Goal: Navigation & Orientation: Find specific page/section

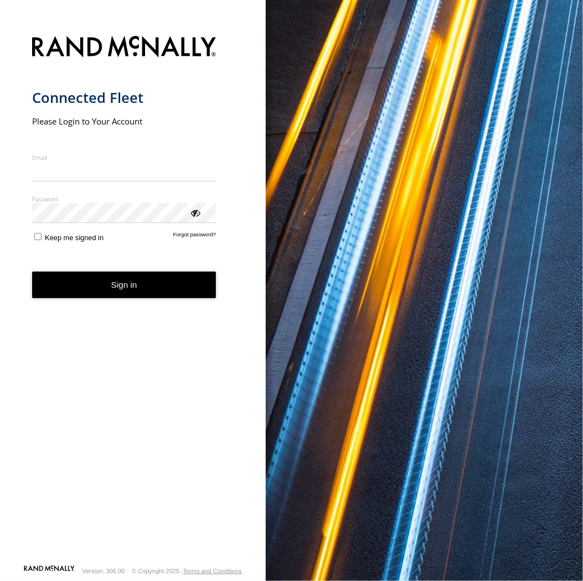
type input "**********"
click at [135, 292] on button "Sign in" at bounding box center [124, 285] width 184 height 27
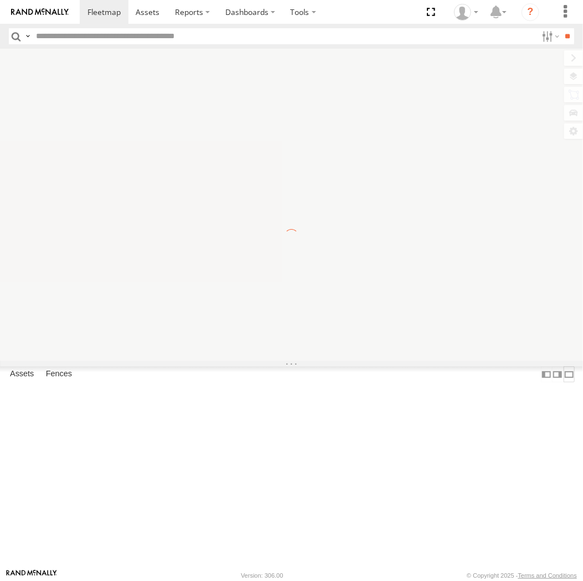
click at [564, 383] on label at bounding box center [569, 374] width 11 height 16
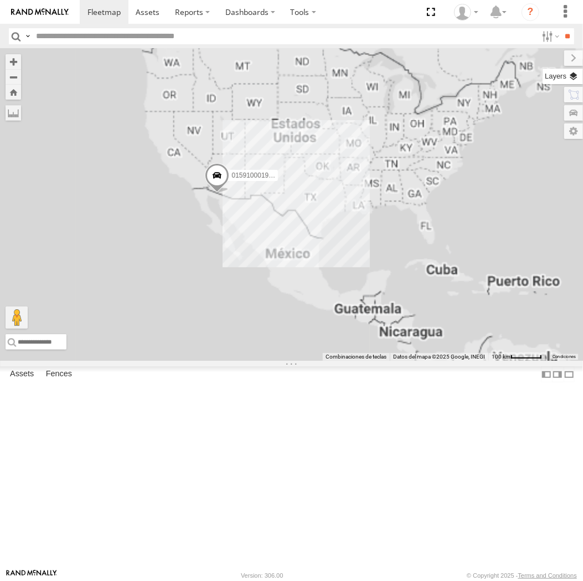
click at [576, 70] on label at bounding box center [562, 76] width 40 height 15
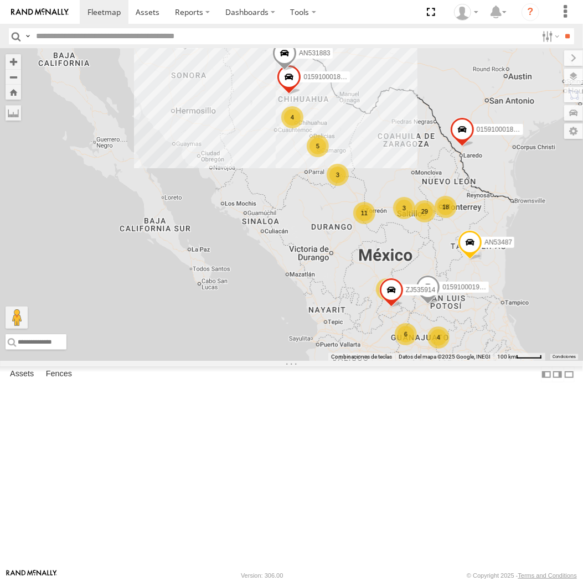
click at [0, 0] on span "Basemaps" at bounding box center [0, 0] width 0 height 0
click at [0, 0] on span "Satellite + Roadmap" at bounding box center [0, 0] width 0 height 0
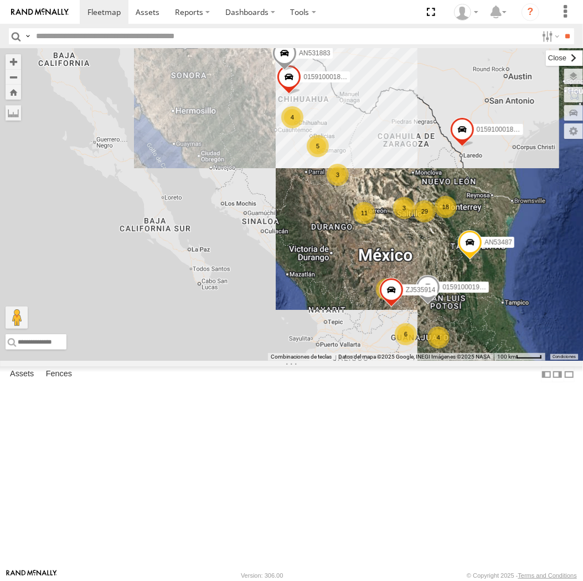
click at [546, 60] on label at bounding box center [564, 57] width 37 height 15
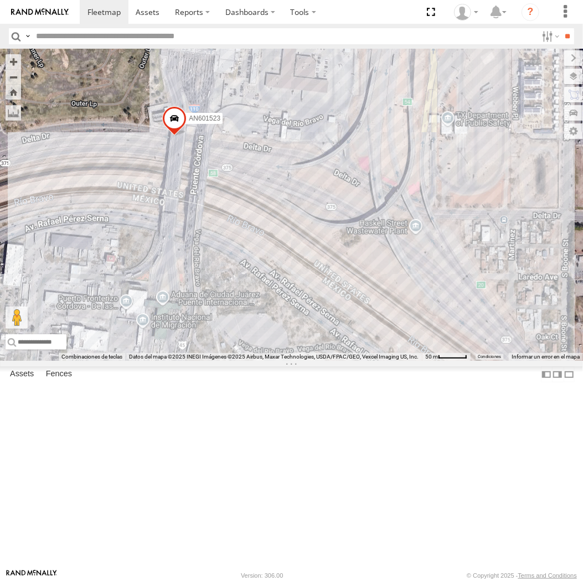
drag, startPoint x: 268, startPoint y: 198, endPoint x: 185, endPoint y: 183, distance: 84.4
click at [185, 183] on div "015910001935363 AN53487 015910001938748 015910001845018 AN531883 01591000181158…" at bounding box center [291, 205] width 583 height 312
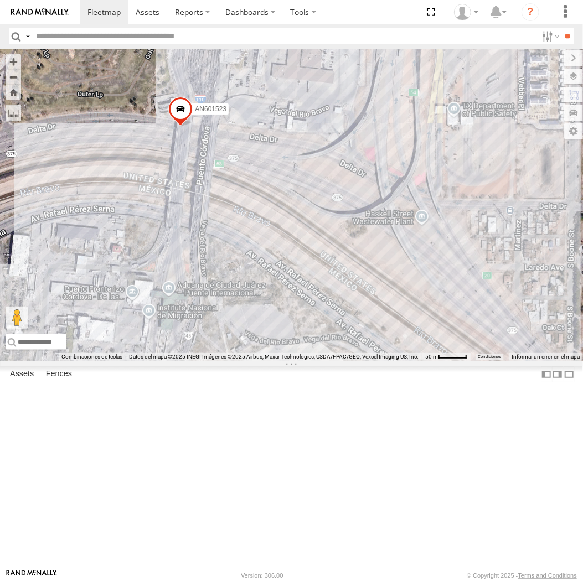
drag, startPoint x: 221, startPoint y: 316, endPoint x: 223, endPoint y: 278, distance: 37.7
click at [223, 278] on div "AN53487 015910001935363 015910001845018 AN539072 AN531883 015910001811580 ZJ535…" at bounding box center [291, 205] width 583 height 312
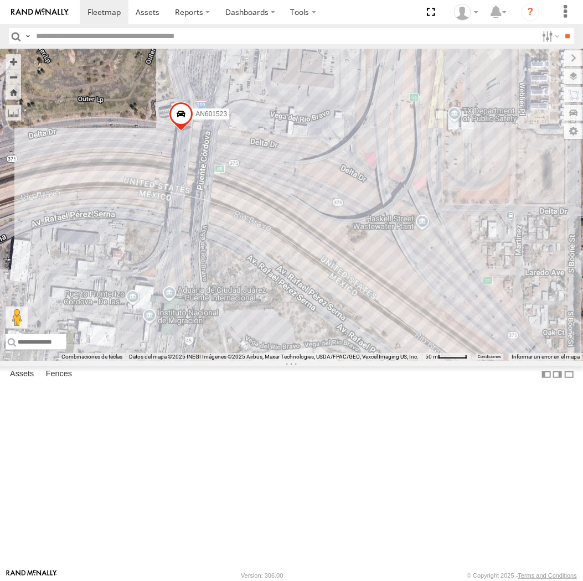
drag, startPoint x: 332, startPoint y: 327, endPoint x: 335, endPoint y: 340, distance: 13.7
click at [335, 340] on div "AN601271 AN601523" at bounding box center [291, 205] width 583 height 312
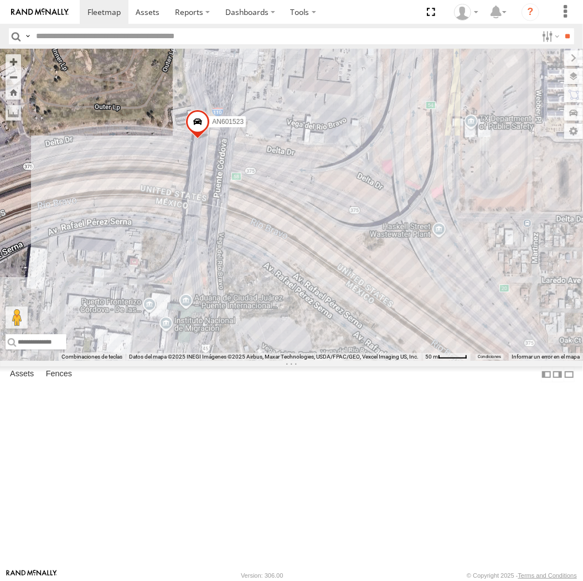
drag, startPoint x: 364, startPoint y: 209, endPoint x: 362, endPoint y: 254, distance: 44.3
click at [362, 254] on div "AN53487 015910001935363 AN539072 015910001811580 ZJ535914 F2771 AN531629 AN6012…" at bounding box center [291, 205] width 583 height 312
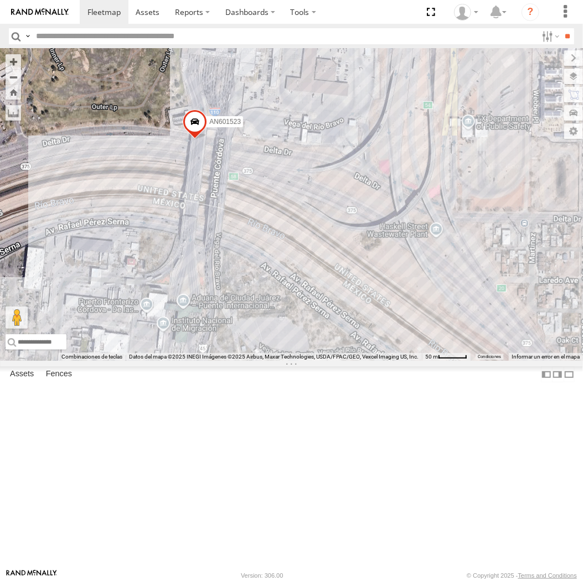
click at [302, 330] on div "AN53487 015910001935363 AN539072 015910001811580 ZJ535914 F2771 AN531629 AN6012…" at bounding box center [291, 205] width 583 height 312
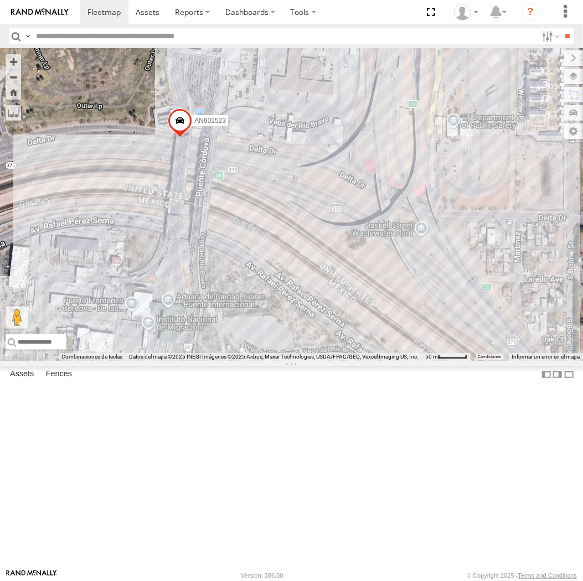
drag, startPoint x: 355, startPoint y: 329, endPoint x: 340, endPoint y: 319, distance: 18.0
click at [340, 319] on div "AN601271 AN601523" at bounding box center [291, 205] width 583 height 312
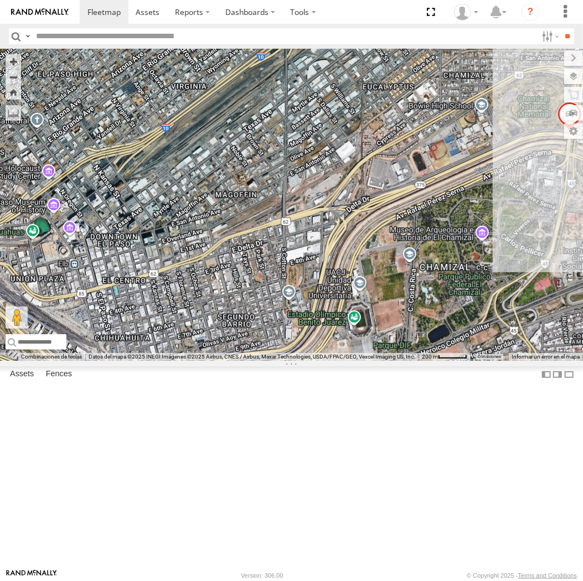
drag, startPoint x: 491, startPoint y: 257, endPoint x: 281, endPoint y: 303, distance: 214.9
click at [281, 303] on div "AN53487 015910001935363 AN531366 015910001811580 ZJ535914 F2771 AN531629 AN5310…" at bounding box center [291, 205] width 583 height 312
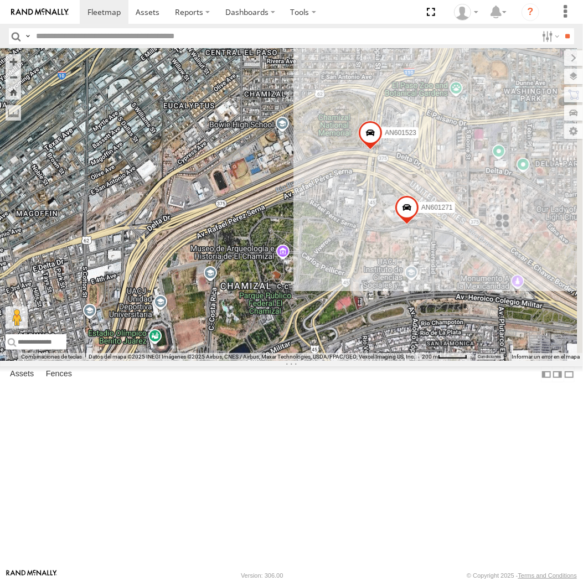
drag, startPoint x: 409, startPoint y: 312, endPoint x: 316, endPoint y: 317, distance: 92.6
click at [297, 331] on div "AN53487 015910001935363 AN531366 015910001811580 ZJ535914 F2771 AN531629 AN5310…" at bounding box center [291, 205] width 583 height 312
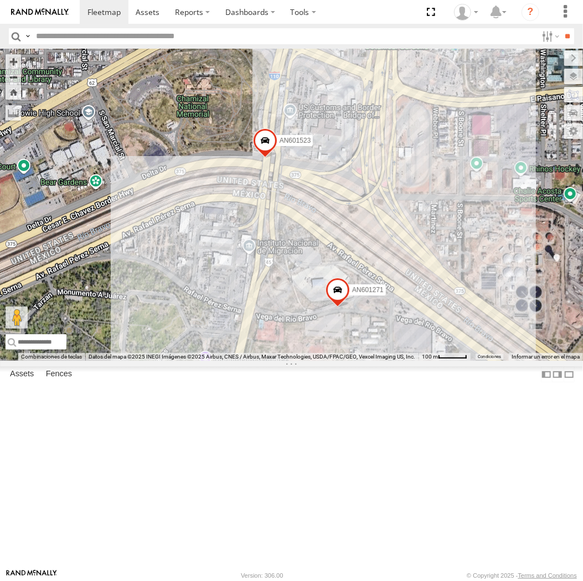
drag, startPoint x: 374, startPoint y: 285, endPoint x: 361, endPoint y: 276, distance: 15.5
click at [361, 276] on div "AN53487 015910001935363 AN531366 015910001811580 ZJ535914 F2771 AN531629 AN5310…" at bounding box center [291, 205] width 583 height 312
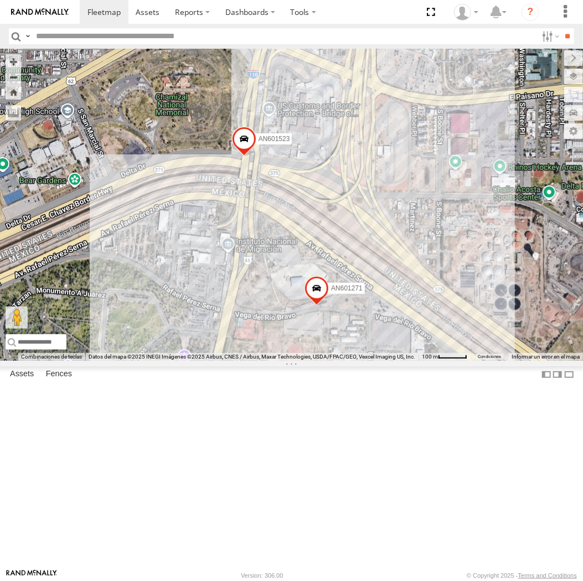
drag, startPoint x: 361, startPoint y: 276, endPoint x: 339, endPoint y: 273, distance: 21.8
click at [339, 273] on div "AN53487 015910001935363 AN531366 015910001811580 ZJ535914 F2771 AN531629 AN5310…" at bounding box center [291, 205] width 583 height 312
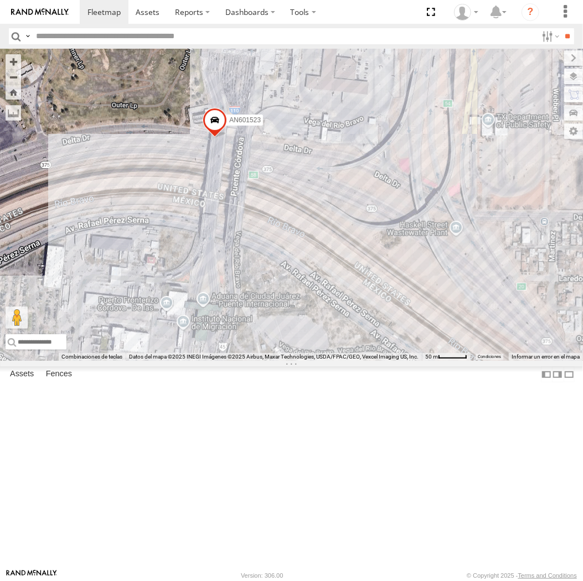
drag, startPoint x: 339, startPoint y: 273, endPoint x: 352, endPoint y: 286, distance: 17.2
click at [407, 268] on div "AN53487 015910001935363 AN531366 015910001811580 ZJ535914 F2771 AN531629 AN5310…" at bounding box center [291, 205] width 583 height 312
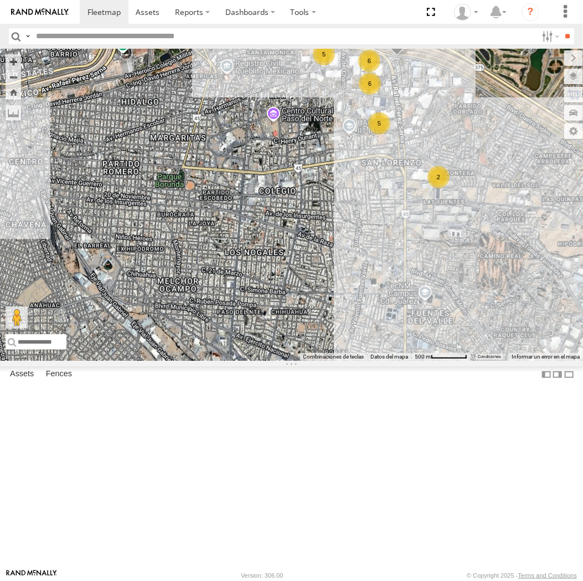
drag, startPoint x: 327, startPoint y: 394, endPoint x: 251, endPoint y: 132, distance: 273.0
click at [254, 131] on div "AN601271 AN601523 6 6 5 141 2 5 AN538889" at bounding box center [291, 205] width 583 height 312
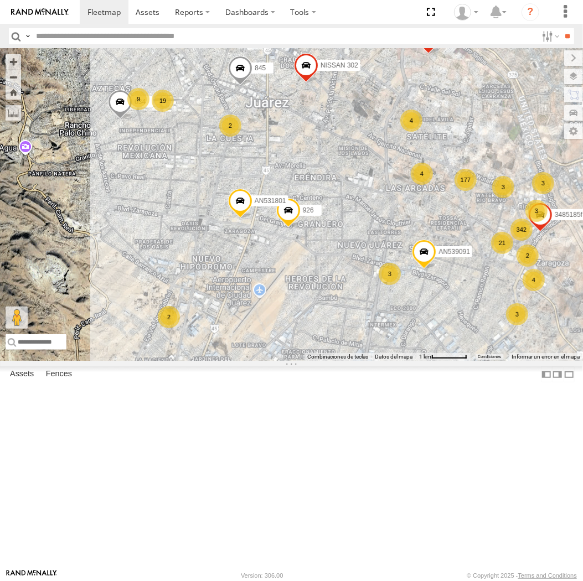
drag, startPoint x: 306, startPoint y: 268, endPoint x: 251, endPoint y: 147, distance: 133.3
click at [247, 74] on label "845" at bounding box center [260, 68] width 28 height 11
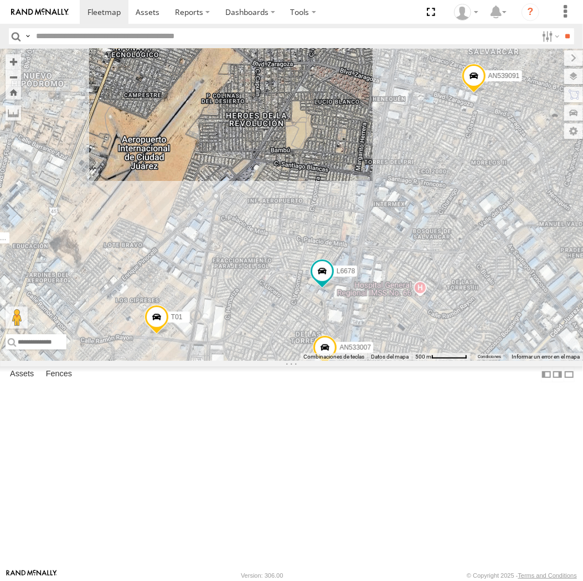
drag, startPoint x: 284, startPoint y: 399, endPoint x: 296, endPoint y: 284, distance: 115.8
click at [296, 284] on div "AN601271 AN601523 AN538889 845 AN531629 C972 AN5310637 3489 015910001985509 AN5…" at bounding box center [291, 205] width 583 height 312
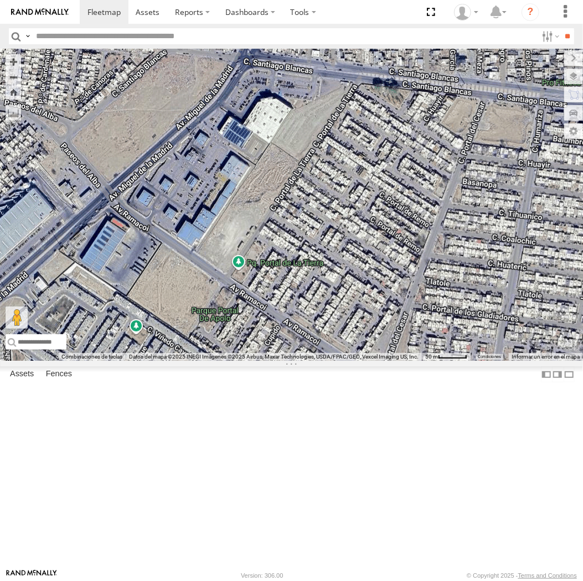
drag, startPoint x: 145, startPoint y: 256, endPoint x: 300, endPoint y: 230, distance: 157.2
click at [300, 230] on div "AN601271 AN601523 AN538889 845 AN531629 C972 AN5310637 3489 015910001985509 AN5…" at bounding box center [291, 205] width 583 height 312
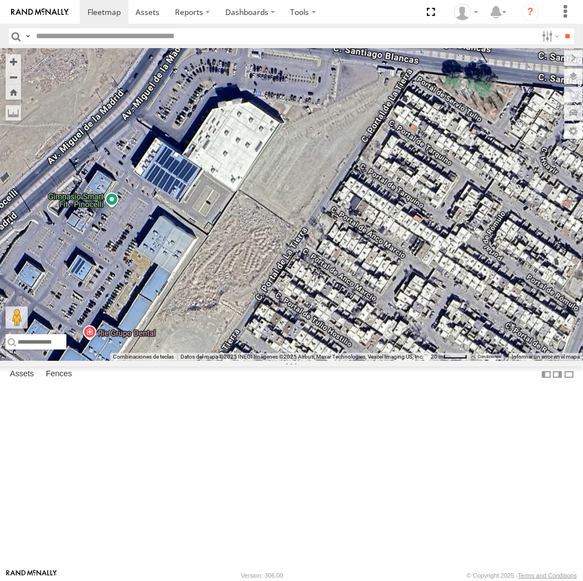
drag, startPoint x: 314, startPoint y: 180, endPoint x: 313, endPoint y: 208, distance: 27.1
click at [313, 208] on div "AN601271 AN601523 AN538889 845 AN531629 C972 AN5310637 3489 015910001985509 AN5…" at bounding box center [291, 205] width 583 height 312
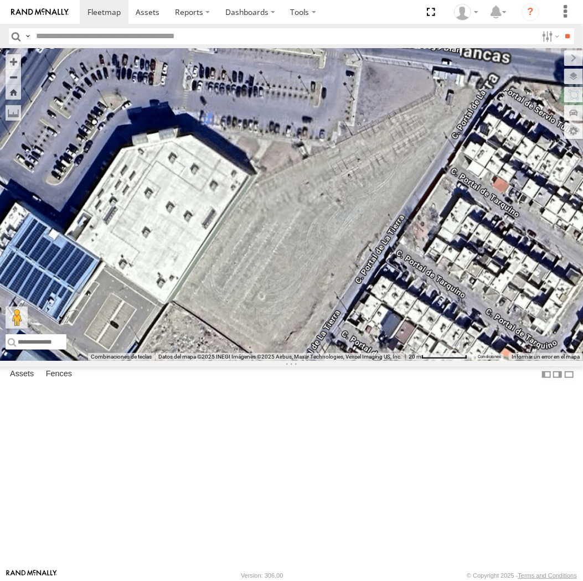
drag, startPoint x: 312, startPoint y: 216, endPoint x: 312, endPoint y: 274, distance: 58.1
click at [312, 274] on div "AN601271 AN601523 AN538889 845 AN531629 C972 AN5310637 3489 015910001985509 AN5…" at bounding box center [291, 205] width 583 height 312
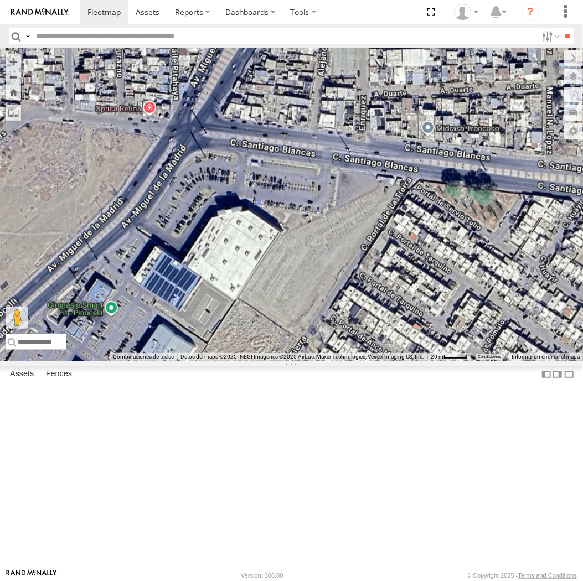
drag, startPoint x: 317, startPoint y: 235, endPoint x: 314, endPoint y: 251, distance: 16.3
click at [314, 251] on div "AN601271 AN601523 AN538889 845 AN531629 C972 AN5310637 3489 015910001985509 AN5…" at bounding box center [291, 205] width 583 height 312
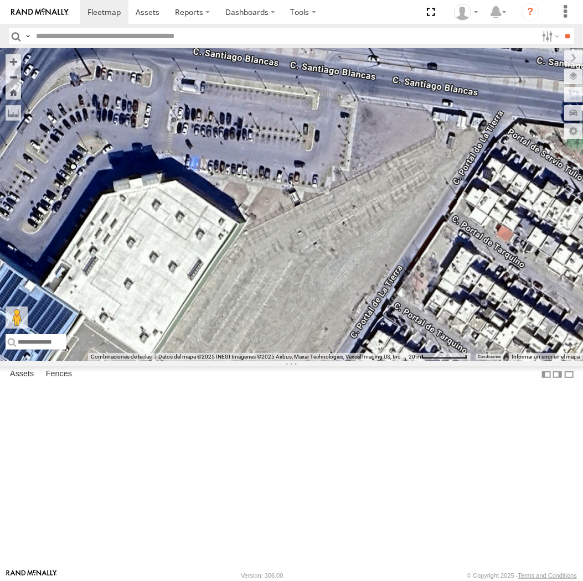
drag, startPoint x: 323, startPoint y: 339, endPoint x: 327, endPoint y: 296, distance: 43.3
click at [327, 296] on div "AN601271 AN601523 AN538889 845 AN531629 C972 AN5310637 3489 015910001985509 AN5…" at bounding box center [291, 205] width 583 height 312
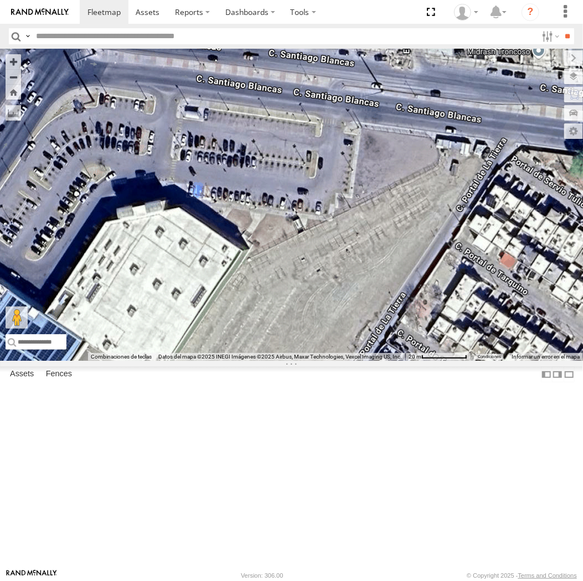
drag, startPoint x: 305, startPoint y: 293, endPoint x: 311, endPoint y: 342, distance: 48.5
click at [310, 342] on div "AN601271 AN601523 AN538889 845 AN531629 C972 AN5310637 3489 015910001985509 AN5…" at bounding box center [291, 205] width 583 height 312
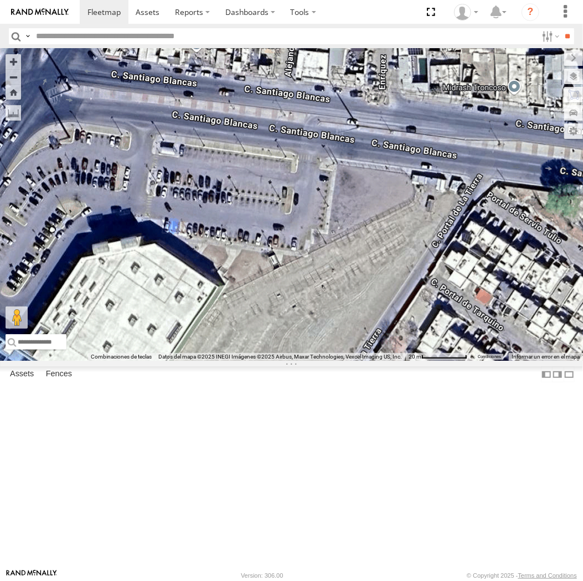
drag, startPoint x: 320, startPoint y: 390, endPoint x: 352, endPoint y: 314, distance: 82.4
click at [352, 314] on div "AN601271 AN601523 AN538889 845 AN531629 C972 AN5310637 3489 015910001985509 AN5…" at bounding box center [291, 205] width 583 height 312
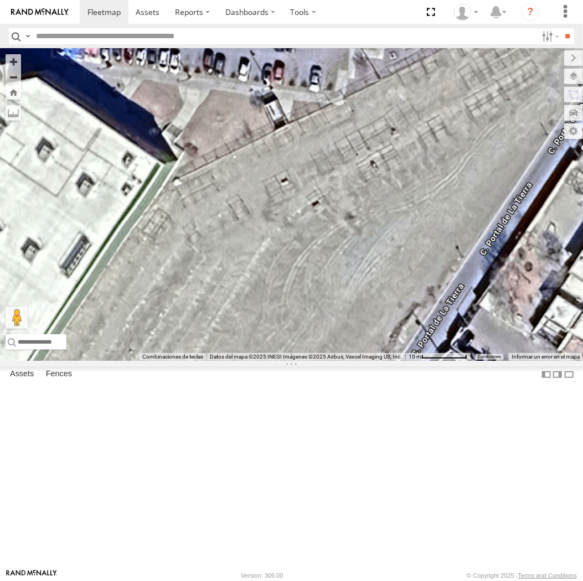
drag, startPoint x: 345, startPoint y: 328, endPoint x: 369, endPoint y: 289, distance: 45.8
click at [369, 289] on div "AN601271 AN601523 AN538889 845 AN531629 C972 AN5310637 3489 015910001985509 AN5…" at bounding box center [291, 205] width 583 height 312
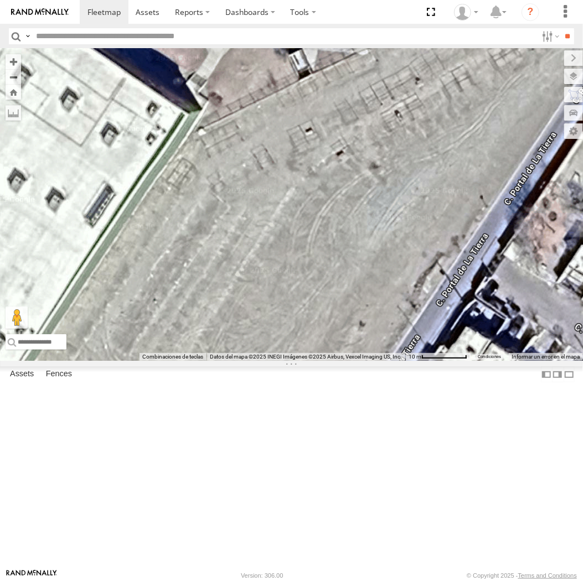
drag, startPoint x: 400, startPoint y: 238, endPoint x: 355, endPoint y: 282, distance: 62.6
click at [355, 282] on div "AN601271 AN601523 AN538889 845 AN531629 C972 AN5310637 3489 015910001985509 AN5…" at bounding box center [291, 205] width 583 height 312
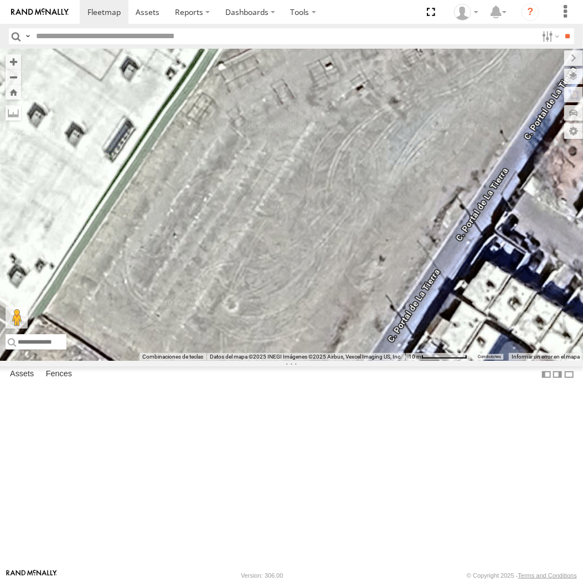
drag, startPoint x: 324, startPoint y: 340, endPoint x: 324, endPoint y: 288, distance: 51.5
click at [324, 288] on div "AN601271 AN601523 AN538889 845 AN531629 C972 AN5310637 3489 015910001985509 AN5…" at bounding box center [291, 205] width 583 height 312
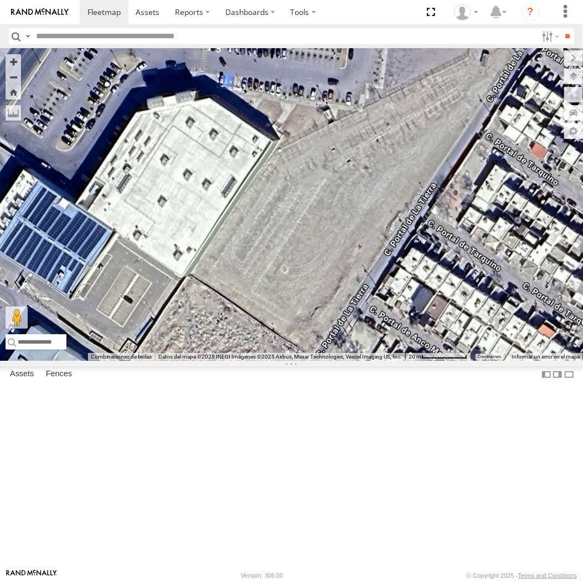
drag, startPoint x: 376, startPoint y: 266, endPoint x: 378, endPoint y: 292, distance: 26.1
click at [378, 292] on div "AN601271 AN601523 AN538889 845 AN531629 C972 AN5310637 3489 015910001985509 AN5…" at bounding box center [291, 205] width 583 height 312
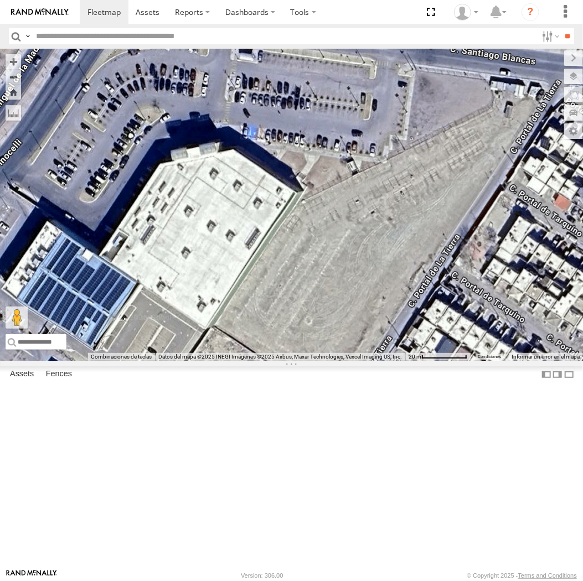
drag, startPoint x: 375, startPoint y: 291, endPoint x: 399, endPoint y: 342, distance: 56.0
click at [399, 342] on div "AN601271 AN601523 AN538889 845 AN531629 C972 AN5310637 3489 015910001985509 AN5…" at bounding box center [291, 205] width 583 height 312
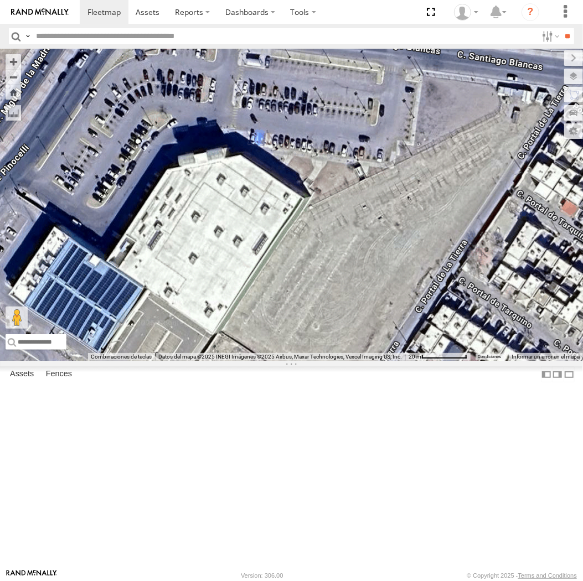
drag, startPoint x: 397, startPoint y: 344, endPoint x: 405, endPoint y: 352, distance: 11.0
click at [405, 352] on div "AN601271 AN601523 AN538889 845 AN531629 C972 AN5310637 3489 015910001985509 AN5…" at bounding box center [291, 205] width 583 height 312
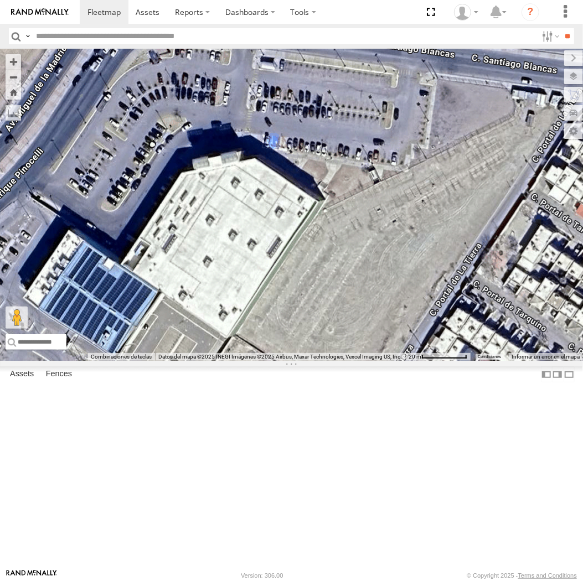
drag, startPoint x: 405, startPoint y: 345, endPoint x: 420, endPoint y: 349, distance: 15.3
click at [420, 349] on div "AN601271 AN601523 AN538889 845 AN531629 C972 AN5310637 3489 015910001985509 AN5…" at bounding box center [291, 205] width 583 height 312
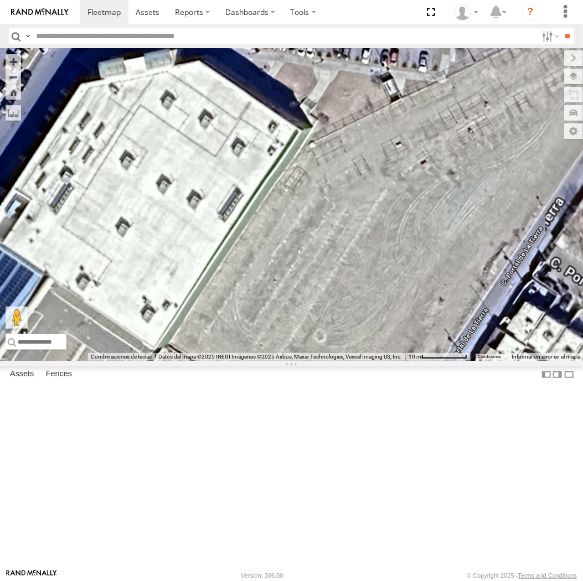
drag, startPoint x: 334, startPoint y: 428, endPoint x: 397, endPoint y: 366, distance: 88.5
click at [397, 361] on div "AN601271 AN601523 AN538889 845 AN531629 C972 AN5310637 3489 015910001985509 AN5…" at bounding box center [291, 205] width 583 height 312
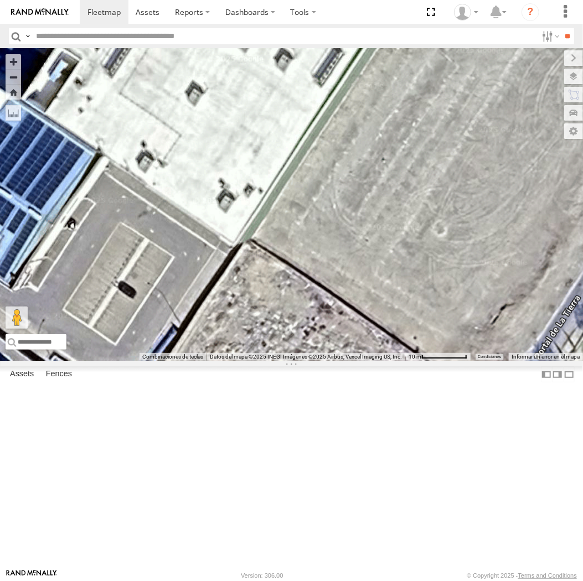
drag, startPoint x: 479, startPoint y: 229, endPoint x: 397, endPoint y: 263, distance: 89.1
click at [397, 263] on div "AN601271 AN601523 AN538889 845 AN531629 C972 AN5310637 3489 015910001985509 AN5…" at bounding box center [291, 205] width 583 height 312
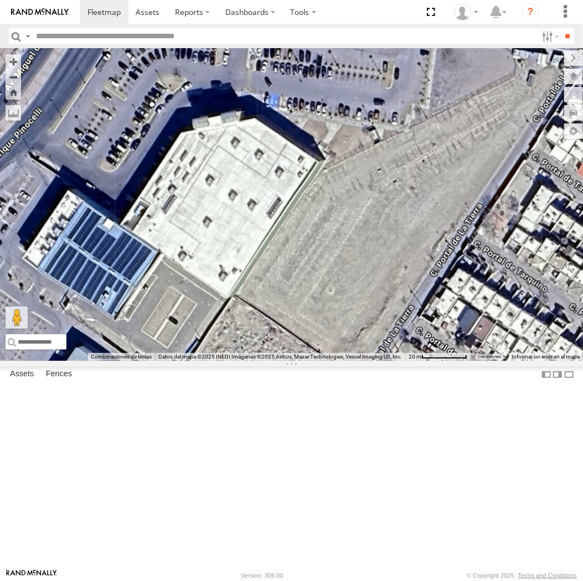
drag, startPoint x: 395, startPoint y: 259, endPoint x: 358, endPoint y: 334, distance: 83.9
click at [358, 334] on div "AN601271 AN601523 AN538889 845 AN531629 C972 AN5310637 3489 015910001985509 AN5…" at bounding box center [291, 205] width 583 height 312
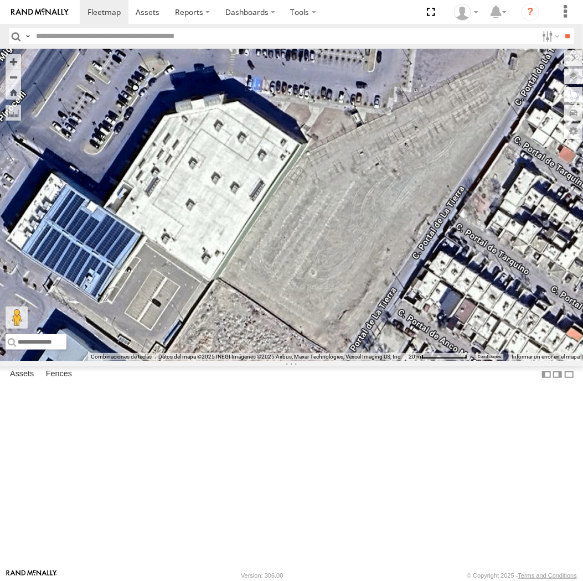
drag, startPoint x: 395, startPoint y: 320, endPoint x: 373, endPoint y: 305, distance: 26.7
click at [373, 305] on div "AN601271 AN601523 AN538889 845 AN531629 C972 AN5310637 3489 015910001985509 AN5…" at bounding box center [291, 205] width 583 height 312
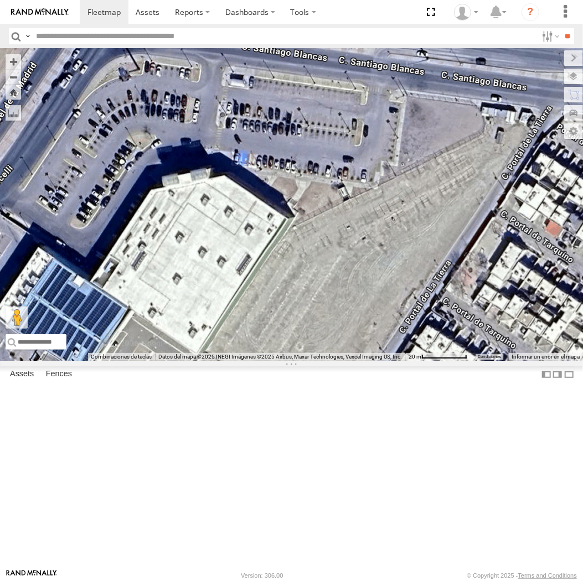
drag, startPoint x: 376, startPoint y: 287, endPoint x: 366, endPoint y: 389, distance: 102.9
click at [366, 361] on div "AN601271 AN601523 AN538889 845 AN531629 C972 AN5310637 3489 015910001985509 AN5…" at bounding box center [291, 205] width 583 height 312
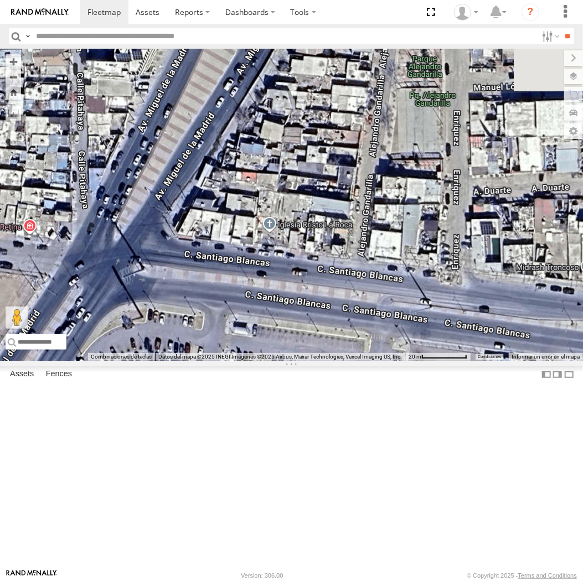
drag, startPoint x: 346, startPoint y: 130, endPoint x: 342, endPoint y: 348, distance: 218.1
click at [344, 352] on div "AN601271 AN601523 AN538889 845 AN531629 C972 AN5310637 3489 015910001985509 AN5…" at bounding box center [291, 205] width 583 height 312
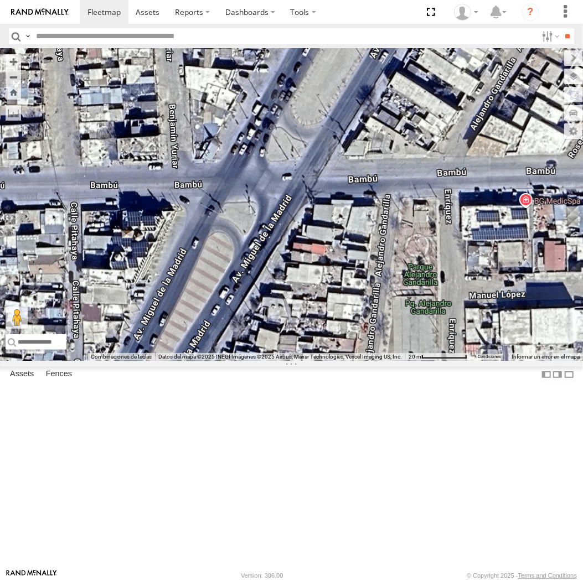
drag, startPoint x: 292, startPoint y: 115, endPoint x: 287, endPoint y: 341, distance: 226.5
click at [287, 341] on div "AN601271 AN601523 AN538889 845 AN531629 C972 AN5310637 3489 015910001985509 AN5…" at bounding box center [291, 205] width 583 height 312
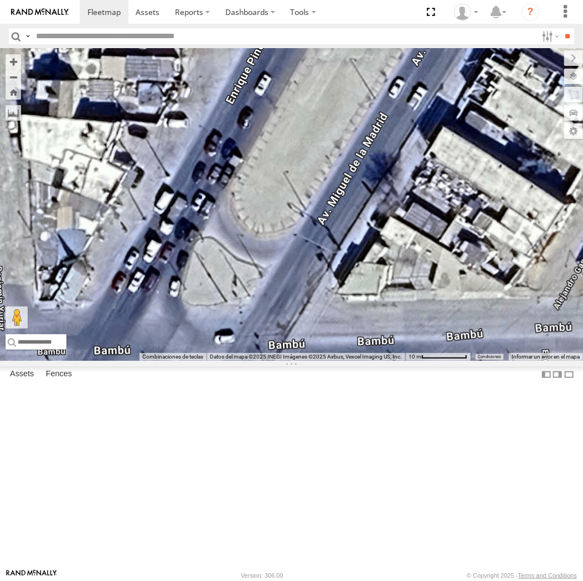
drag, startPoint x: 345, startPoint y: 196, endPoint x: 255, endPoint y: 262, distance: 112.0
click at [255, 262] on div "AN601271 AN601523 AN538889 845 AN531629 C972 AN5310637 3489 015910001985509 AN5…" at bounding box center [291, 205] width 583 height 312
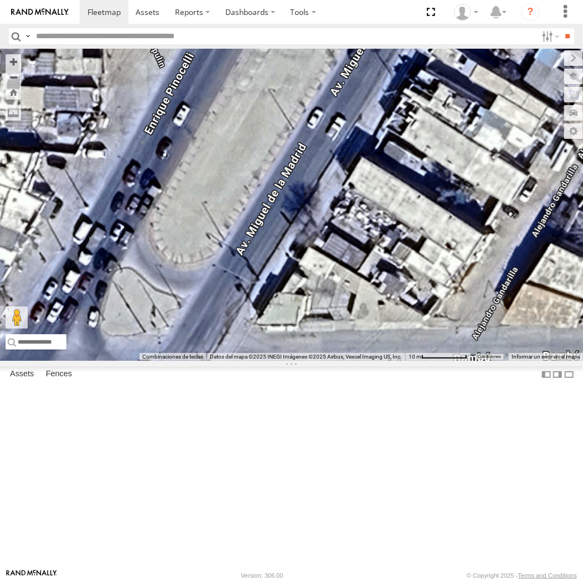
drag, startPoint x: 373, startPoint y: 275, endPoint x: 300, endPoint y: 265, distance: 73.7
click at [300, 266] on div "AN601271 AN601523 AN538889 845 AN531629 C972 AN5310637 3489 015910001985509 AN5…" at bounding box center [291, 205] width 583 height 312
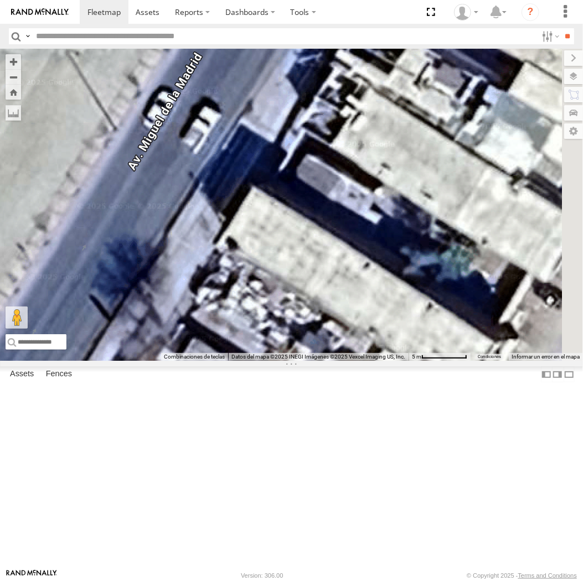
drag, startPoint x: 369, startPoint y: 259, endPoint x: 244, endPoint y: 318, distance: 138.4
click at [244, 318] on div "AN601271 AN601523 AN538889 845 AN531629 C972 AN5310637 3489 015910001985509 AN5…" at bounding box center [291, 205] width 583 height 312
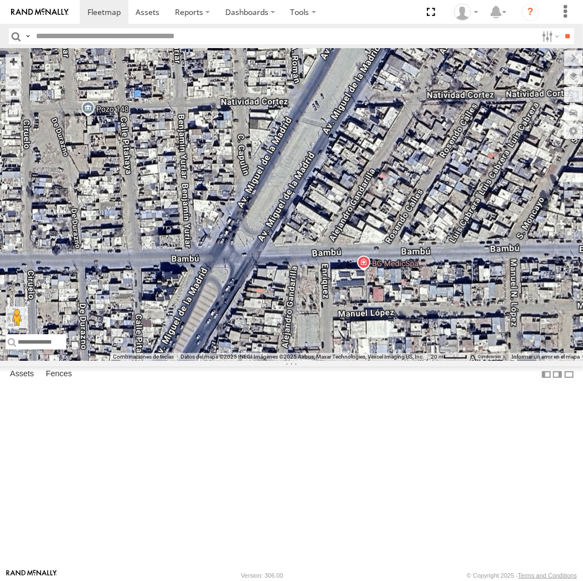
drag, startPoint x: 312, startPoint y: 185, endPoint x: 297, endPoint y: 281, distance: 97.5
click at [297, 281] on div "AN601271 AN601523 AN538889 845 AN531629 C972 AN5310637 3489 015910001985509 AN5…" at bounding box center [291, 205] width 583 height 312
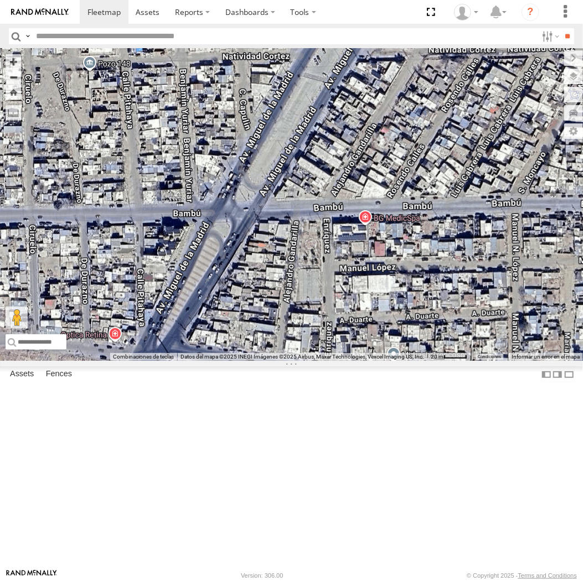
drag, startPoint x: 288, startPoint y: 360, endPoint x: 291, endPoint y: 314, distance: 45.5
click at [291, 314] on div "AN601271 AN601523 AN538889 845 AN531629 C972 AN5310637 3489 015910001985509 AN5…" at bounding box center [291, 205] width 583 height 312
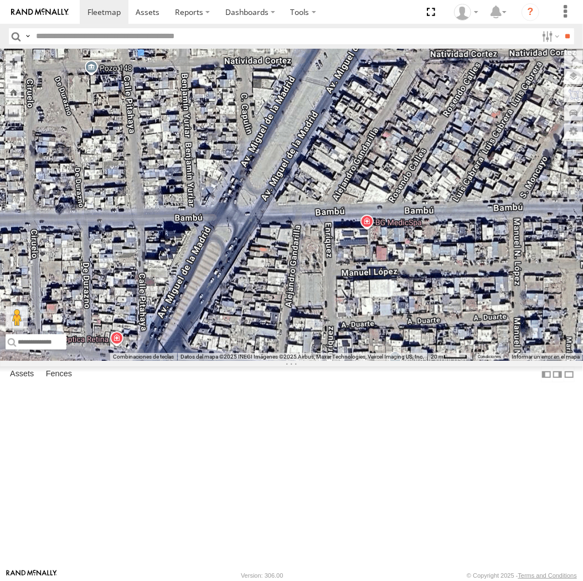
drag, startPoint x: 296, startPoint y: 252, endPoint x: 301, endPoint y: 263, distance: 11.4
click at [301, 263] on div "AN601271 AN601523 AN538889 845 AN531629 C972 AN5310637 3489 015910001985509 AN5…" at bounding box center [291, 205] width 583 height 312
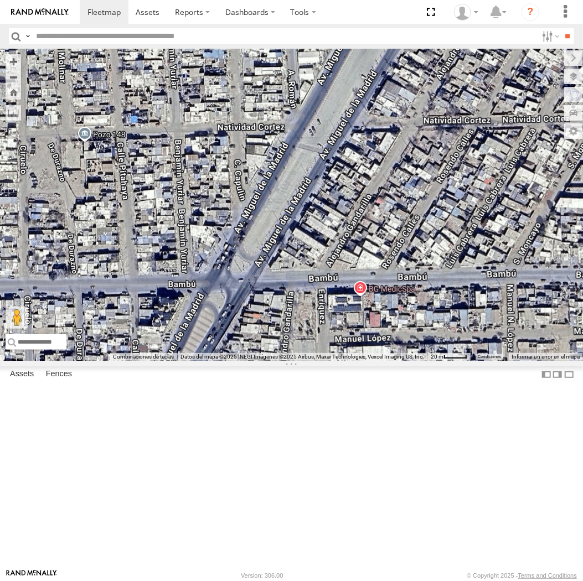
drag, startPoint x: 309, startPoint y: 233, endPoint x: 301, endPoint y: 297, distance: 64.1
click at [301, 297] on div "AN601271 AN601523 AN538889 845 AN531629 C972 AN5310637 3489 015910001985509 AN5…" at bounding box center [291, 205] width 583 height 312
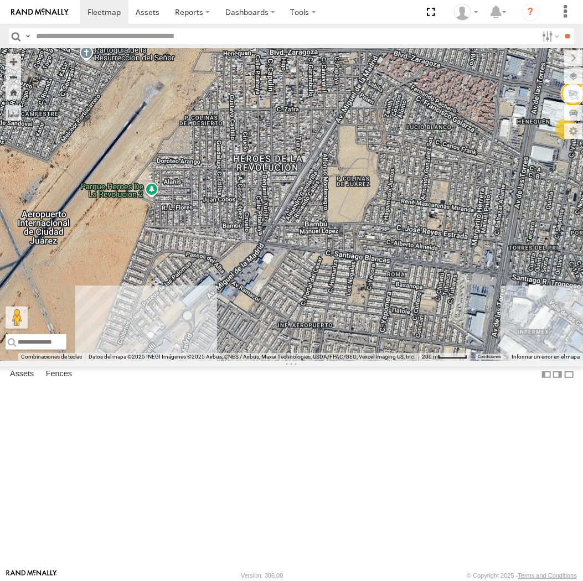
drag, startPoint x: 297, startPoint y: 291, endPoint x: 280, endPoint y: 346, distance: 57.4
click at [280, 346] on div "2 AN532119 2 6 AN539280 L6678 81001" at bounding box center [291, 205] width 583 height 312
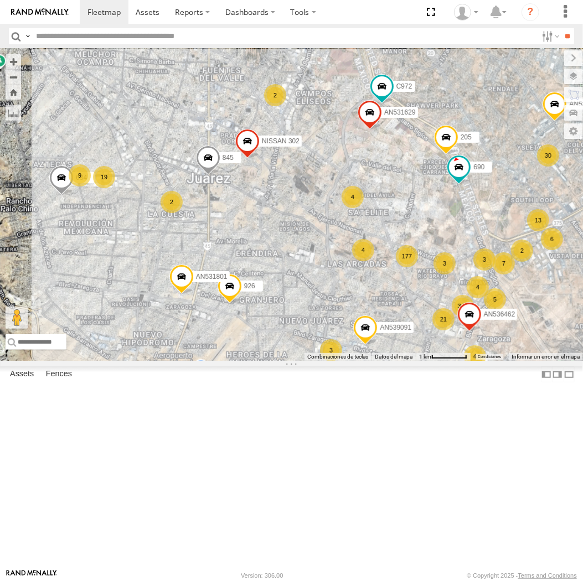
drag, startPoint x: 329, startPoint y: 228, endPoint x: 299, endPoint y: 401, distance: 176.5
click at [299, 361] on div "L6678 926 177 14 98 340 13 3 AN53617 16 3 13 7 3 845 9 2 30 4 AN531629 19 11 3 …" at bounding box center [291, 205] width 583 height 312
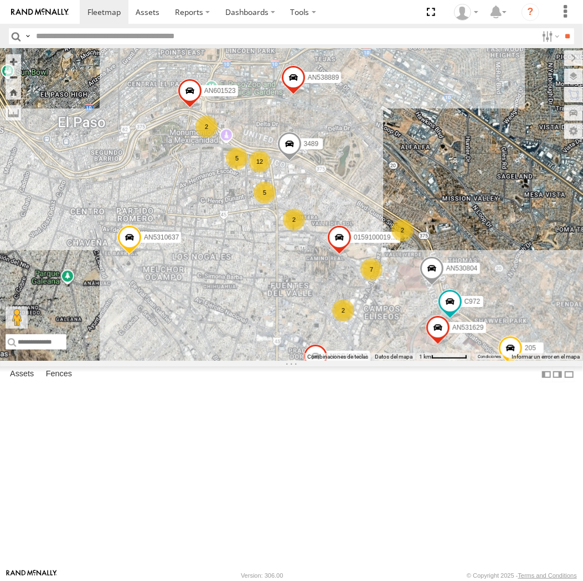
drag, startPoint x: 189, startPoint y: 127, endPoint x: 264, endPoint y: 287, distance: 176.3
click at [264, 287] on div "L6678 926 177 14 98 340 13 3 AN53617 16 3 13 7 3 845 9 2 30 4 AN531629 19 11 3 …" at bounding box center [291, 205] width 583 height 312
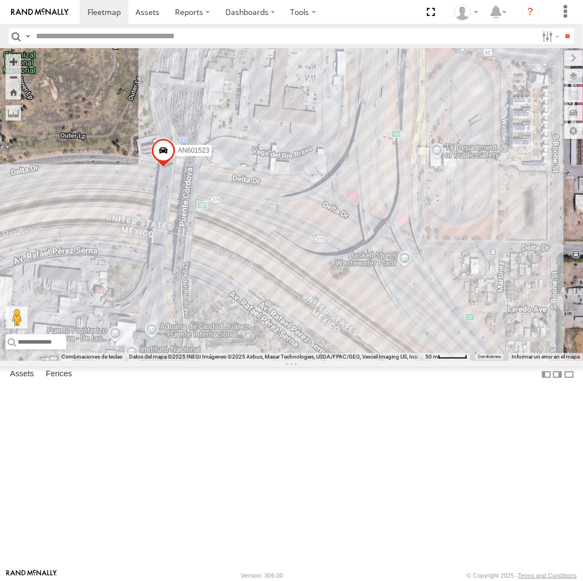
drag, startPoint x: 185, startPoint y: 185, endPoint x: 218, endPoint y: 180, distance: 33.0
click at [218, 180] on div "L6678 926 AN53617 845 AN531629 C972 AN53575 5456 467 690 NISSAN 063 8682 AN5364…" at bounding box center [291, 205] width 583 height 312
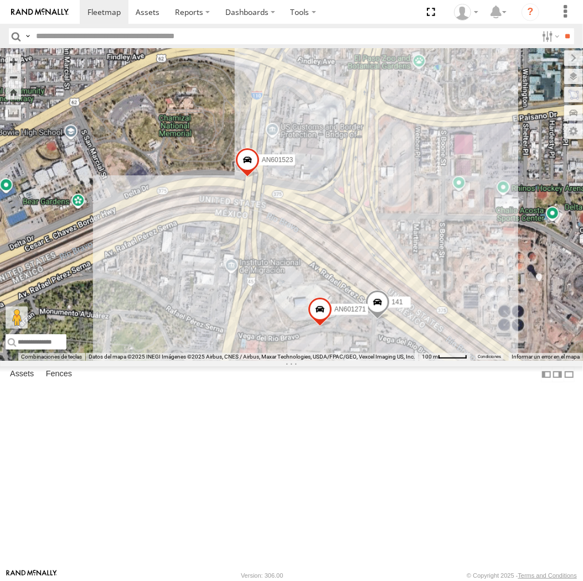
drag, startPoint x: 218, startPoint y: 142, endPoint x: 265, endPoint y: 203, distance: 77.4
click at [265, 203] on div "L6678 926 AN53617 845 AN531629 C972 AN53575 5456 467 690 NISSAN 063 8682 AN5364…" at bounding box center [291, 205] width 583 height 312
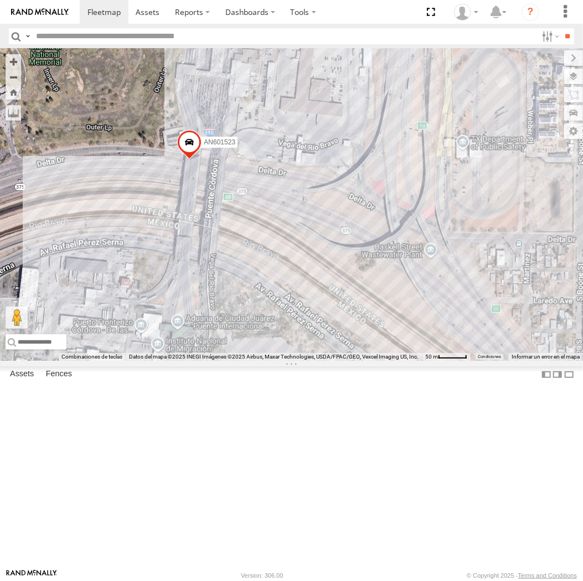
drag, startPoint x: 330, startPoint y: 325, endPoint x: 324, endPoint y: 342, distance: 17.2
click at [324, 342] on div "L6678 926 AN53617 845 AN531629 C972 AN53575 5456 467 690 NISSAN 063 8682 AN5364…" at bounding box center [291, 205] width 583 height 312
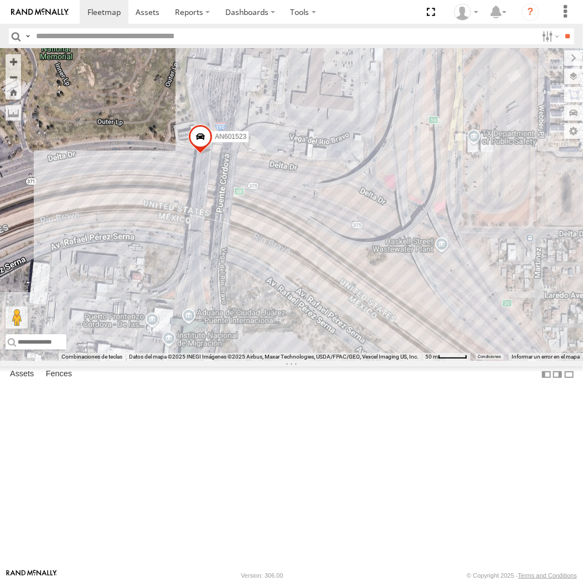
drag, startPoint x: 329, startPoint y: 343, endPoint x: 340, endPoint y: 335, distance: 13.5
click at [340, 335] on div "L6678 926 AN53617 845 AN531629 C972 AN53575 5456 467 690 NISSAN 063 8682 AN5364…" at bounding box center [291, 205] width 583 height 312
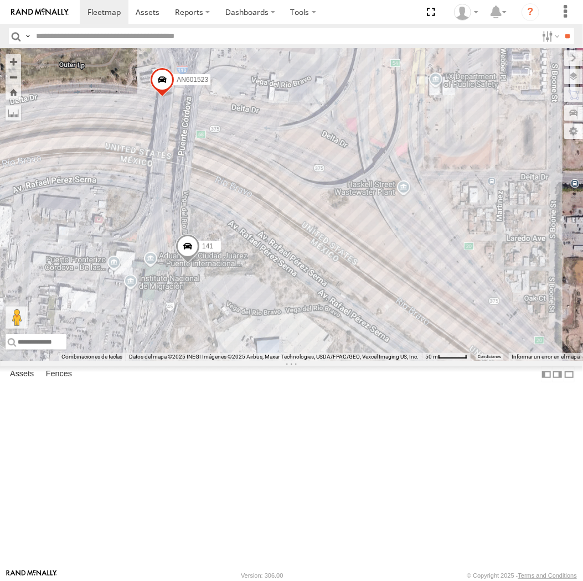
drag, startPoint x: 421, startPoint y: 384, endPoint x: 335, endPoint y: 268, distance: 144.5
click at [335, 268] on div "141 AN601271 AN601523" at bounding box center [291, 205] width 583 height 312
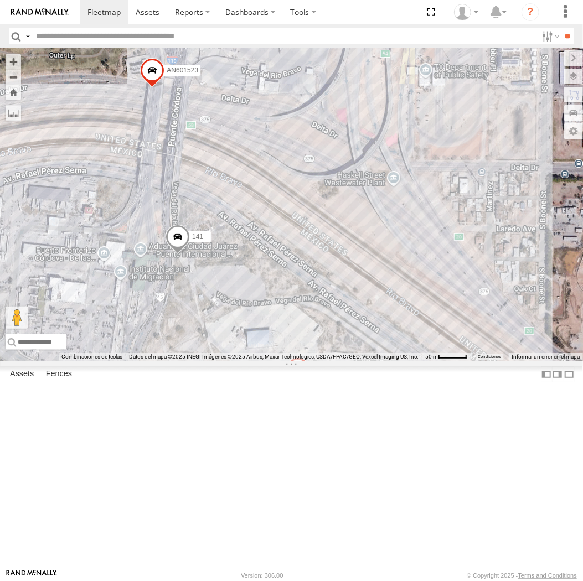
drag, startPoint x: 335, startPoint y: 268, endPoint x: 353, endPoint y: 358, distance: 92.1
click at [340, 281] on div "141 AN601271 AN601523 2" at bounding box center [291, 205] width 583 height 312
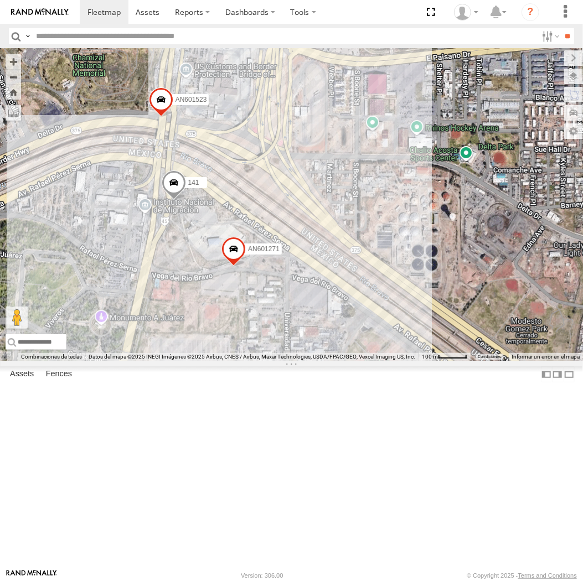
drag, startPoint x: 250, startPoint y: 292, endPoint x: 261, endPoint y: 314, distance: 25.5
click at [261, 314] on div "141 AN601271 AN601523" at bounding box center [291, 205] width 583 height 312
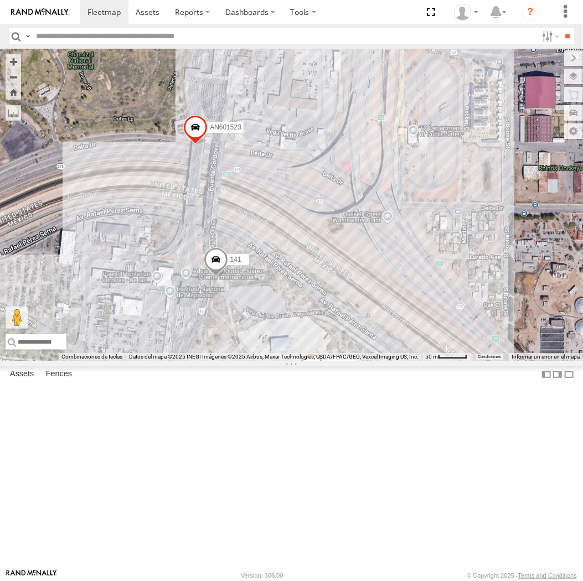
drag, startPoint x: 281, startPoint y: 301, endPoint x: 316, endPoint y: 294, distance: 36.2
click at [316, 294] on div "141 AN601271 AN601523" at bounding box center [291, 205] width 583 height 312
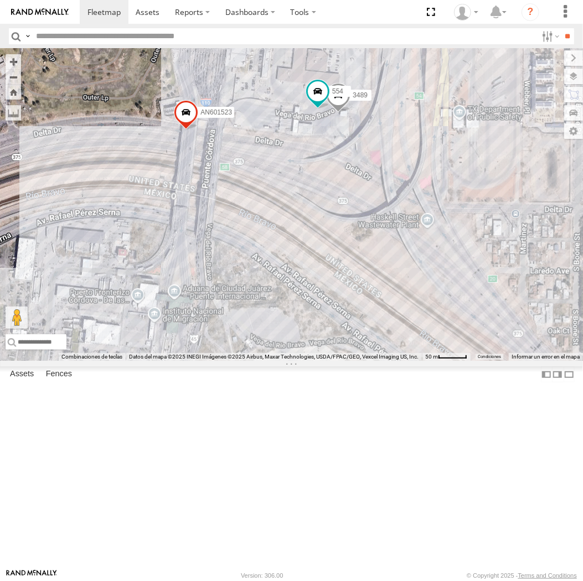
drag, startPoint x: 452, startPoint y: 318, endPoint x: 477, endPoint y: 312, distance: 26.2
click at [477, 312] on div "141 690 AN601271 3489 AN601523 554" at bounding box center [291, 205] width 583 height 312
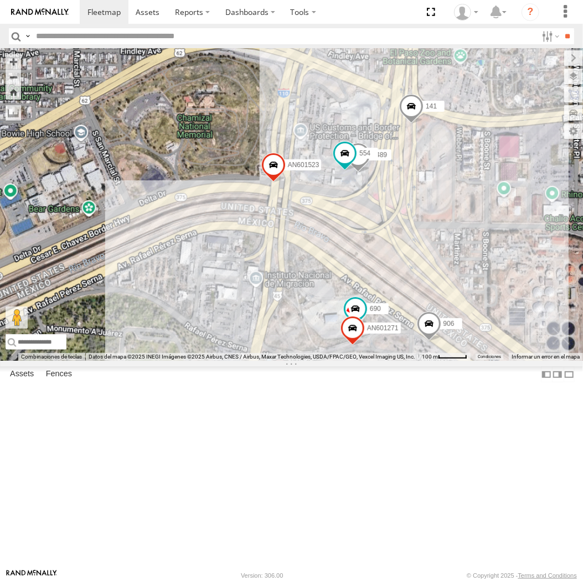
drag, startPoint x: 456, startPoint y: 316, endPoint x: 389, endPoint y: 339, distance: 70.7
click at [389, 339] on div "141 690 AN601271 3489 AN601523 554 906" at bounding box center [291, 205] width 583 height 312
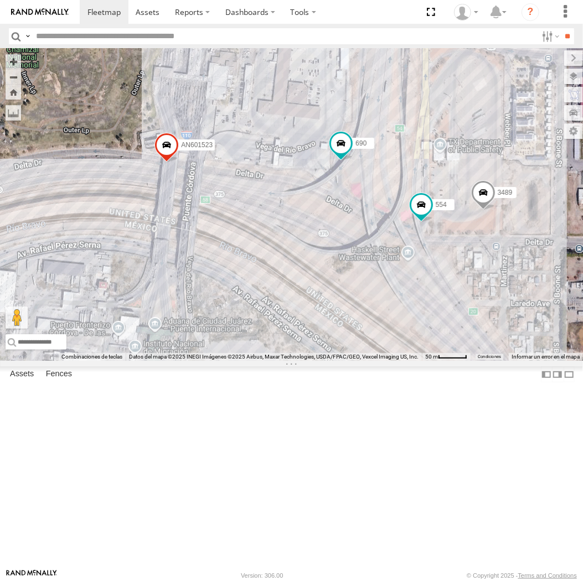
drag, startPoint x: 382, startPoint y: 306, endPoint x: 358, endPoint y: 313, distance: 25.2
click at [358, 313] on div "AN601271 3489 AN601523 690 554 906 2" at bounding box center [291, 205] width 583 height 312
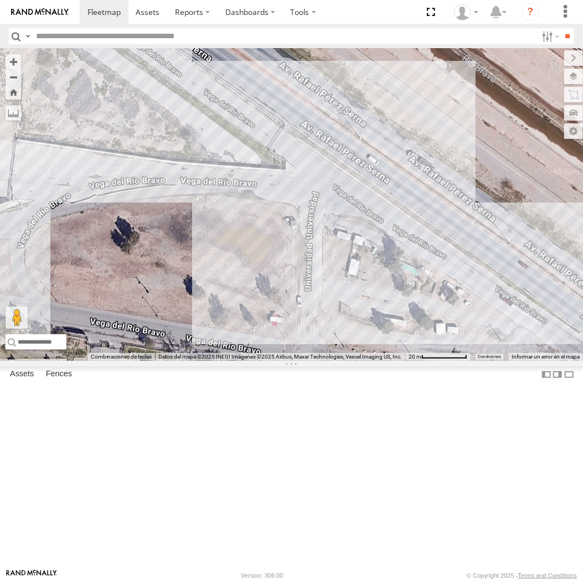
drag, startPoint x: 324, startPoint y: 213, endPoint x: 290, endPoint y: 468, distance: 256.9
click at [290, 361] on div at bounding box center [291, 205] width 583 height 312
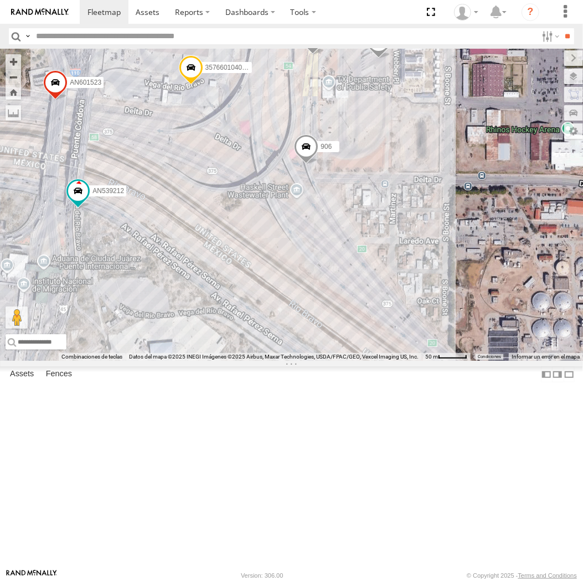
drag, startPoint x: 247, startPoint y: 349, endPoint x: 261, endPoint y: 386, distance: 39.1
click at [261, 361] on div "906 AN601271 3489 AN601523 AN530804 AN539212 3736 357660104093729" at bounding box center [291, 205] width 583 height 312
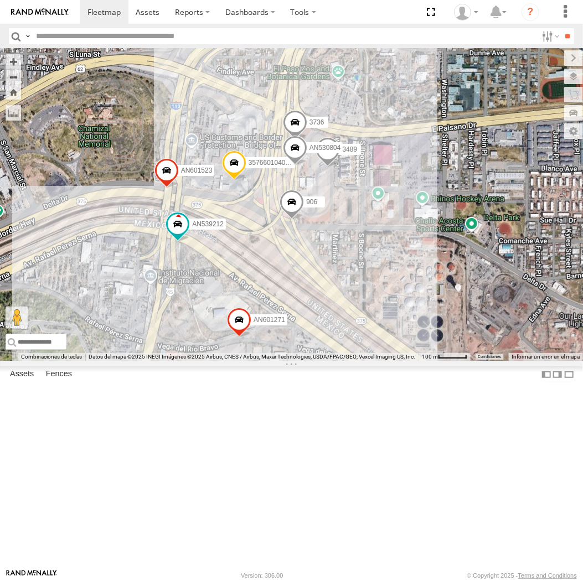
drag, startPoint x: 259, startPoint y: 370, endPoint x: 259, endPoint y: 361, distance: 8.3
click at [259, 361] on div "906 AN601271 3489 AN601523 AN530804 AN539212 3736 357660104093729" at bounding box center [291, 205] width 583 height 312
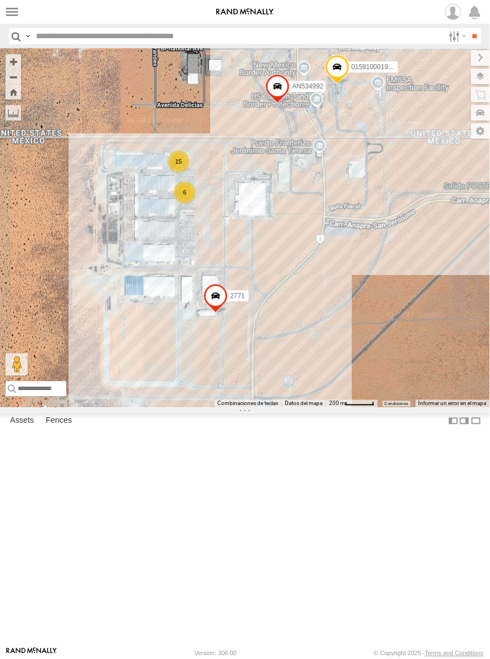
drag, startPoint x: 214, startPoint y: 325, endPoint x: 229, endPoint y: 328, distance: 14.7
click at [229, 328] on div "AN53487 015910001935363 015910001938748 015910001845018 AN531883 01591000181158…" at bounding box center [245, 228] width 490 height 359
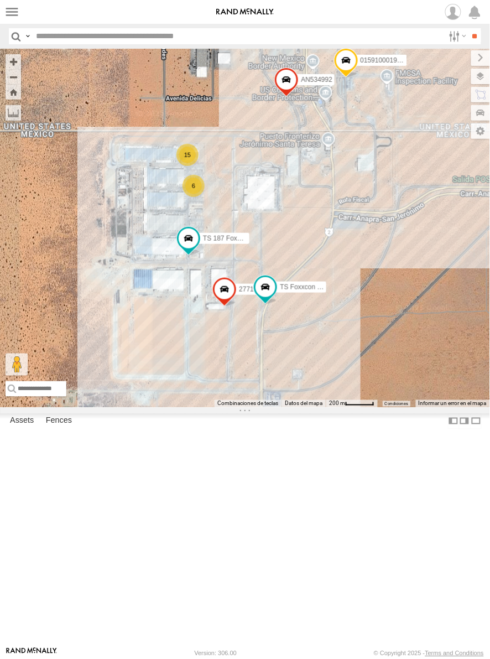
drag, startPoint x: 198, startPoint y: 190, endPoint x: 225, endPoint y: 233, distance: 50.5
click at [225, 233] on div "AN53487 015910001935363 015910001845018 AN539072 AN531883 015910001811580 ZJ535…" at bounding box center [245, 228] width 490 height 359
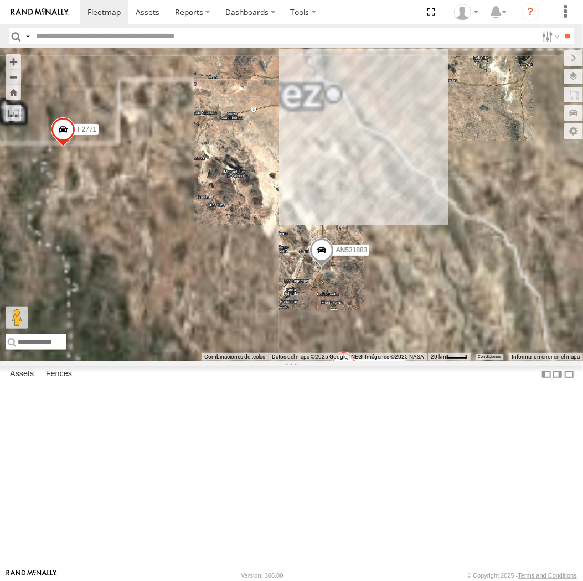
drag, startPoint x: 329, startPoint y: 189, endPoint x: 339, endPoint y: 208, distance: 21.3
click at [330, 190] on div "AN53487 015910001935363 015910001938748 015910001845018 AN531883 01591000181158…" at bounding box center [291, 205] width 583 height 312
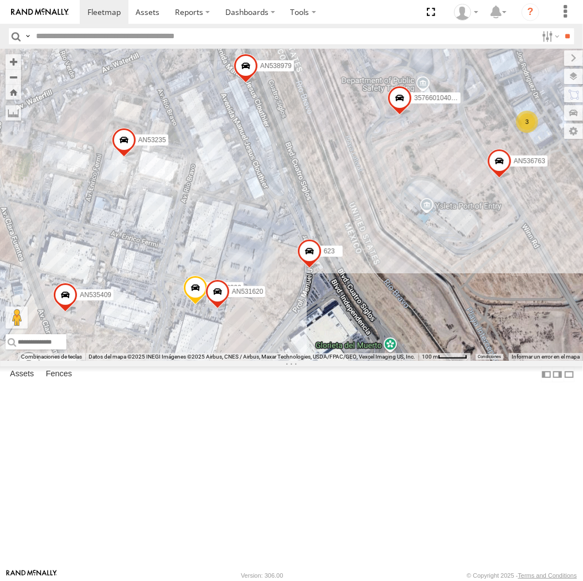
drag, startPoint x: 327, startPoint y: 215, endPoint x: 9, endPoint y: 209, distance: 317.8
click at [316, 176] on div "AN53487 015910001935363 015910001938748 015910001845018 AN531883 01591000181158…" at bounding box center [291, 205] width 583 height 312
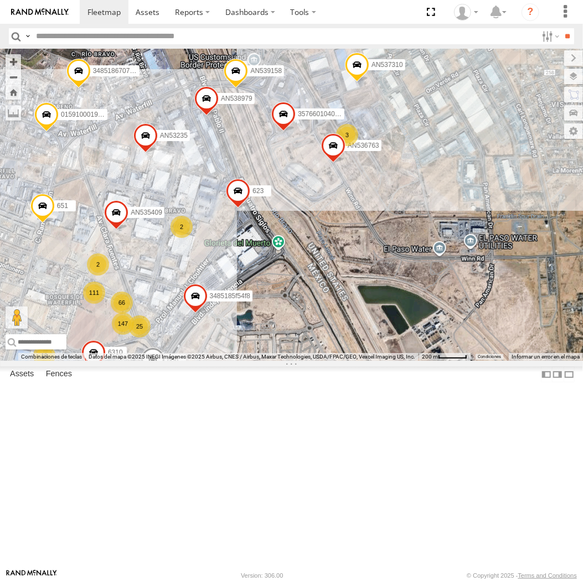
drag, startPoint x: 198, startPoint y: 191, endPoint x: 241, endPoint y: 238, distance: 63.5
click at [241, 238] on div "AN53487 015910001935363 015910001845018 AN531883 015910001811580 ZJ535914 F2771…" at bounding box center [291, 205] width 583 height 312
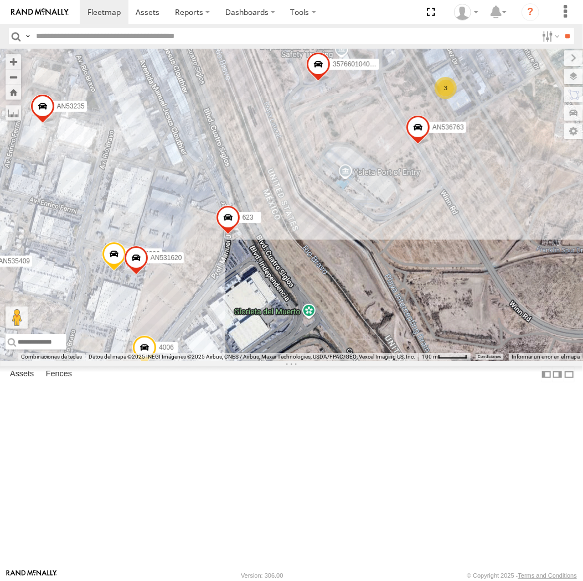
drag, startPoint x: 295, startPoint y: 482, endPoint x: 144, endPoint y: 407, distance: 168.6
click at [146, 361] on div "357660104096649 AN536763 AN532390 AN539158 AN535409 AN537310 623 AN538979 AN531…" at bounding box center [291, 205] width 583 height 312
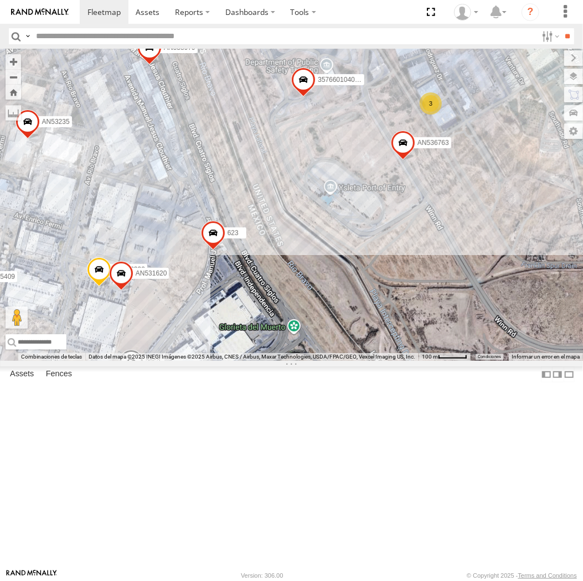
drag, startPoint x: 163, startPoint y: 329, endPoint x: 186, endPoint y: 348, distance: 29.9
click at [186, 348] on div "357660104096649 AN536763 4006 AN539158 AN537310 623 AN538979 AN53235 3485185f54…" at bounding box center [291, 205] width 583 height 312
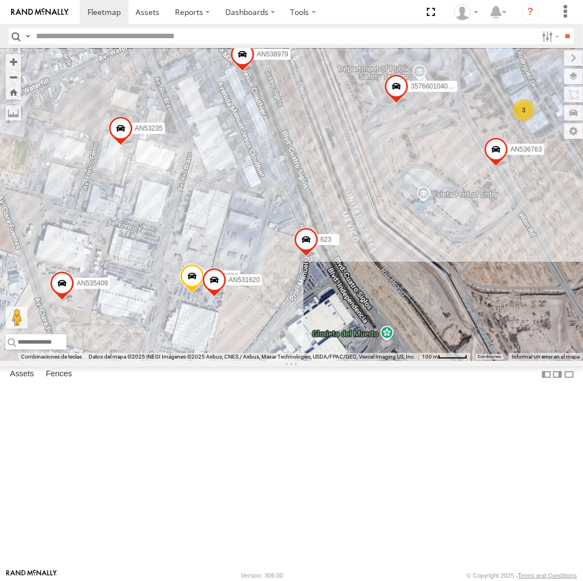
drag, startPoint x: 189, startPoint y: 399, endPoint x: 314, endPoint y: 405, distance: 125.8
click at [314, 361] on div "357660104096649 AN536763 4006 AN539158 AN537310 3963 623 AN538979 AN53235 34851…" at bounding box center [291, 205] width 583 height 312
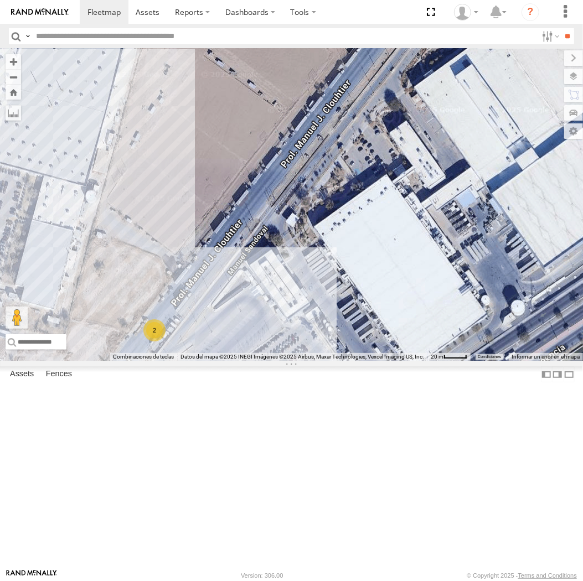
drag, startPoint x: 247, startPoint y: 489, endPoint x: 384, endPoint y: 302, distance: 231.4
click at [384, 302] on div "AN532390 7323 623 AN531620 2" at bounding box center [291, 205] width 583 height 312
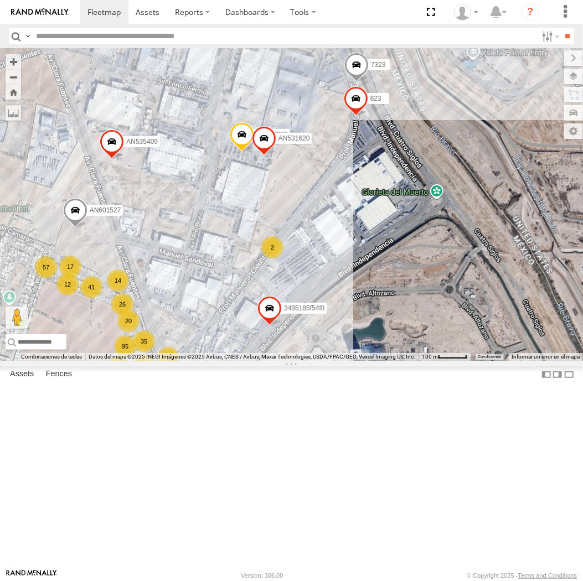
drag, startPoint x: 369, startPoint y: 209, endPoint x: 328, endPoint y: 306, distance: 105.7
click at [322, 306] on div "AN532390 7323 623 AN531620 26 12 57 95 35 41 20 27 17 AN536763 19 14 2 AN601527…" at bounding box center [291, 205] width 583 height 312
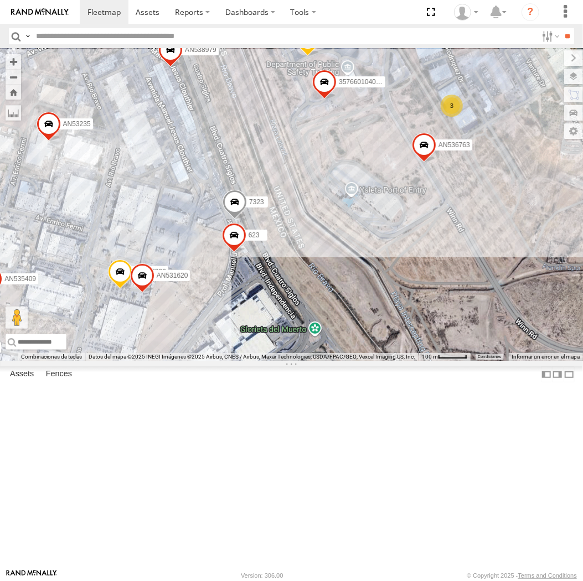
drag, startPoint x: 330, startPoint y: 301, endPoint x: 255, endPoint y: 339, distance: 84.4
click at [255, 241] on label "623" at bounding box center [253, 235] width 28 height 11
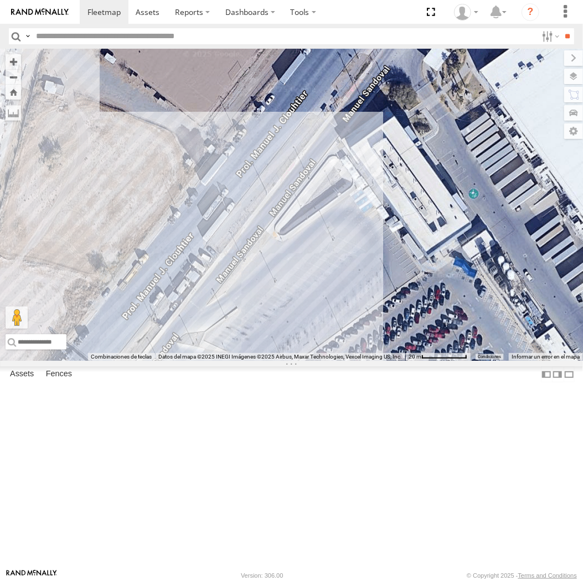
drag, startPoint x: 81, startPoint y: 472, endPoint x: 412, endPoint y: 373, distance: 345.2
click at [412, 361] on div "357660104096649 AN536763 4006 AN532390 7323 AN537310 623 AN538979 AN531620 AN53…" at bounding box center [291, 205] width 583 height 312
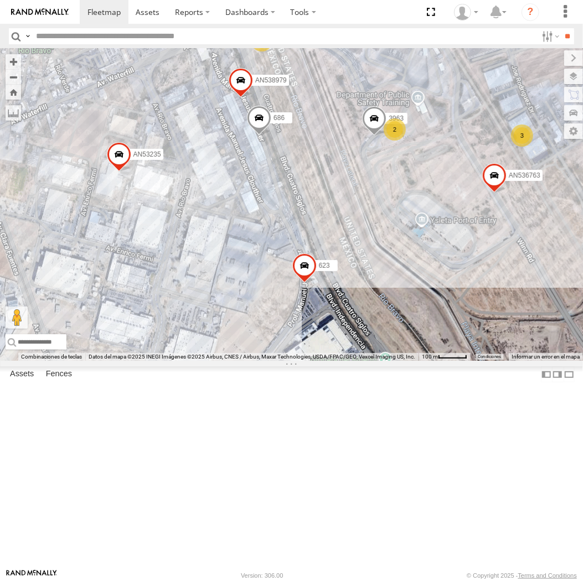
drag, startPoint x: 296, startPoint y: 424, endPoint x: 347, endPoint y: 266, distance: 166.1
click at [347, 266] on div "AN53487 015910001935363 AN531366 015910001811580 ZJ535914 F2771 AN532000 015910…" at bounding box center [291, 205] width 583 height 312
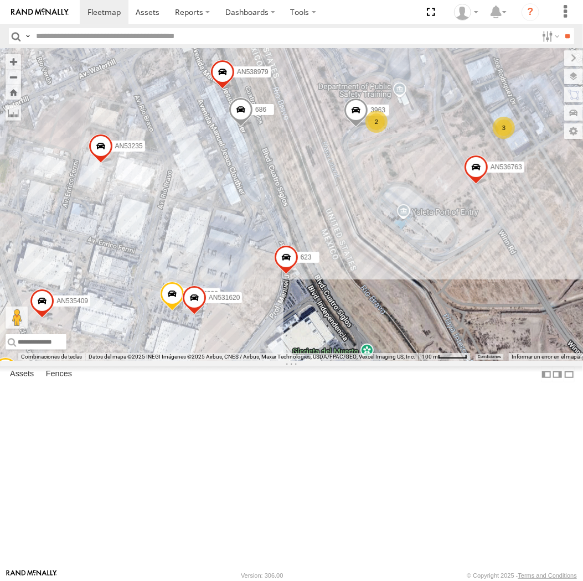
drag, startPoint x: 346, startPoint y: 265, endPoint x: 327, endPoint y: 255, distance: 21.0
click at [327, 255] on div "AN53487 015910001935363 AN531366 015910001811580 ZJ535914 F2771 AN532000 015910…" at bounding box center [291, 205] width 583 height 312
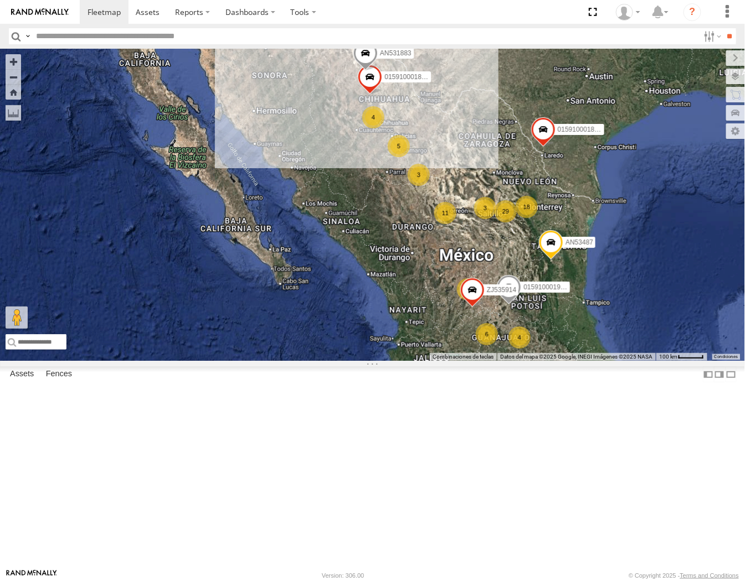
click at [0, 0] on label at bounding box center [0, 0] width 0 height 0
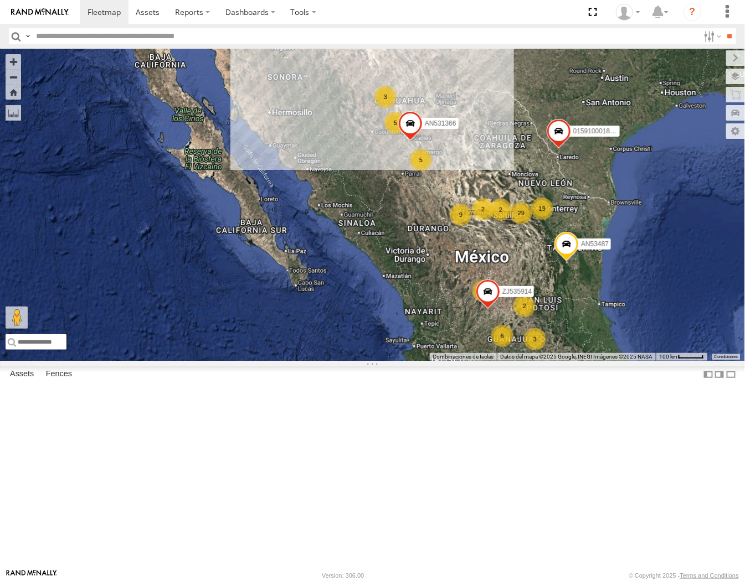
click at [0, 0] on div "AN57498 Foraneos Carretera [GEOGRAPHIC_DATA]-[PERSON_NAME][GEOGRAPHIC_DATA] 31.…" at bounding box center [0, 0] width 0 height 0
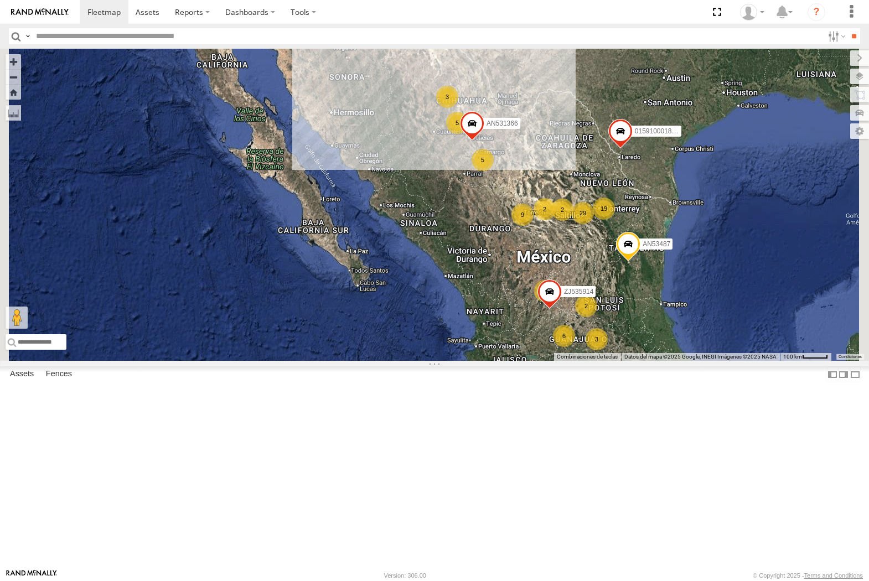
drag, startPoint x: 23, startPoint y: 32, endPoint x: 35, endPoint y: 45, distance: 18.4
click at [23, 32] on label at bounding box center [27, 36] width 9 height 16
click at [0, 0] on span "Asset Label" at bounding box center [0, 0] width 0 height 0
click at [95, 39] on input "text" at bounding box center [428, 36] width 792 height 16
type input "********"
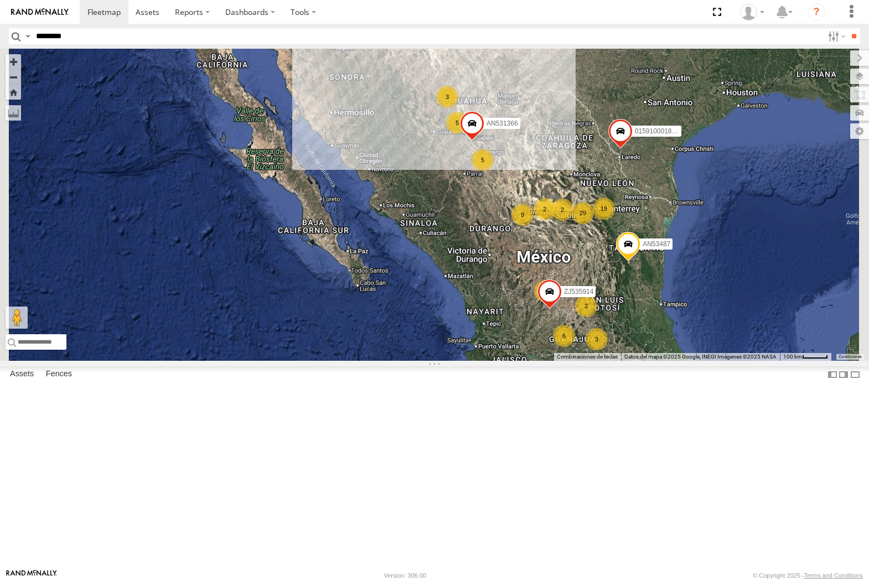
click at [582, 28] on input "**" at bounding box center [853, 36] width 13 height 16
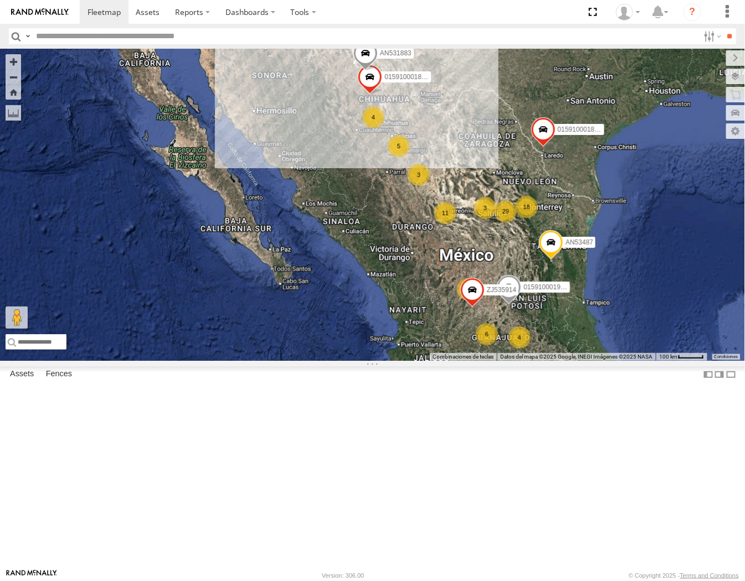
click at [743, 170] on div "015910001935363 1188 3 6 4 29 11 5 5 AN53487 18 3 2 015910001938748 3 4 0159100…" at bounding box center [372, 205] width 745 height 312
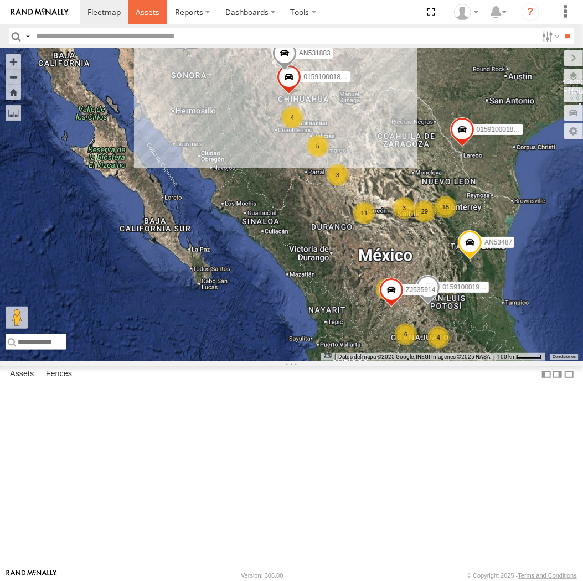
click at [141, 15] on span at bounding box center [148, 12] width 24 height 11
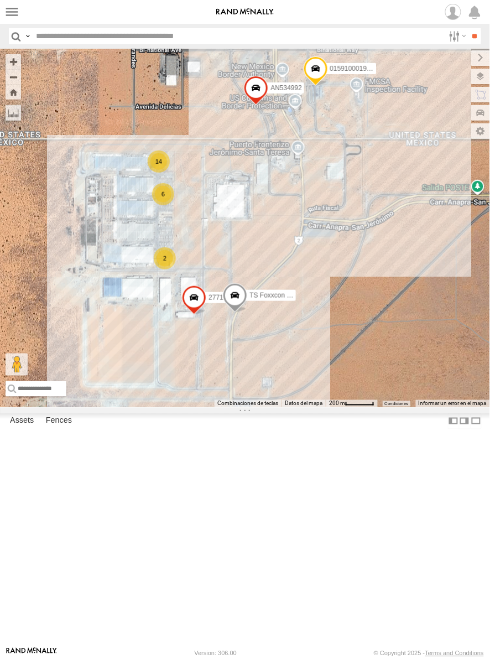
drag, startPoint x: 229, startPoint y: 234, endPoint x: 283, endPoint y: 292, distance: 79.1
click at [283, 292] on div "AN53487 015910001935363 AN539072 015910001811580 ZJ535914 F2771 AN5310637 AN601…" at bounding box center [245, 228] width 490 height 359
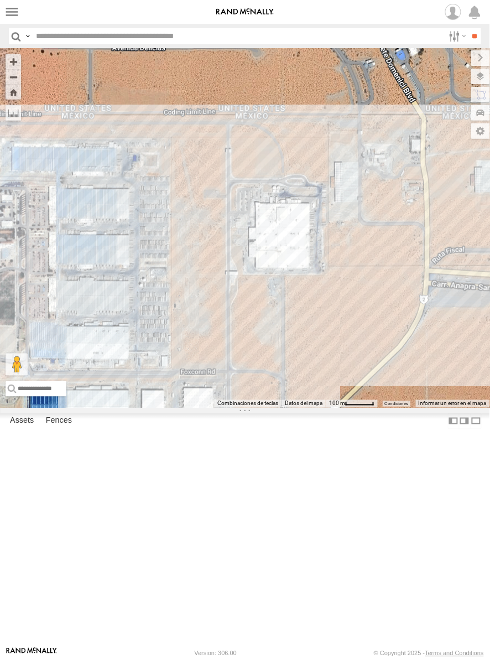
drag, startPoint x: 252, startPoint y: 384, endPoint x: 264, endPoint y: 338, distance: 47.0
click at [264, 338] on div "AN53487 015910001935363 AN531366 015910001811580 ZJ535914 F2771 AN5310637" at bounding box center [245, 228] width 490 height 359
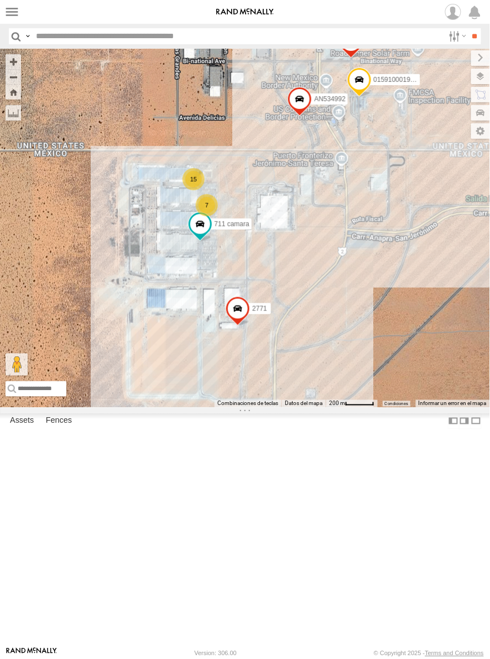
drag, startPoint x: 299, startPoint y: 357, endPoint x: 290, endPoint y: 368, distance: 14.5
click at [290, 368] on div "AN53487 015910001935363 AN531366 015910001811580 ZJ535914 F2771 AN5310637 15 7 …" at bounding box center [245, 228] width 490 height 359
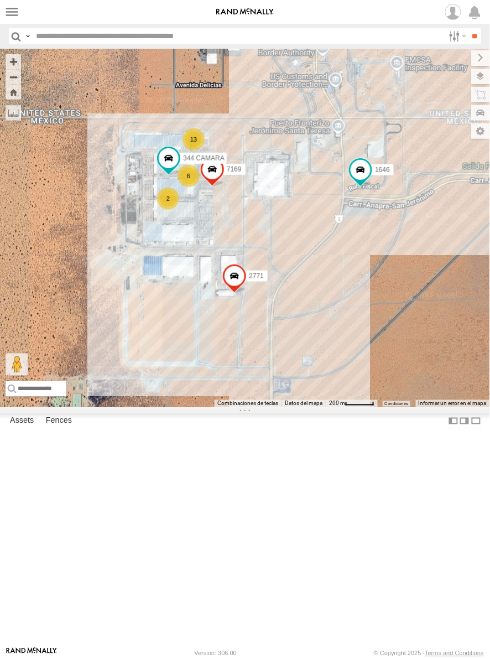
drag, startPoint x: 265, startPoint y: 128, endPoint x: 294, endPoint y: 467, distance: 339.5
click at [294, 408] on div "AN53487 015910001935363 015910001938748 015910001811580 ZJ535914 AN532000 F2771…" at bounding box center [245, 228] width 490 height 359
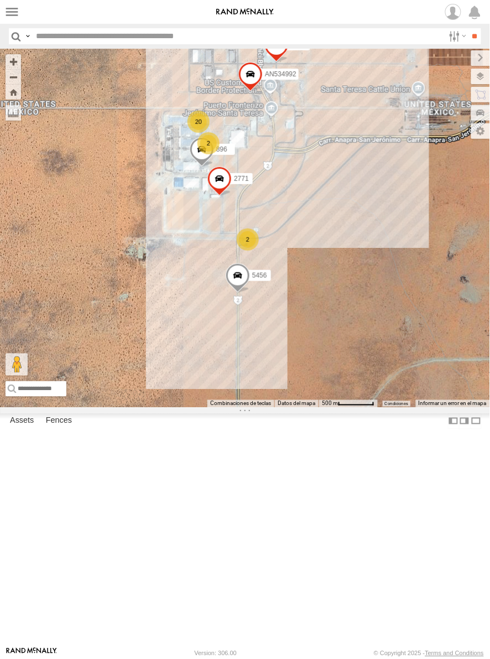
drag, startPoint x: 213, startPoint y: 137, endPoint x: 264, endPoint y: 263, distance: 135.6
click at [264, 263] on div "2771 0054 1646 AN534992 5456 896 20 2 2" at bounding box center [245, 228] width 490 height 359
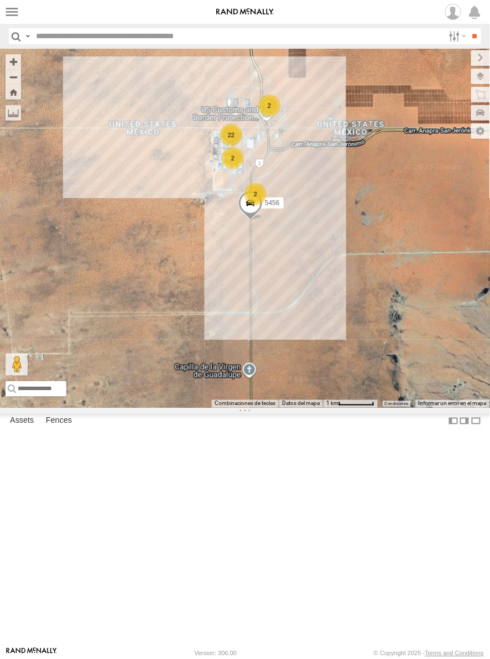
drag, startPoint x: 225, startPoint y: 182, endPoint x: 236, endPoint y: 224, distance: 43.4
click at [236, 224] on div "1646 5456 22 2 2 2" at bounding box center [245, 228] width 490 height 359
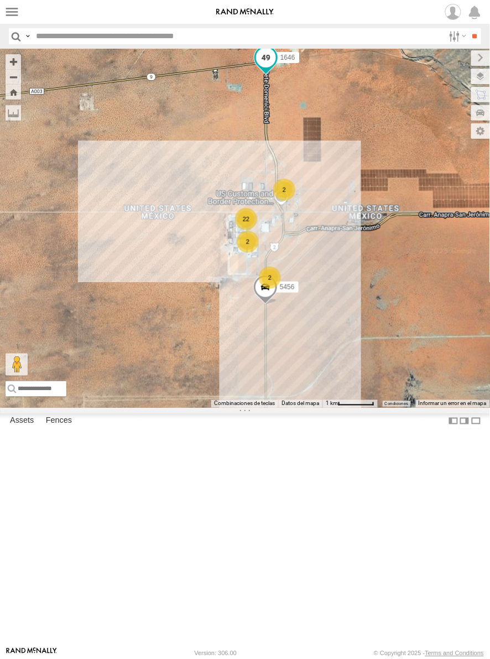
click at [270, 68] on span at bounding box center [266, 58] width 20 height 20
click at [270, 63] on label at bounding box center [271, 59] width 22 height 8
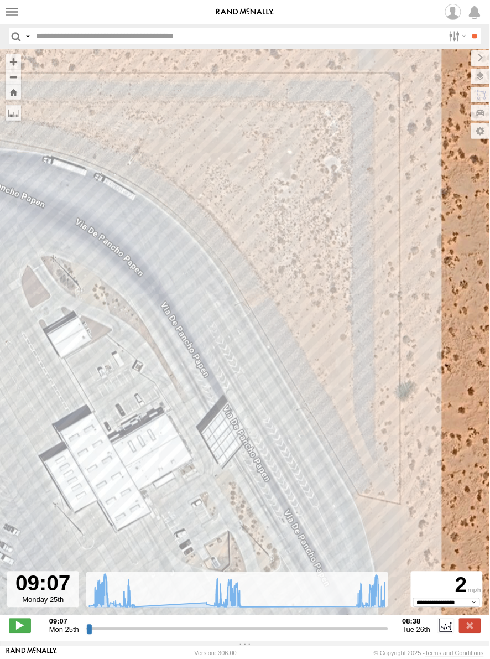
drag, startPoint x: 259, startPoint y: 442, endPoint x: 218, endPoint y: 329, distance: 119.6
click at [218, 329] on div "1646 09:37 Mon 10:28 Mon 10:28 Mon 10:43 Mon 11:07 Mon 11:15 Mon 11:38 Mon 12:3…" at bounding box center [245, 338] width 490 height 578
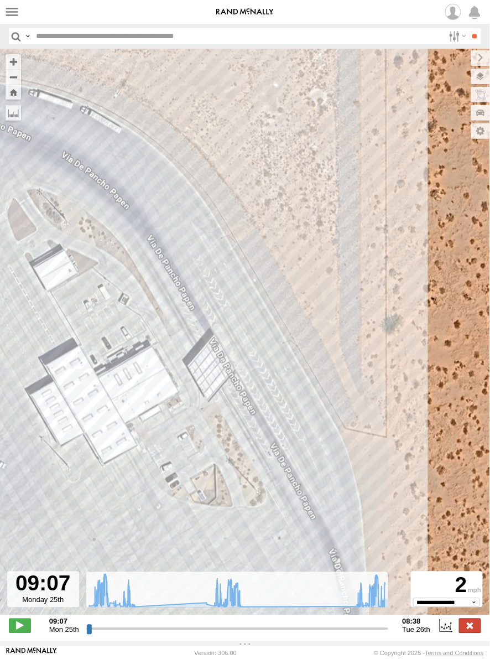
click at [466, 622] on label at bounding box center [470, 626] width 22 height 14
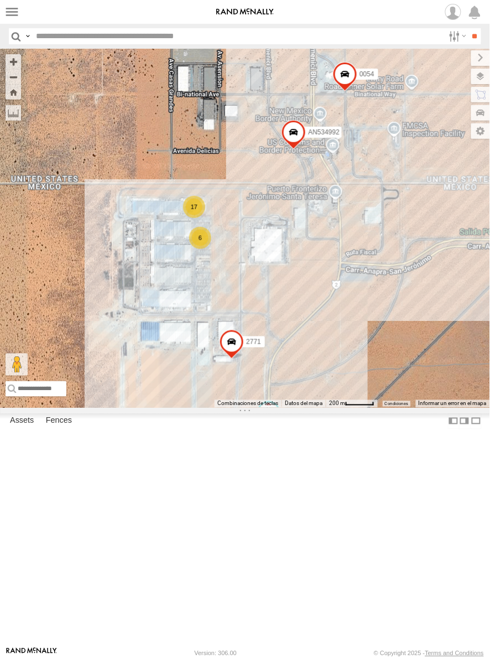
drag, startPoint x: 362, startPoint y: 414, endPoint x: 290, endPoint y: 396, distance: 74.1
click at [290, 396] on div "1646 AN53617 17 6 2 2771 0054 AN534992 2577" at bounding box center [245, 228] width 490 height 359
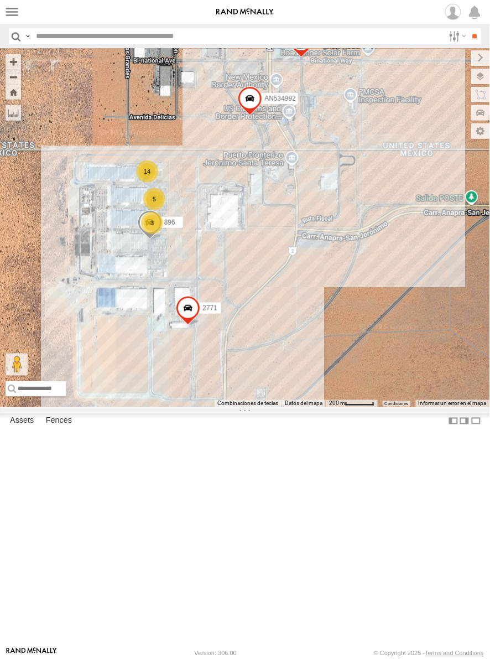
drag, startPoint x: 268, startPoint y: 275, endPoint x: 205, endPoint y: 239, distance: 72.6
click at [206, 239] on div "AN53487 015910001935363 015910001938748 AN533460 015910001811580 ZJ535914 AN532…" at bounding box center [245, 228] width 490 height 359
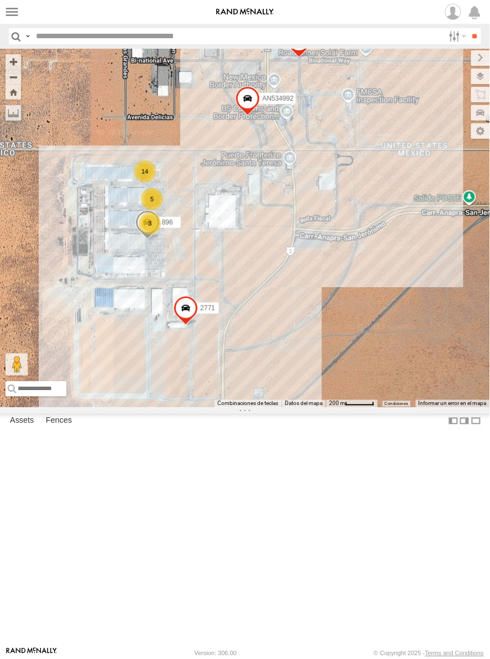
click at [272, 22] on span at bounding box center [276, 7] width 24 height 30
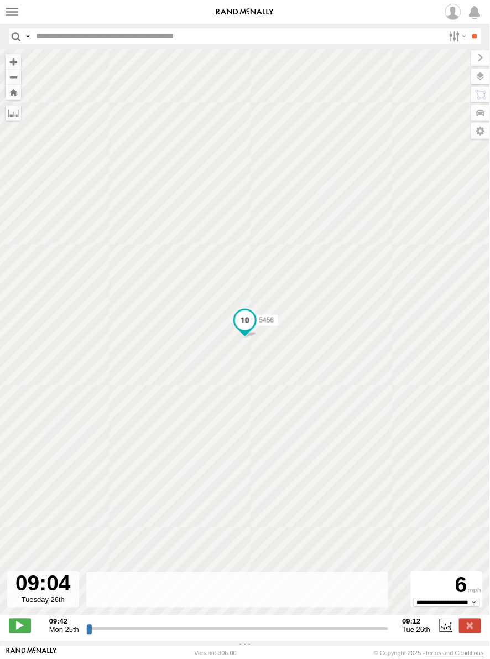
click at [383, 629] on input "range" at bounding box center [237, 629] width 302 height 11
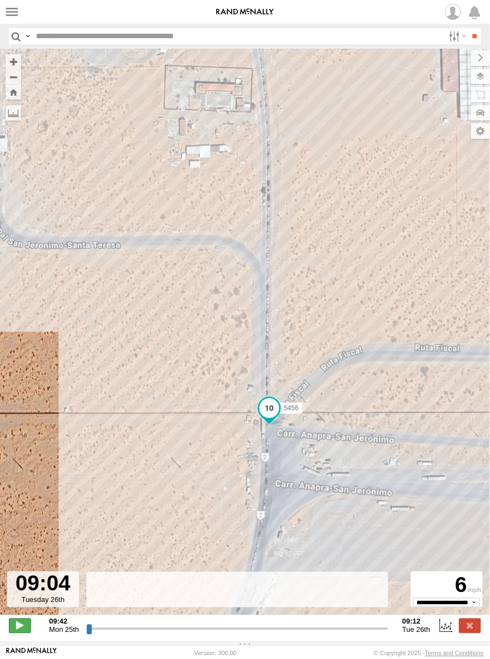
click at [20, 624] on span at bounding box center [20, 626] width 22 height 14
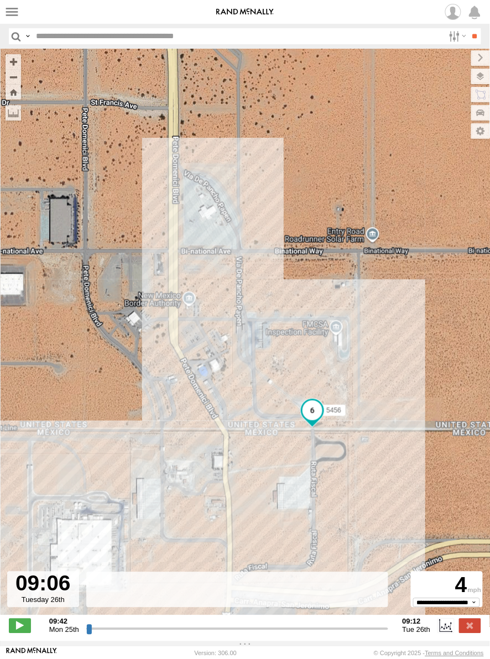
drag, startPoint x: 156, startPoint y: 281, endPoint x: 214, endPoint y: 394, distance: 127.5
click at [214, 394] on div "5456 18:49 Mon 08:19 Tue 08:19 Tue 08:55 Tue 08:55 Tue" at bounding box center [245, 338] width 490 height 578
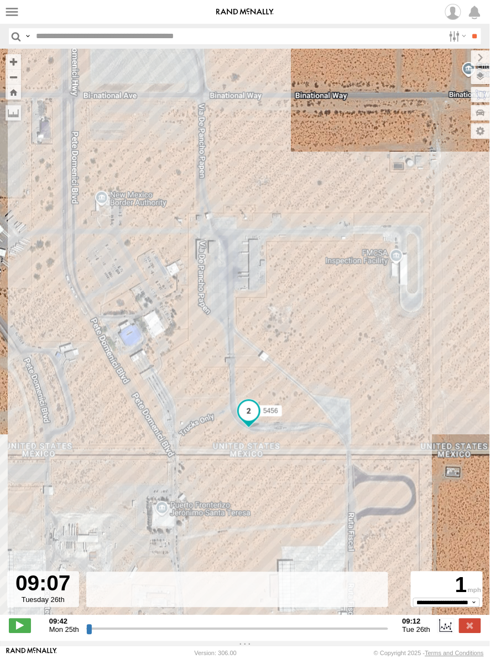
drag, startPoint x: 161, startPoint y: 211, endPoint x: 272, endPoint y: 427, distance: 243.1
click at [272, 422] on div "5456 18:49 Mon 08:19 Tue 08:19 Tue 08:55 Tue 08:55 Tue" at bounding box center [245, 338] width 490 height 578
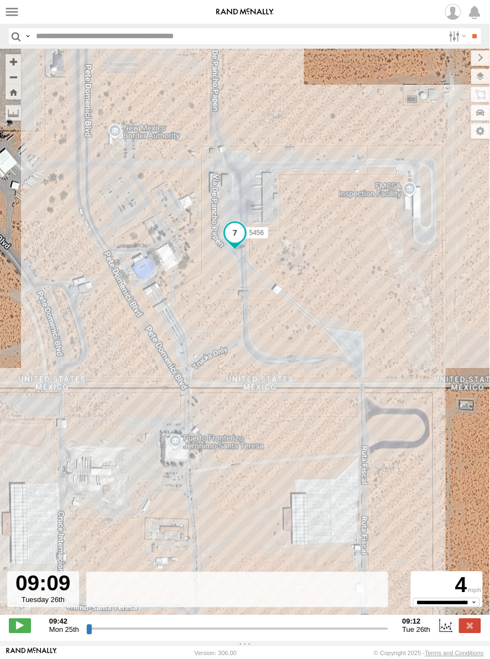
drag, startPoint x: 76, startPoint y: 231, endPoint x: 139, endPoint y: 346, distance: 130.5
click at [139, 344] on div "5456 18:49 Mon 08:19 Tue 08:19 Tue 08:55 Tue 08:55 Tue" at bounding box center [245, 338] width 490 height 578
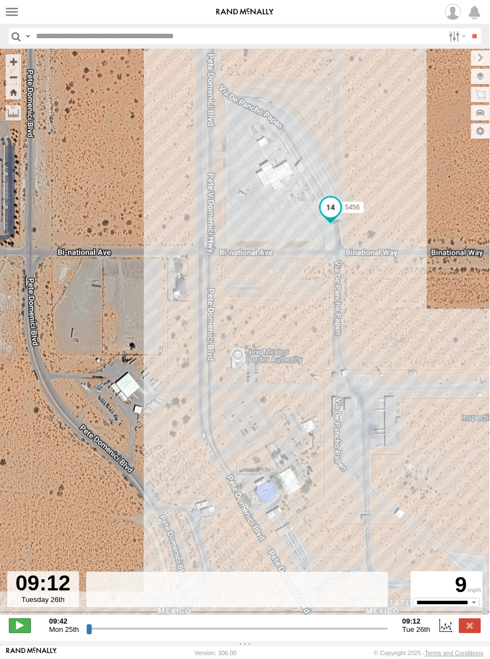
click at [27, 630] on span at bounding box center [20, 626] width 22 height 14
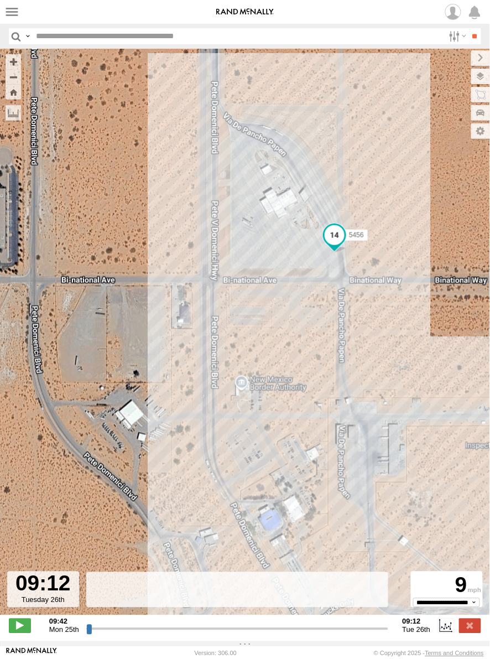
drag, startPoint x: 244, startPoint y: 230, endPoint x: 263, endPoint y: 306, distance: 78.3
click at [263, 306] on div "5456 18:49 Mon 08:19 Tue 08:19 Tue 08:55 Tue 08:55 Tue" at bounding box center [245, 338] width 490 height 578
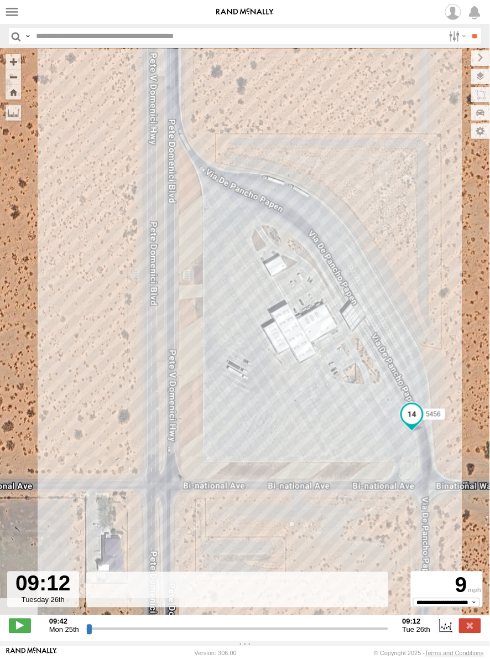
drag, startPoint x: 348, startPoint y: 371, endPoint x: 318, endPoint y: 322, distance: 57.8
click at [318, 322] on div "5456 18:49 Mon 08:19 Tue 08:19 Tue 08:55 Tue 08:55 Tue" at bounding box center [245, 338] width 490 height 578
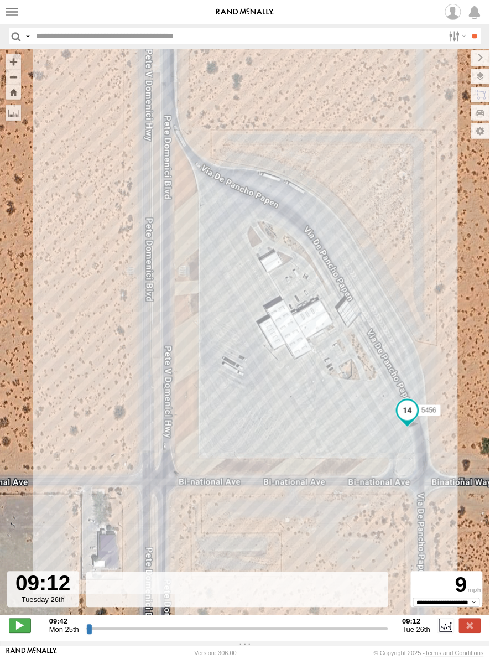
click at [18, 623] on span at bounding box center [20, 626] width 22 height 14
type input "**********"
drag, startPoint x: 478, startPoint y: 623, endPoint x: 458, endPoint y: 618, distance: 20.7
click at [477, 622] on label at bounding box center [470, 626] width 22 height 14
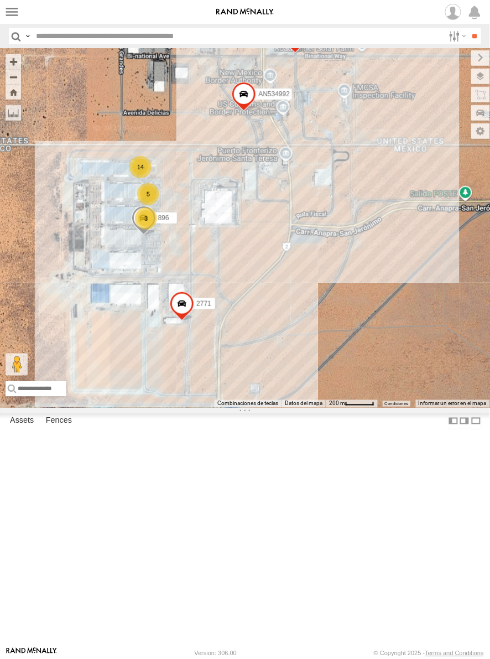
drag, startPoint x: 281, startPoint y: 446, endPoint x: 253, endPoint y: 290, distance: 158.1
click at [253, 290] on div "5456 0054 5 14 896 3 2771 AN534992" at bounding box center [245, 228] width 490 height 359
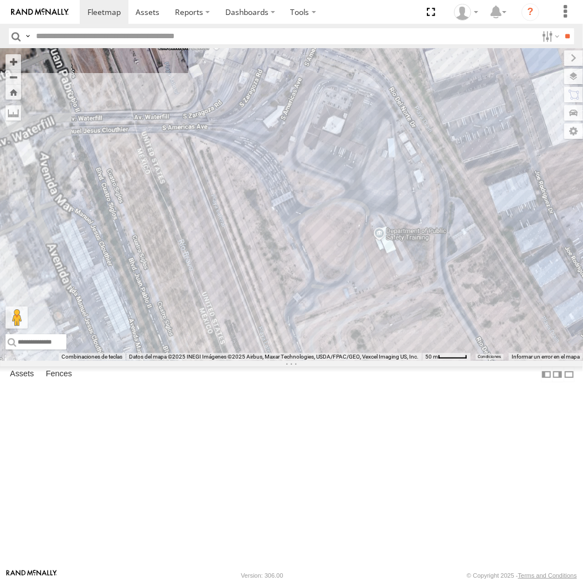
drag, startPoint x: 152, startPoint y: 208, endPoint x: 205, endPoint y: 216, distance: 54.4
click at [205, 216] on div "AN53487 015910001935363 015910001938748 015910001845018 015910001811580 ZJ53591…" at bounding box center [291, 205] width 583 height 312
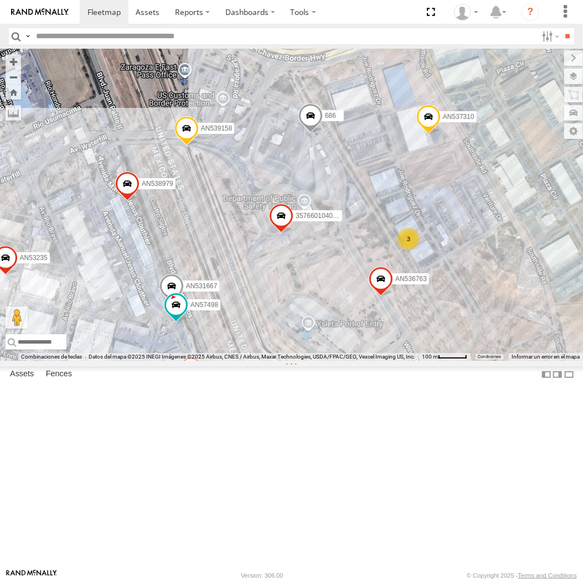
drag, startPoint x: 223, startPoint y: 290, endPoint x: 173, endPoint y: 324, distance: 60.4
click at [173, 324] on div "AN53487 015910001935363 015910001938748 015910001845018 015910001811580 ZJ53591…" at bounding box center [291, 205] width 583 height 312
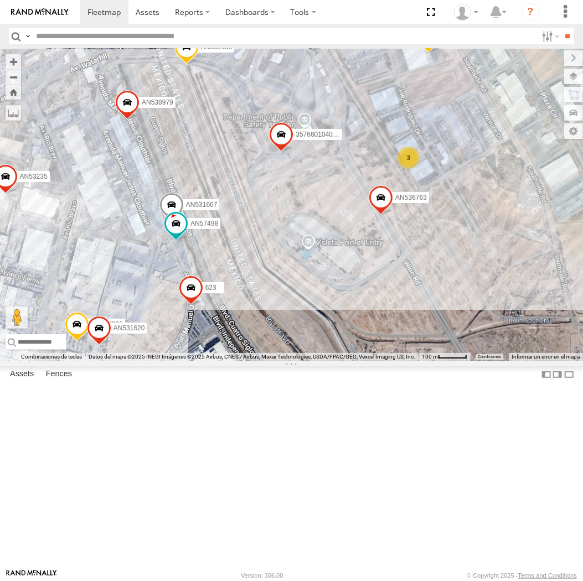
drag, startPoint x: 44, startPoint y: 485, endPoint x: 62, endPoint y: 331, distance: 155.5
click at [62, 331] on div "AN53487 015910001935363 015910001938748 015910001845018 015910001811580 ZJ53591…" at bounding box center [291, 205] width 583 height 312
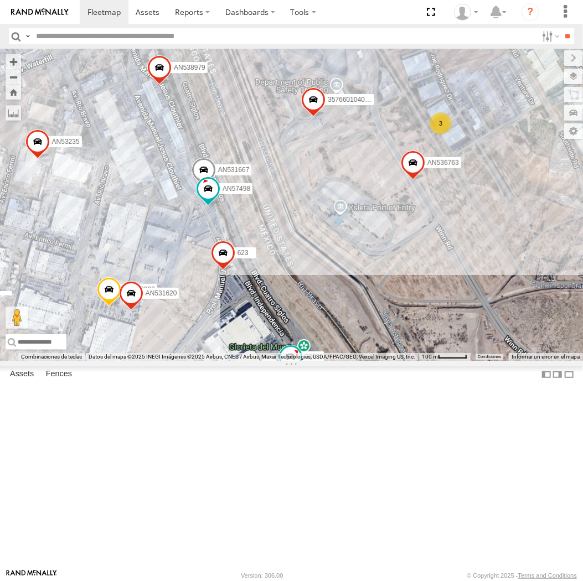
drag, startPoint x: 68, startPoint y: 371, endPoint x: 101, endPoint y: 340, distance: 45.4
click at [101, 340] on div "AN53487 015910001935363 015910001938748 015910001845018 015910001811580 ZJ53591…" at bounding box center [291, 205] width 583 height 312
drag, startPoint x: 196, startPoint y: 361, endPoint x: 190, endPoint y: 363, distance: 5.8
click at [190, 361] on div "357660104096649 AN536763 AN532390 AN539158 AN531667 AN537310 623 C995 AN538979 …" at bounding box center [291, 205] width 583 height 312
drag, startPoint x: 205, startPoint y: 349, endPoint x: 203, endPoint y: 363, distance: 14.1
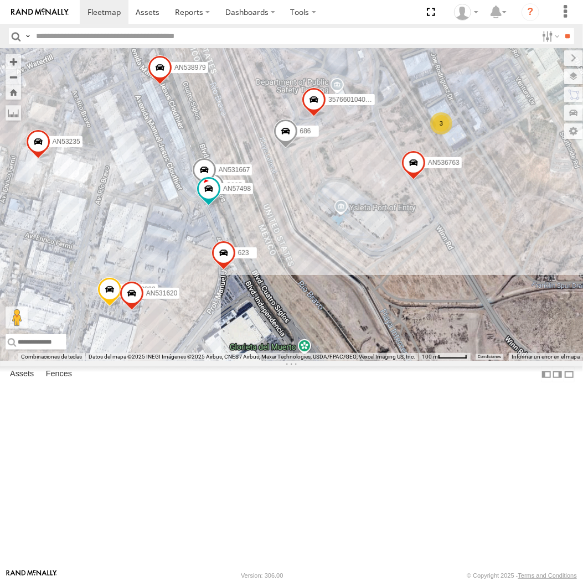
click at [203, 361] on div "357660104096649 AN536763 AN532390 AN539158 AN531667 AN537310 623 C995 AN538979 …" at bounding box center [291, 205] width 583 height 312
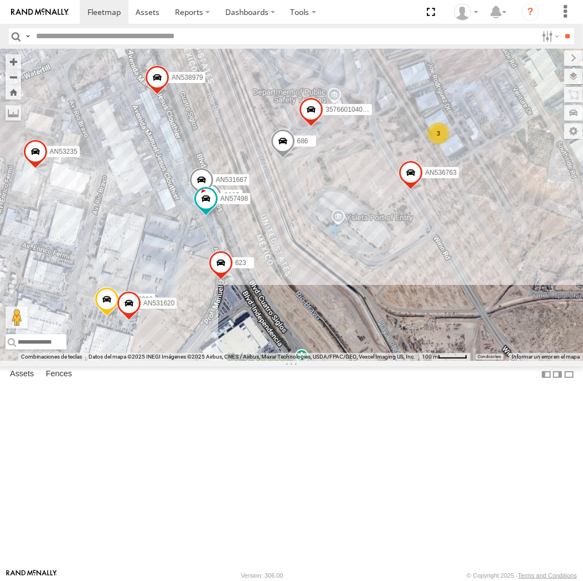
drag, startPoint x: 206, startPoint y: 347, endPoint x: 203, endPoint y: 356, distance: 10.3
click at [203, 356] on div "357660104096649 AN536763 AN532390 AN539158 AN531667 AN537310 623 C995 AN538979 …" at bounding box center [291, 205] width 583 height 312
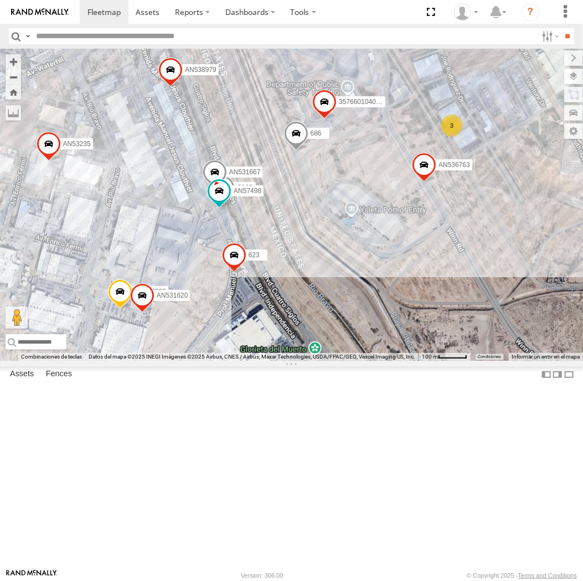
drag, startPoint x: 190, startPoint y: 366, endPoint x: 206, endPoint y: 352, distance: 22.3
click at [206, 352] on div "357660104096649 AN536763 AN532390 AN539158 AN531667 AN537310 623 C995 AN538979 …" at bounding box center [291, 205] width 583 height 312
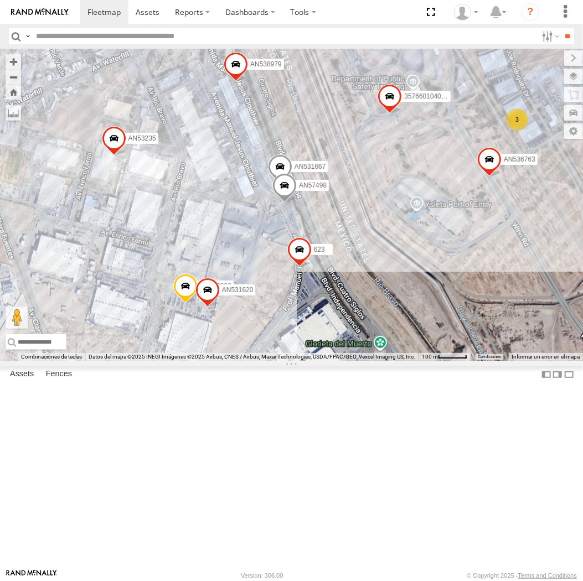
drag, startPoint x: 275, startPoint y: 336, endPoint x: 400, endPoint y: 167, distance: 210.6
click at [400, 167] on div "AN53487 015910001935363 015910001938748 015910001811580 ZJ535914 AN532000 F2771…" at bounding box center [291, 205] width 583 height 312
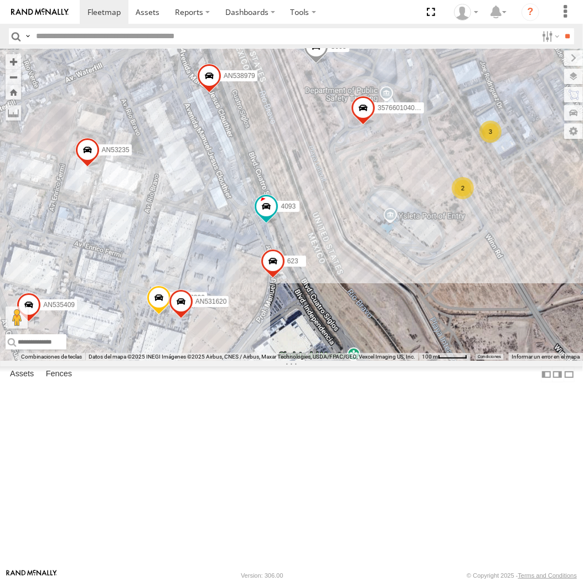
drag, startPoint x: 353, startPoint y: 257, endPoint x: 288, endPoint y: 189, distance: 94.4
click at [288, 189] on div "AN53487 015910001935363 015910001938748 015910001811580 ZJ535914 AN532000 F2771…" at bounding box center [291, 205] width 583 height 312
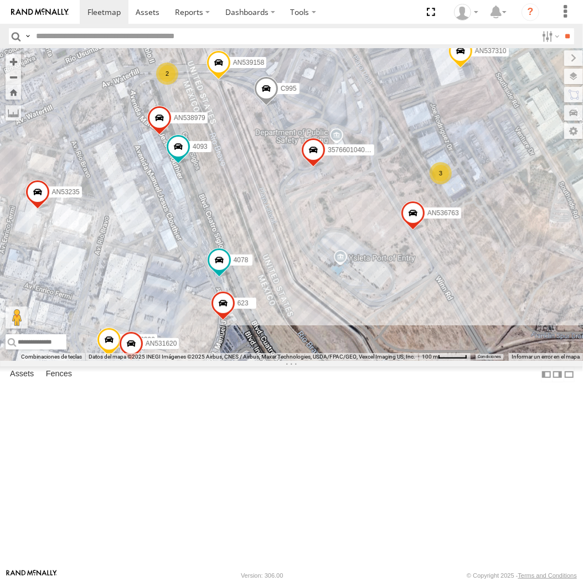
drag, startPoint x: 234, startPoint y: 348, endPoint x: 251, endPoint y: 216, distance: 132.3
click at [251, 216] on div "AN53487 015910001935363 015910001938748 015910001811580 ZJ535914 AN532000 F2771…" at bounding box center [291, 205] width 583 height 312
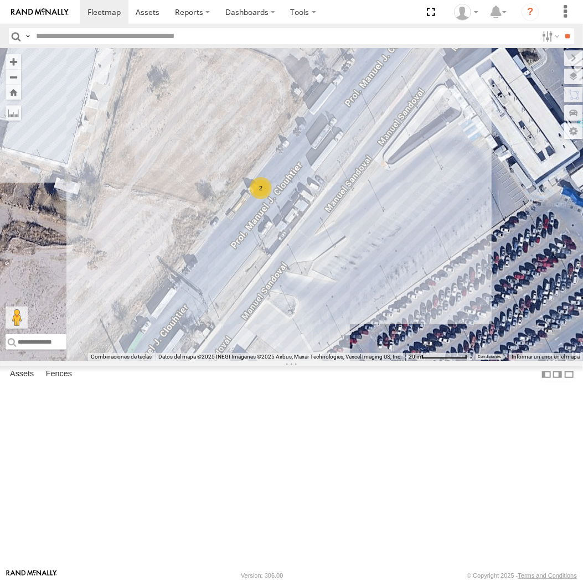
drag, startPoint x: 216, startPoint y: 233, endPoint x: 281, endPoint y: 247, distance: 65.8
click at [248, 201] on div "AN53487 015910001935363 015910001938748 015910001811580 ZJ535914 AN532000 AN535…" at bounding box center [291, 205] width 583 height 312
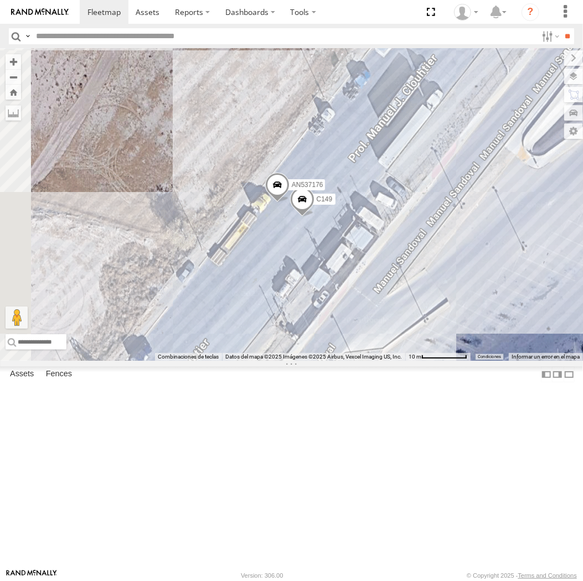
drag, startPoint x: 184, startPoint y: 342, endPoint x: 236, endPoint y: 300, distance: 67.3
click at [236, 300] on div "AN53487 015910001935363 015910001938748 015910001811580 ZJ535914 AN532000 AN535…" at bounding box center [291, 205] width 583 height 312
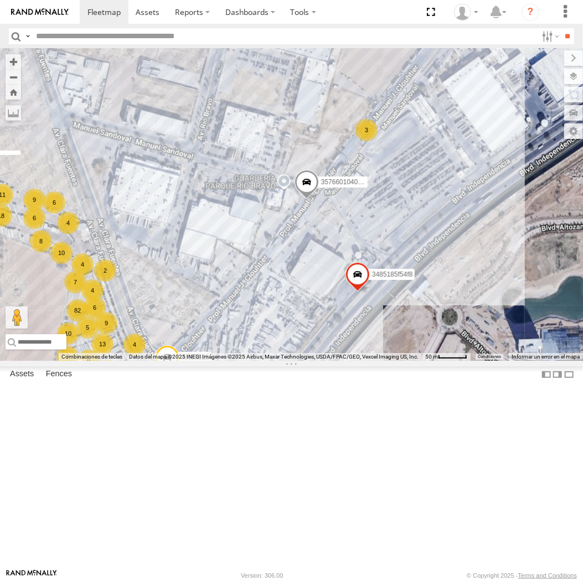
drag, startPoint x: 417, startPoint y: 208, endPoint x: 252, endPoint y: 391, distance: 245.8
click at [253, 361] on div "AN53487 015910001935363 015910001938748 015910001811580 ZJ535914 AN532000 AN535…" at bounding box center [291, 205] width 583 height 312
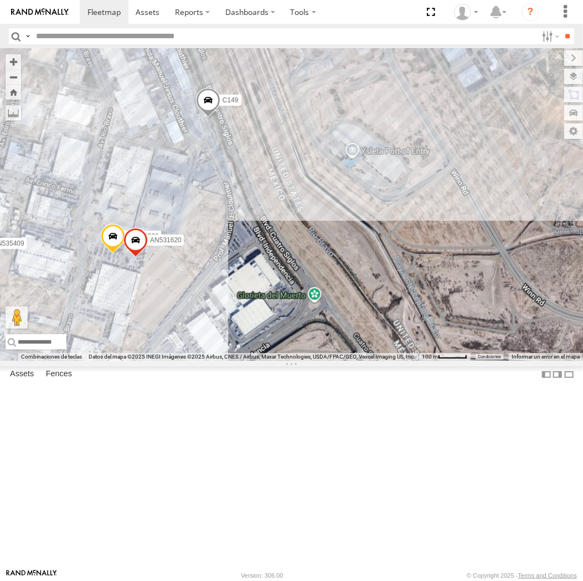
drag, startPoint x: 454, startPoint y: 223, endPoint x: 9, endPoint y: 467, distance: 507.9
click at [283, 361] on div "AN53487 015910001935363 015910001938748 015910001811580 ZJ535914 AN532000 AN535…" at bounding box center [291, 205] width 583 height 312
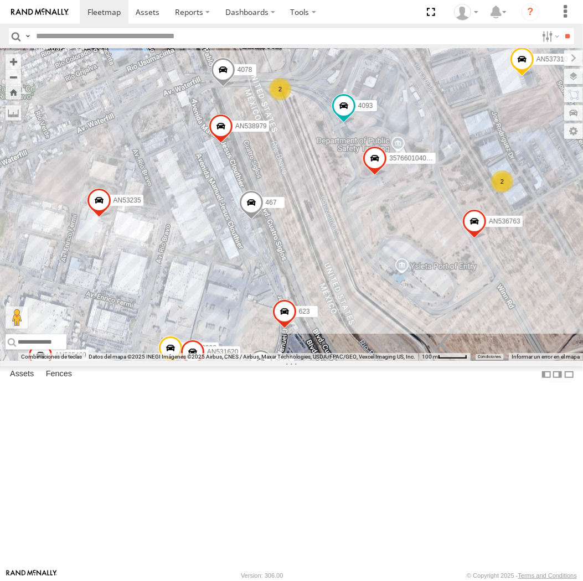
drag, startPoint x: 309, startPoint y: 333, endPoint x: 273, endPoint y: 135, distance: 201.3
click at [273, 135] on div "AN53487 015910001935363 015910001938748 AN533460 015910001811580 ZJ535914 AN532…" at bounding box center [291, 205] width 583 height 312
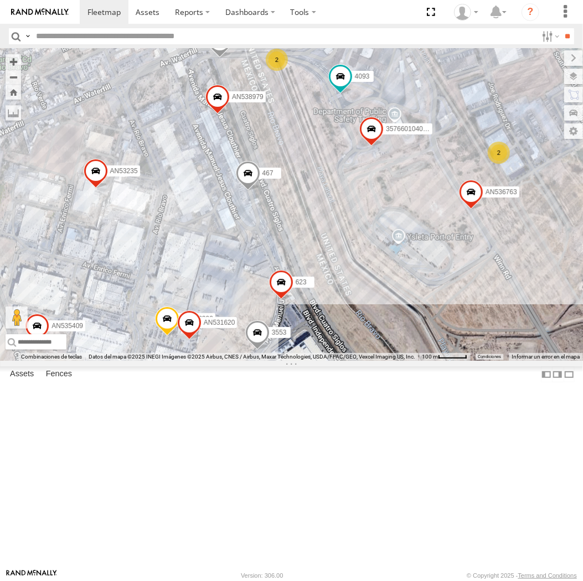
drag, startPoint x: 285, startPoint y: 176, endPoint x: 288, endPoint y: 145, distance: 31.2
click at [288, 145] on div "AN53487 015910001935363 015910001938748 AN533460 015910001811580 ZJ535914 AN532…" at bounding box center [291, 205] width 583 height 312
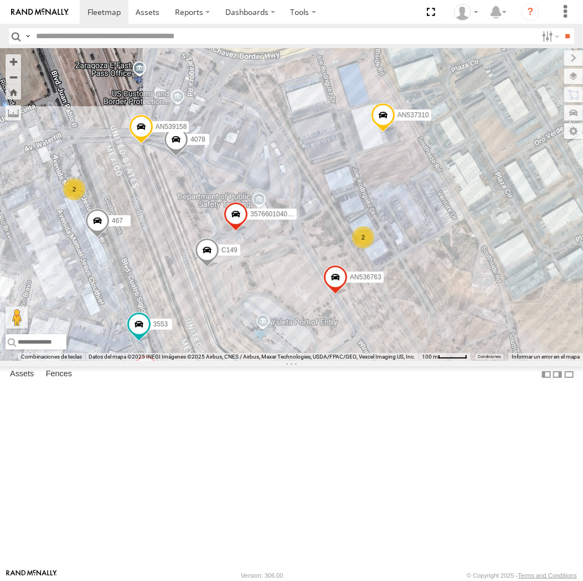
drag, startPoint x: 194, startPoint y: 350, endPoint x: 211, endPoint y: 334, distance: 23.9
click at [211, 335] on div "AN53487 015910001935363 015910001938748 AN533460 015910001811580 ZJ535914 F2771…" at bounding box center [291, 205] width 583 height 312
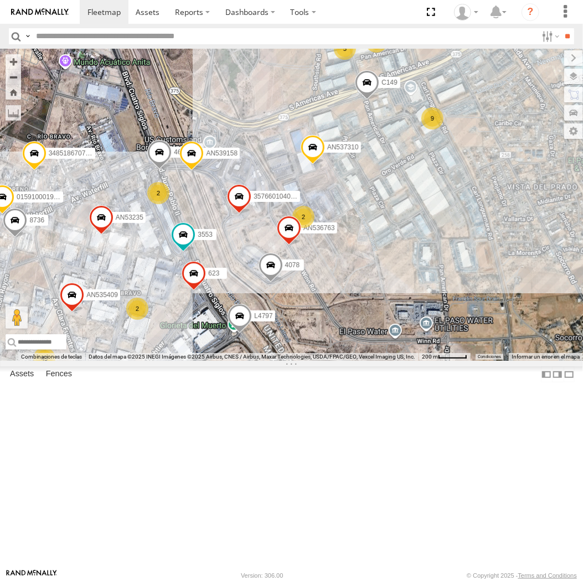
drag, startPoint x: 198, startPoint y: 323, endPoint x: 21, endPoint y: 313, distance: 177.4
click at [234, 316] on div "651 357660104096649 015910001918898 AN536763 AN539158 3485186707C0 C149 4078 AN…" at bounding box center [291, 205] width 583 height 312
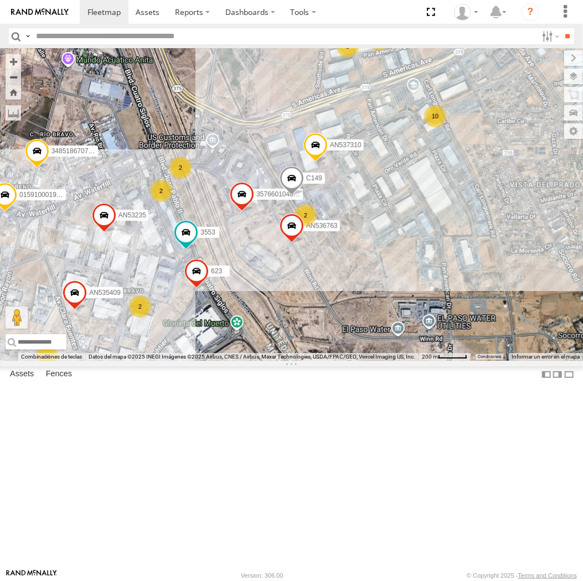
drag, startPoint x: 102, startPoint y: 383, endPoint x: 133, endPoint y: 373, distance: 32.7
click at [133, 361] on div "651 357660104096649 015910001918898 AN536763 3485186707C0 C149 4078 AN535409 AN…" at bounding box center [291, 205] width 583 height 312
drag, startPoint x: 231, startPoint y: 339, endPoint x: 225, endPoint y: 370, distance: 31.2
click at [225, 361] on div "651 357660104096649 015910001918898 AN536763 3485186707C0 C149 4078 AN535409 AN…" at bounding box center [291, 205] width 583 height 312
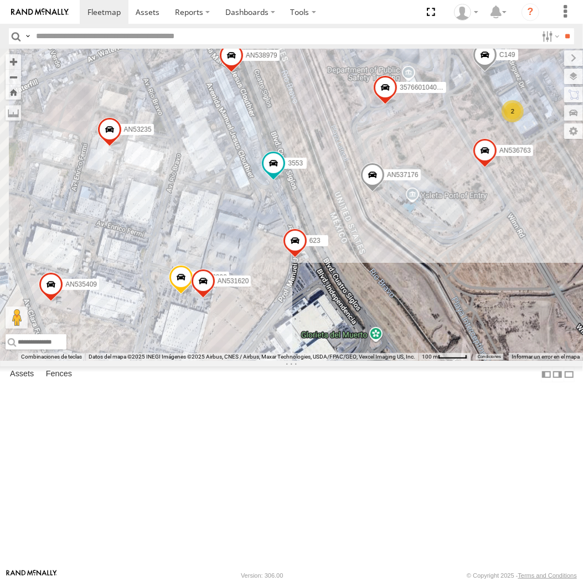
drag, startPoint x: 190, startPoint y: 383, endPoint x: 283, endPoint y: 343, distance: 101.2
click at [283, 259] on span at bounding box center [294, 244] width 24 height 30
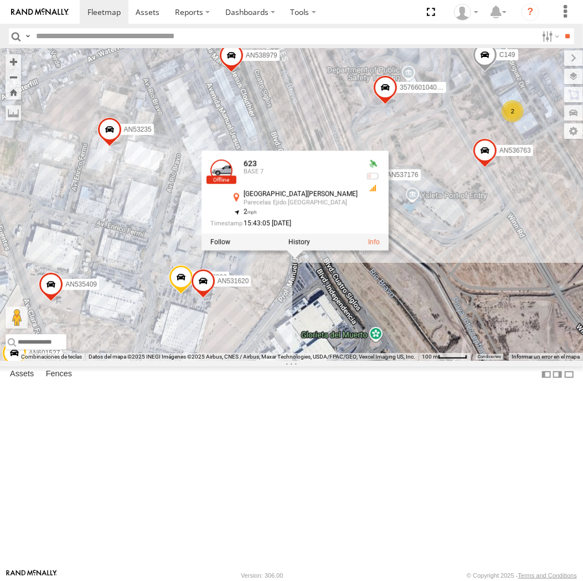
click at [252, 361] on div "651 357660104096649 015910001918898 AN536763 3485186707C0 C149 4078 AN535409 AN…" at bounding box center [291, 205] width 583 height 312
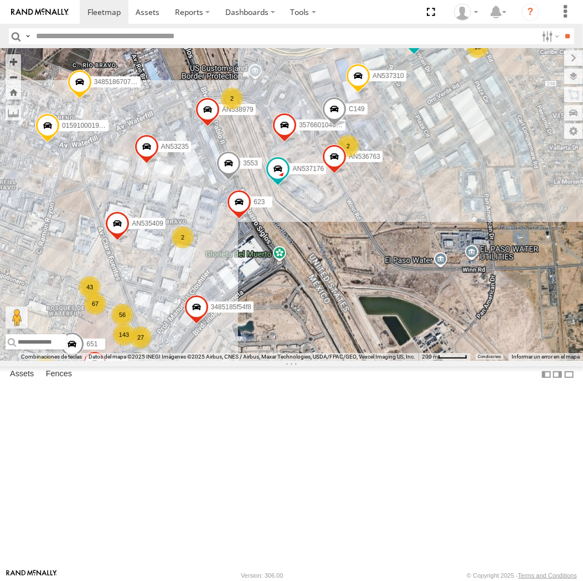
click at [237, 242] on div "AN537150 AN53487 015910001935363 015910001938748 AN533460 015910001811580 ZJ535…" at bounding box center [291, 205] width 583 height 312
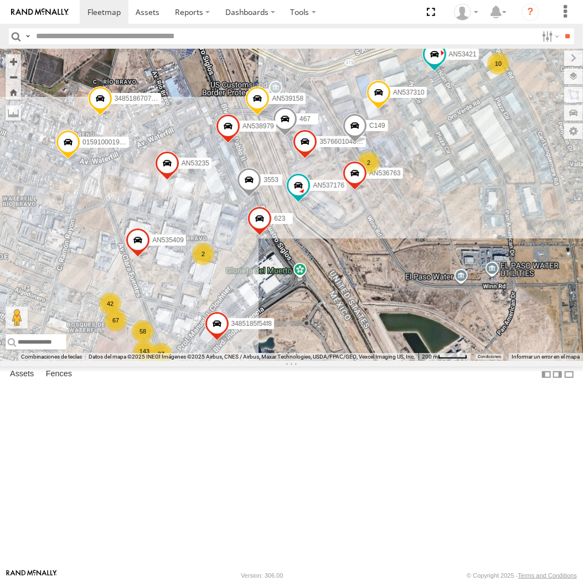
drag, startPoint x: 165, startPoint y: 270, endPoint x: 202, endPoint y: 303, distance: 49.8
click at [202, 303] on div "AN537150 AN53487 015910001935363 015910001938748 AN533460 015910001811580 ZJ535…" at bounding box center [291, 205] width 583 height 312
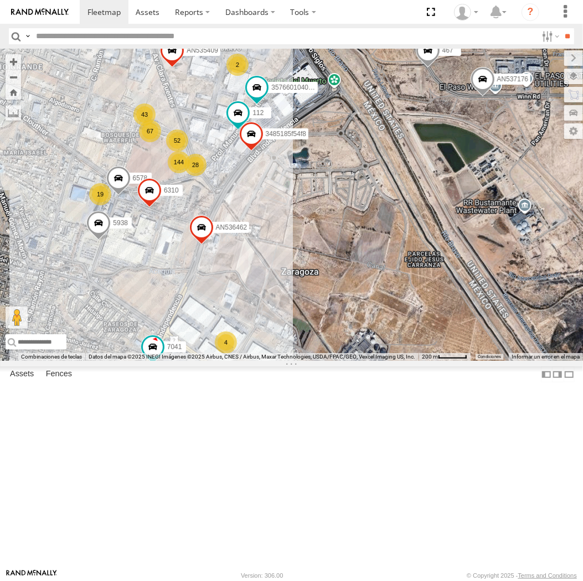
drag, startPoint x: 330, startPoint y: 100, endPoint x: 331, endPoint y: 268, distance: 168.8
click at [333, 272] on div "AN537150 AN531619 AN53487 015910001935363 015910001938748 AN533460 015910001811…" at bounding box center [291, 205] width 583 height 312
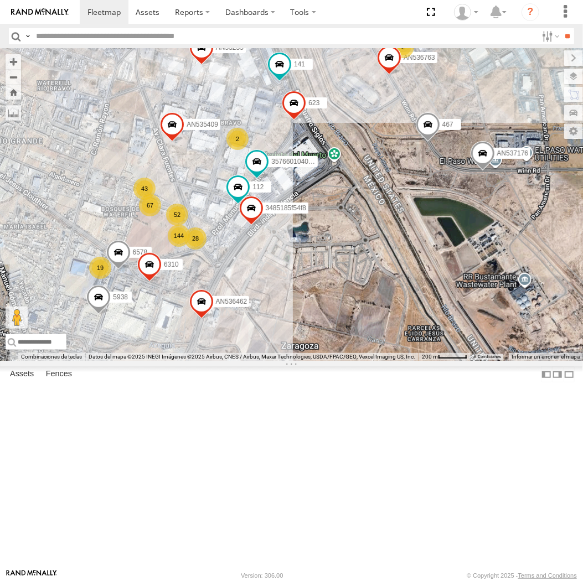
drag, startPoint x: 331, startPoint y: 151, endPoint x: 327, endPoint y: 203, distance: 52.2
click at [327, 203] on div "AN537150 AN531619 AN53487 015910001935363 015910001938748 AN533460 015910001811…" at bounding box center [291, 205] width 583 height 312
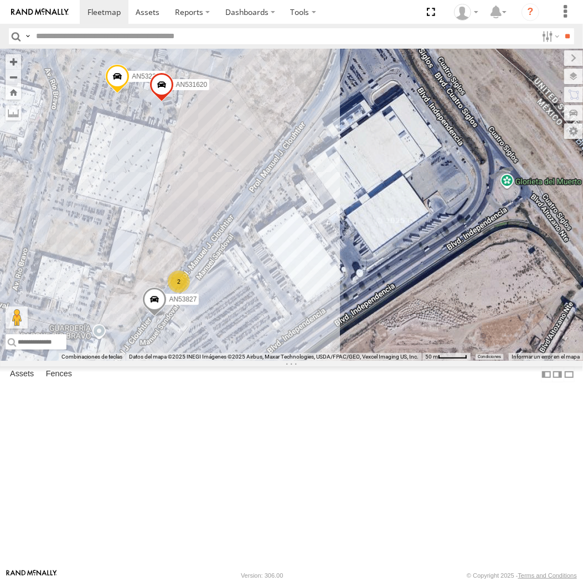
drag, startPoint x: 223, startPoint y: 500, endPoint x: 265, endPoint y: 299, distance: 205.2
click at [299, 255] on div "357660104096649 AN536763 141 AN532390 AN539158 C149 357660104095757 AN535409 AN…" at bounding box center [291, 205] width 583 height 312
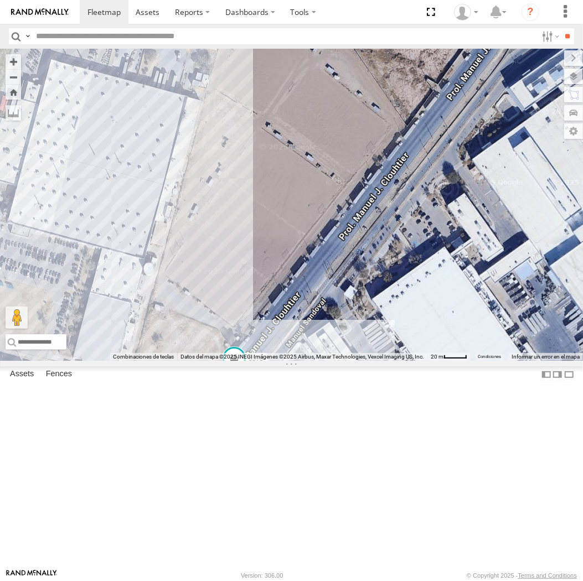
drag, startPoint x: 411, startPoint y: 287, endPoint x: 314, endPoint y: 465, distance: 202.9
click at [314, 361] on div "357660104096649 AN536763 141 AN532390 AN539158 C149 357660104095757 AN535409 AN…" at bounding box center [291, 205] width 583 height 312
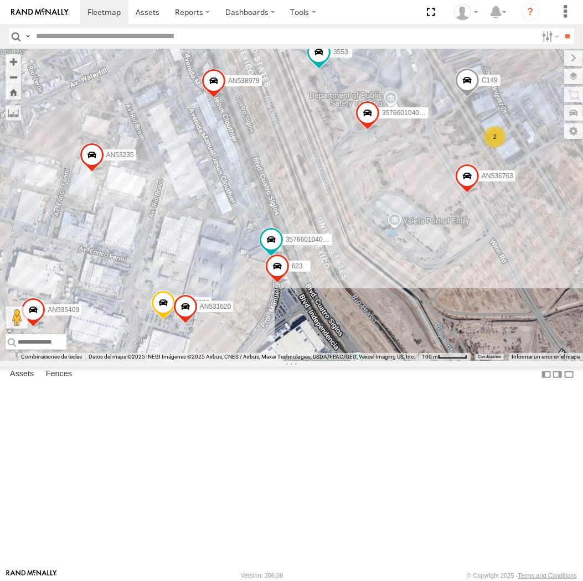
drag, startPoint x: 319, startPoint y: 391, endPoint x: 280, endPoint y: 414, distance: 44.9
click at [280, 361] on div "357660104096649 AN536763 141 AN532390 AN539158 C149 357660104095757 AN535409 AN…" at bounding box center [291, 205] width 583 height 312
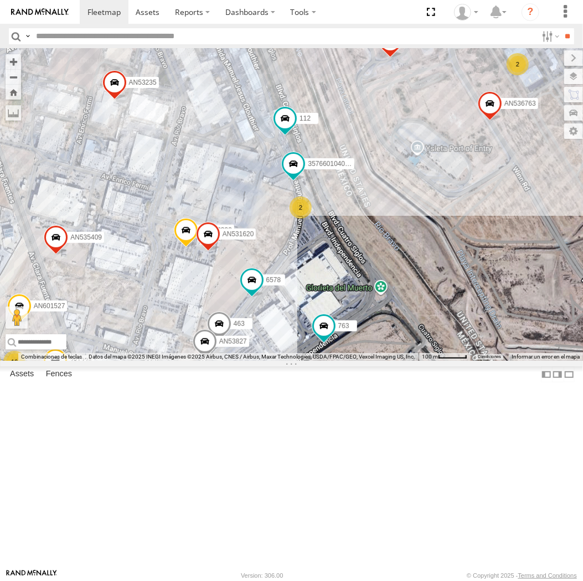
drag, startPoint x: 247, startPoint y: 317, endPoint x: 219, endPoint y: 159, distance: 160.2
click at [219, 159] on div "AN537150 AN531619 AN53487 015910001935363 015910001938748 AN533460 015910001811…" at bounding box center [291, 205] width 583 height 312
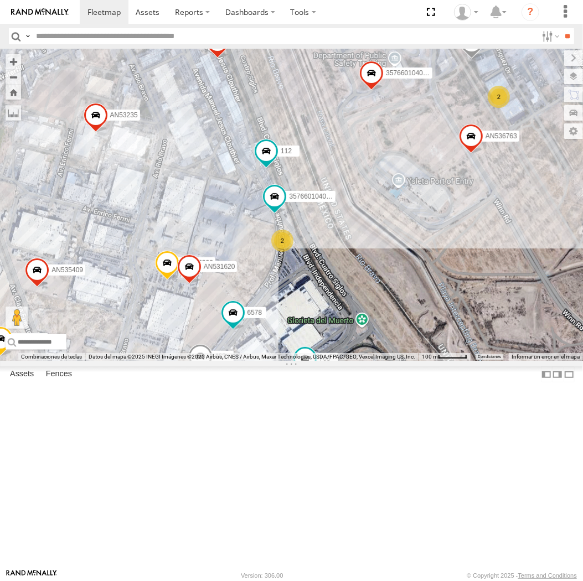
drag, startPoint x: 202, startPoint y: 169, endPoint x: 187, endPoint y: 197, distance: 31.7
click at [187, 197] on div "AN537150 AN531619 AN53487 015910001935363 015910001938748 AN533460 015910001811…" at bounding box center [291, 205] width 583 height 312
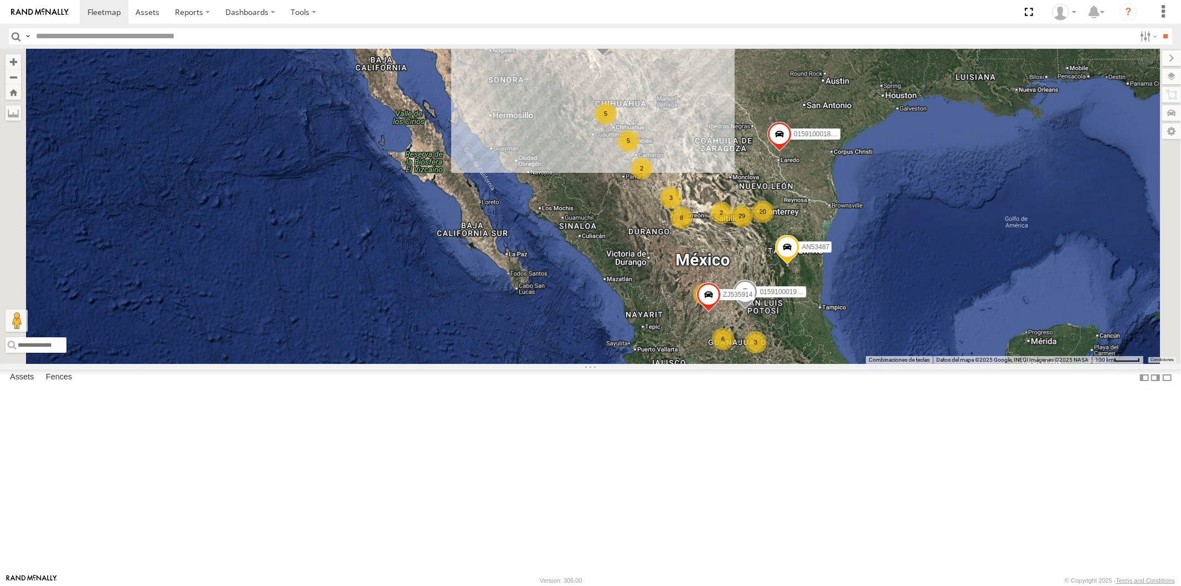
click at [143, 44] on input "text" at bounding box center [583, 36] width 1103 height 16
type input "***"
click at [1159, 28] on input "**" at bounding box center [1165, 36] width 13 height 16
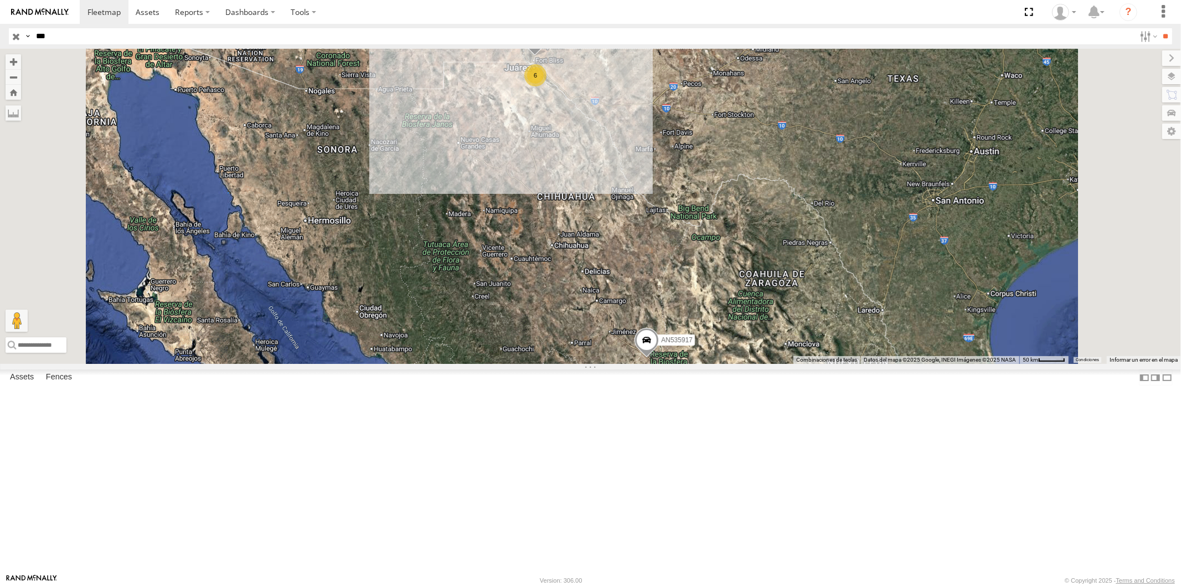
click at [0, 0] on span at bounding box center [0, 0] width 0 height 0
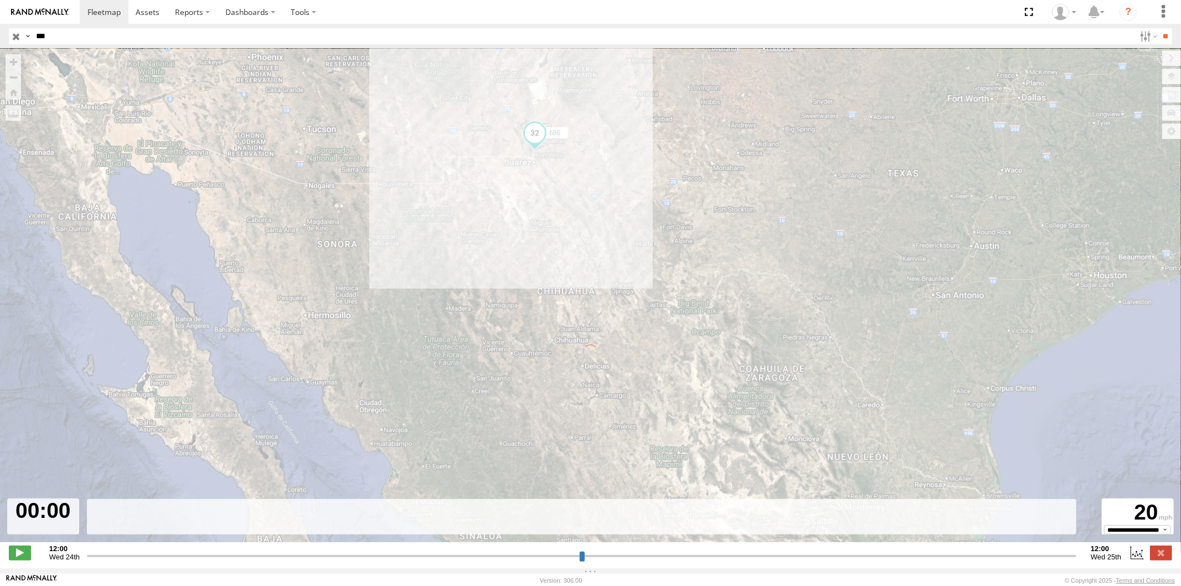
type input "**********"
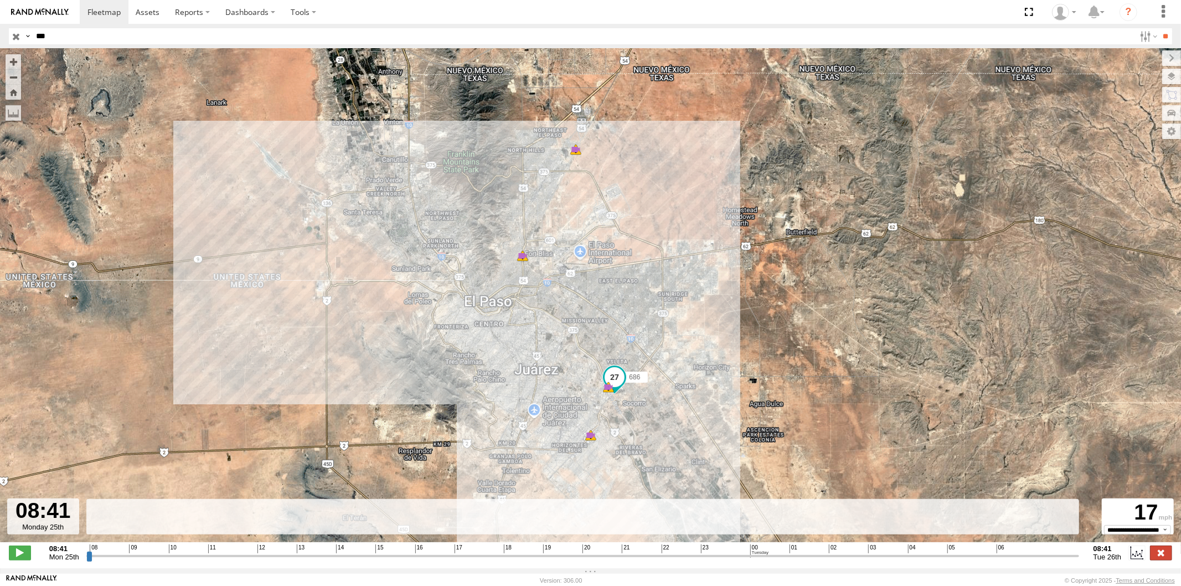
drag, startPoint x: 1165, startPoint y: 565, endPoint x: 645, endPoint y: 286, distance: 589.9
click at [1165, 560] on label at bounding box center [1161, 552] width 22 height 14
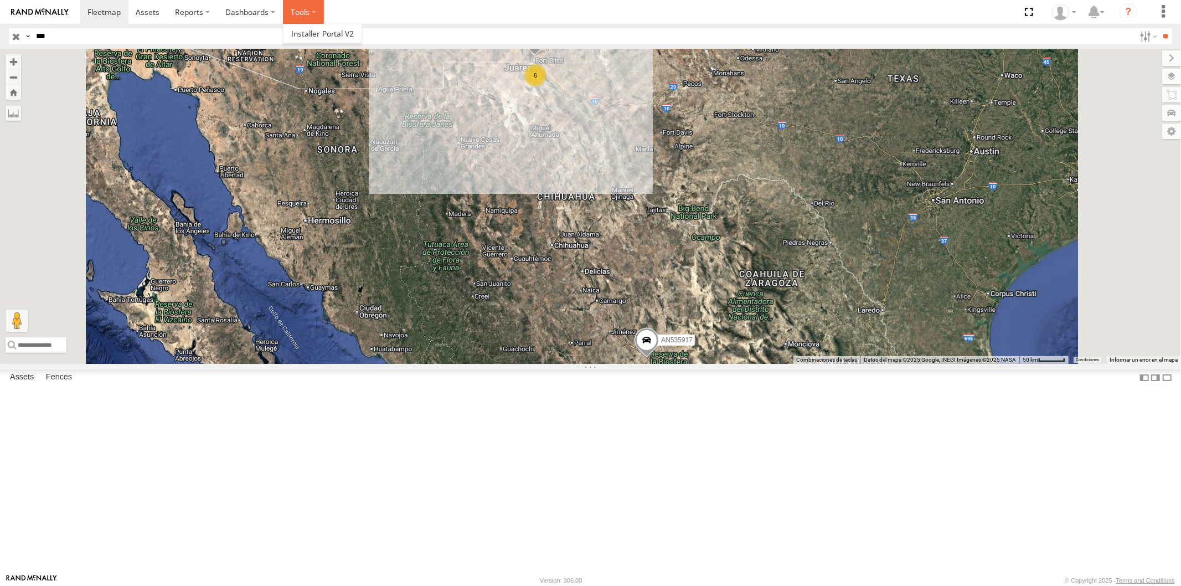
click at [292, 4] on label at bounding box center [303, 12] width 41 height 24
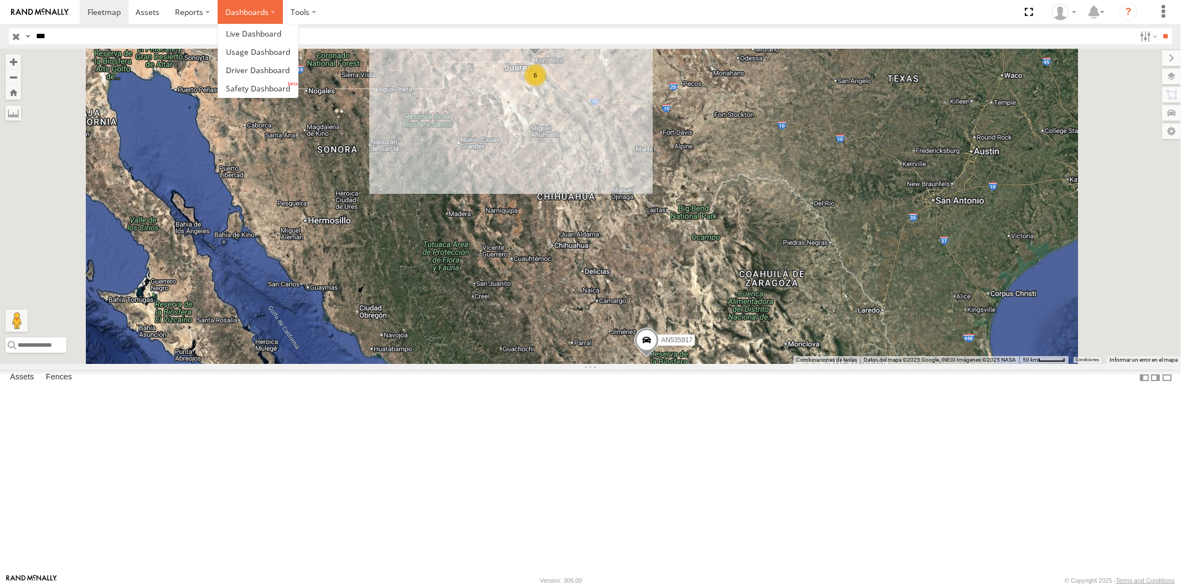
click at [242, 13] on label "Dashboards" at bounding box center [250, 12] width 65 height 24
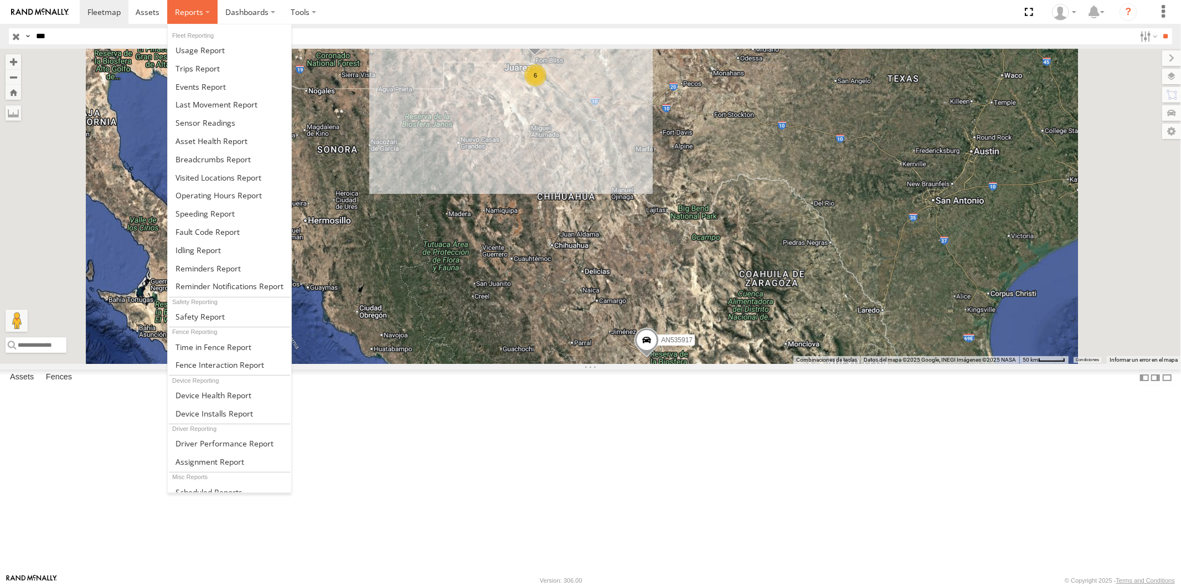
click at [199, 17] on span at bounding box center [189, 12] width 28 height 11
click at [230, 155] on span at bounding box center [212, 159] width 75 height 11
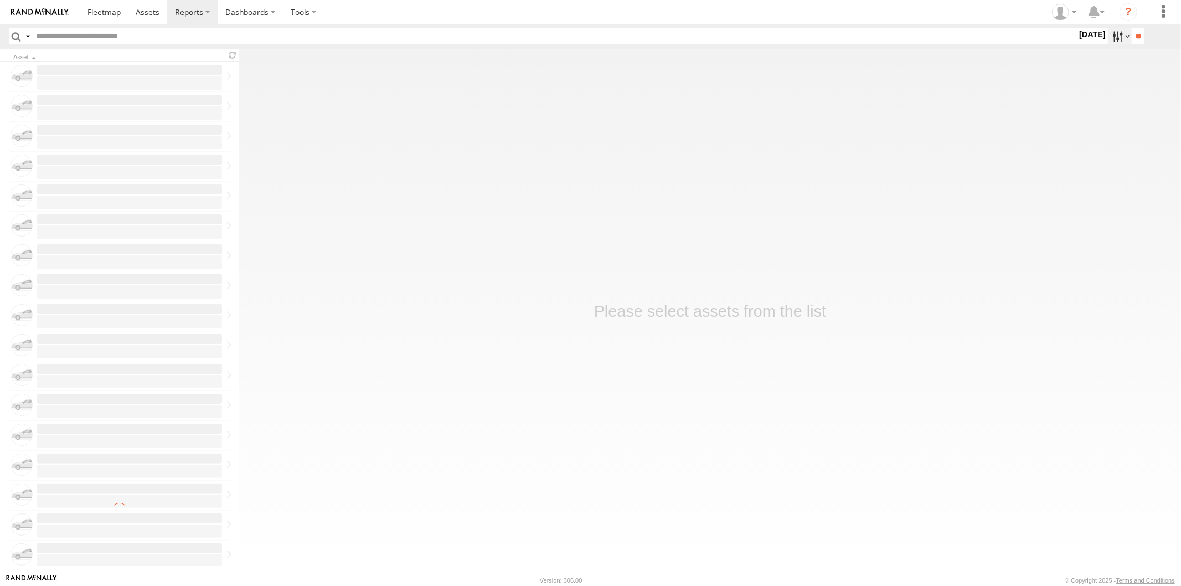
click at [1108, 39] on label at bounding box center [1120, 36] width 24 height 16
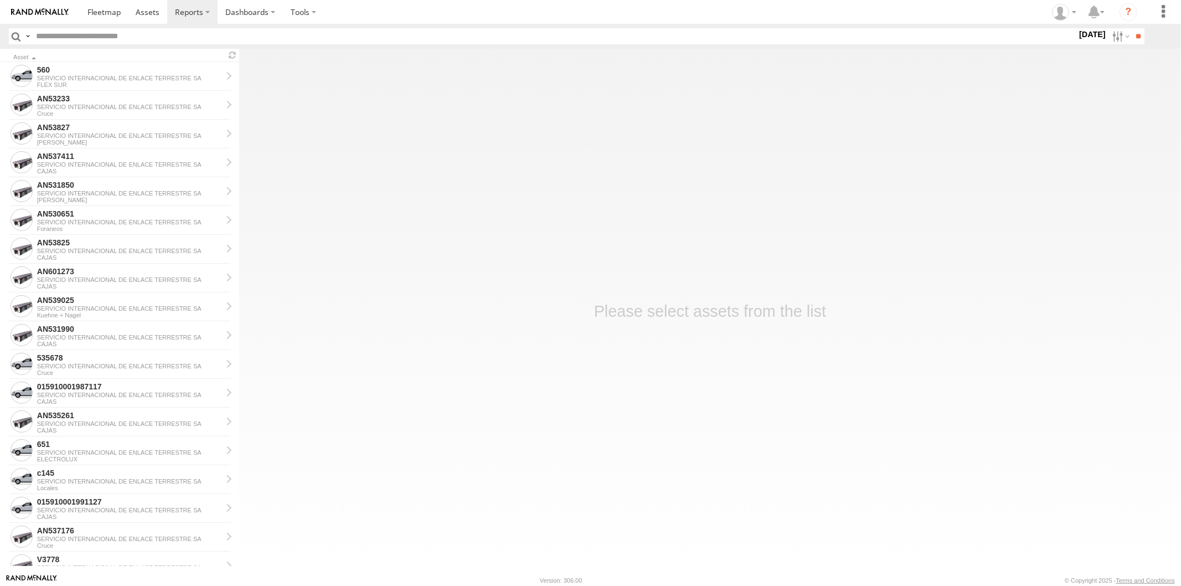
click at [0, 0] on label at bounding box center [0, 0] width 0 height 0
click at [1136, 42] on input "**" at bounding box center [1137, 36] width 13 height 16
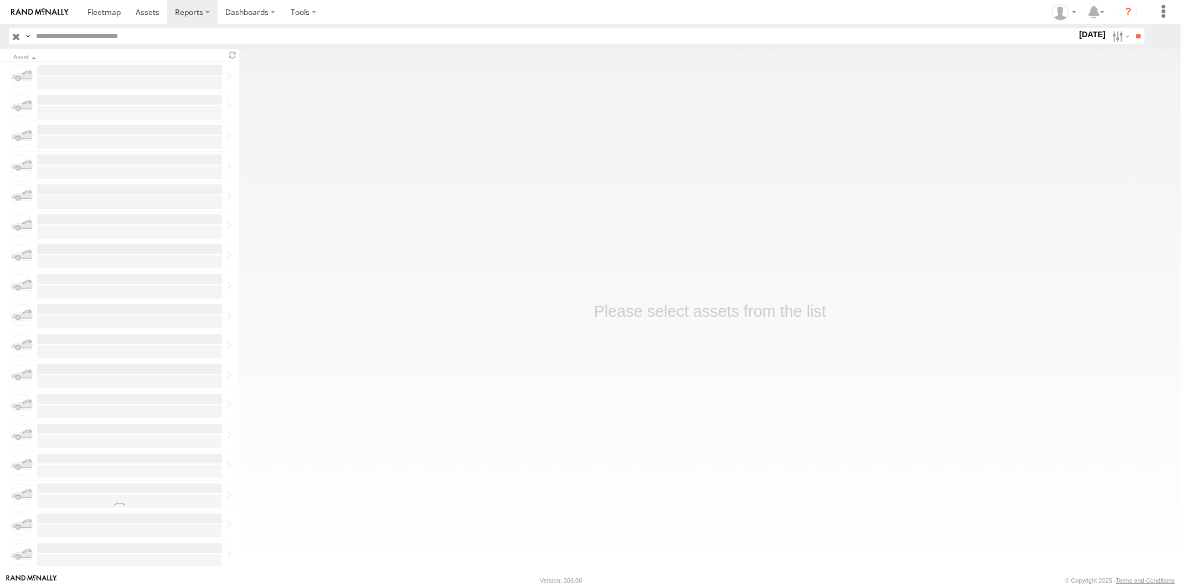
click at [164, 35] on input "text" at bounding box center [554, 36] width 1045 height 16
type input "***"
click at [1131, 28] on input "**" at bounding box center [1137, 36] width 13 height 16
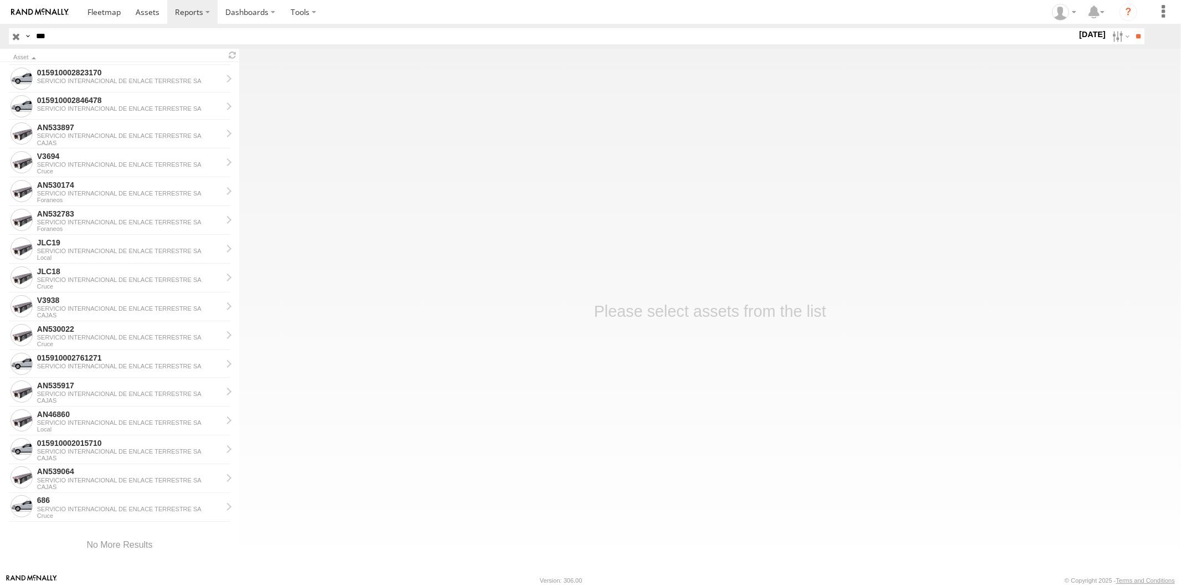
scroll to position [1160, 0]
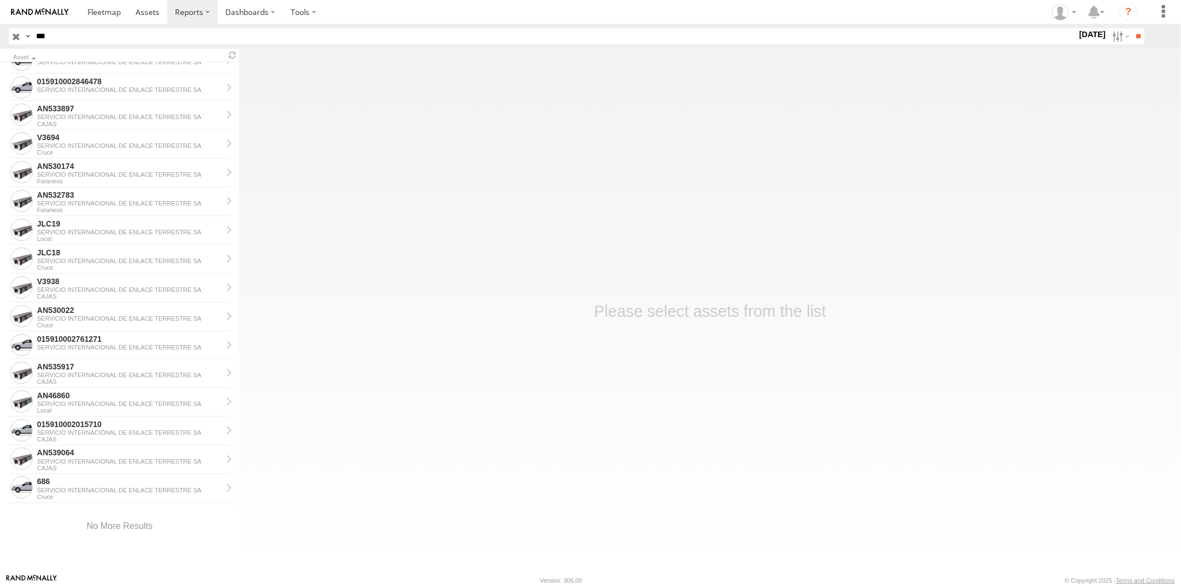
click at [97, 503] on div at bounding box center [119, 526] width 239 height 47
click at [97, 489] on div "SERVICIO INTERNACIONAL DE ENLACE TERRESTRE SA" at bounding box center [129, 490] width 185 height 7
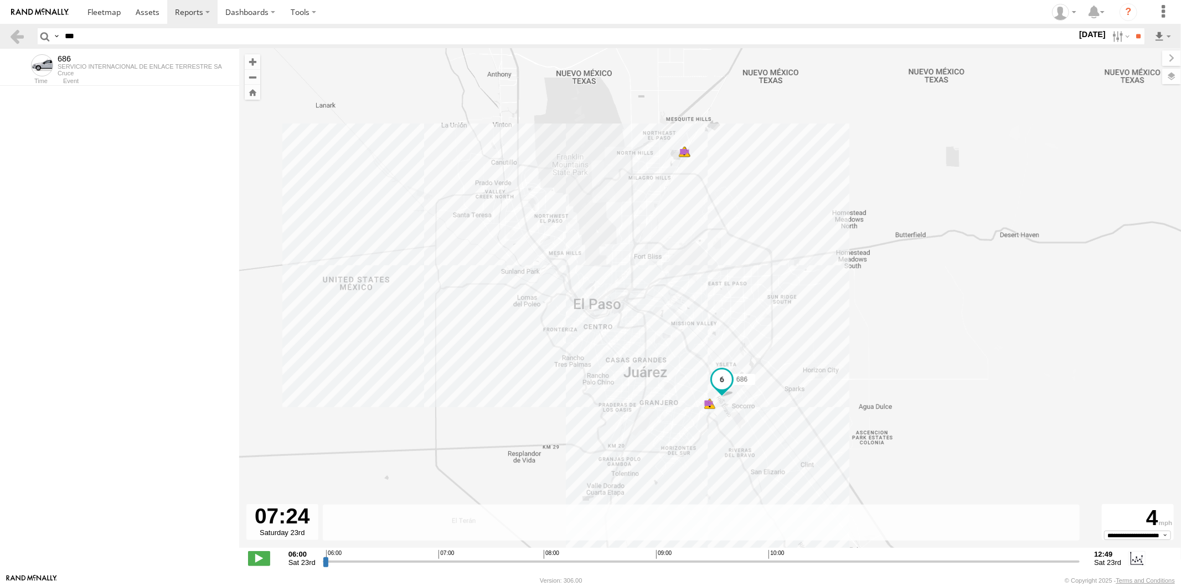
scroll to position [5191, 0]
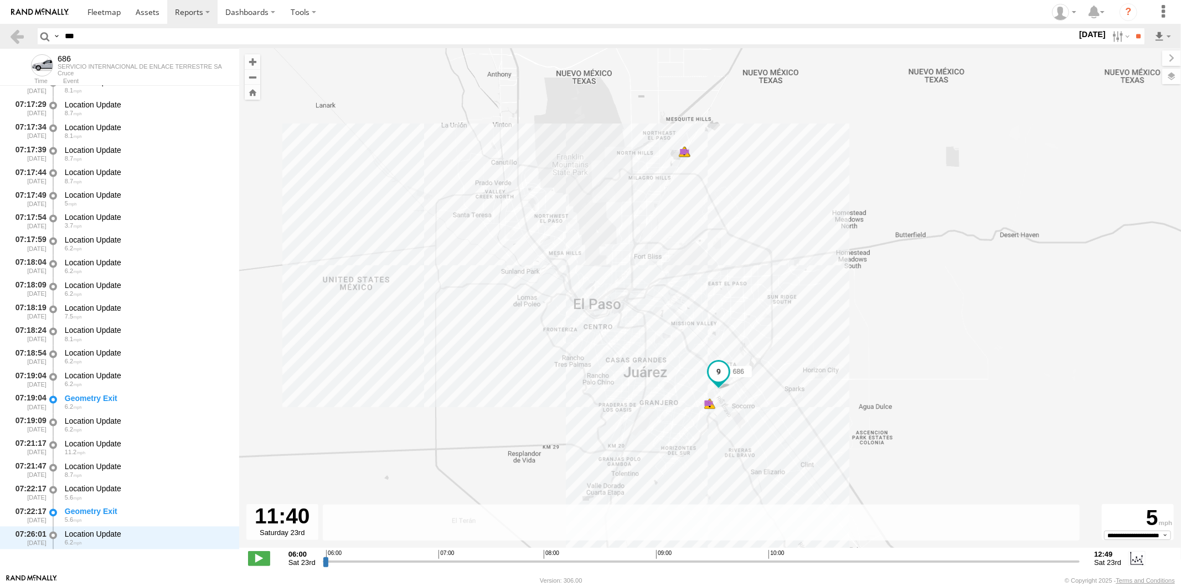
drag, startPoint x: 327, startPoint y: 563, endPoint x: 934, endPoint y: 535, distance: 607.9
type input "**********"
click at [950, 562] on input "range" at bounding box center [701, 561] width 757 height 11
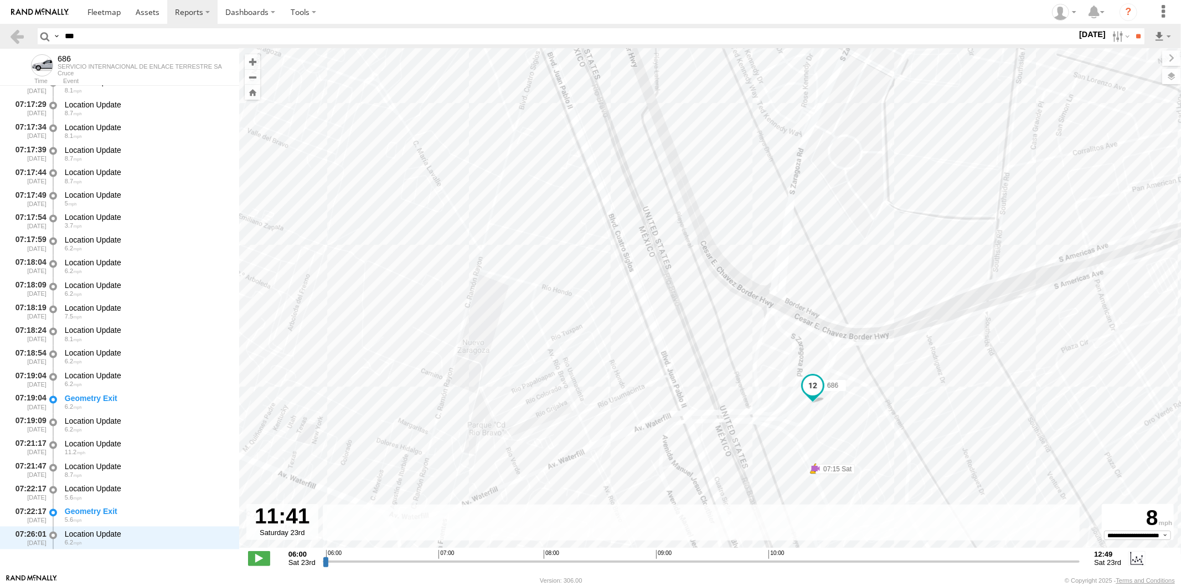
click at [106, 39] on input "***" at bounding box center [568, 36] width 1016 height 16
click at [105, 40] on input "***" at bounding box center [568, 36] width 1016 height 16
type input "********"
click at [1131, 28] on input "**" at bounding box center [1137, 36] width 13 height 16
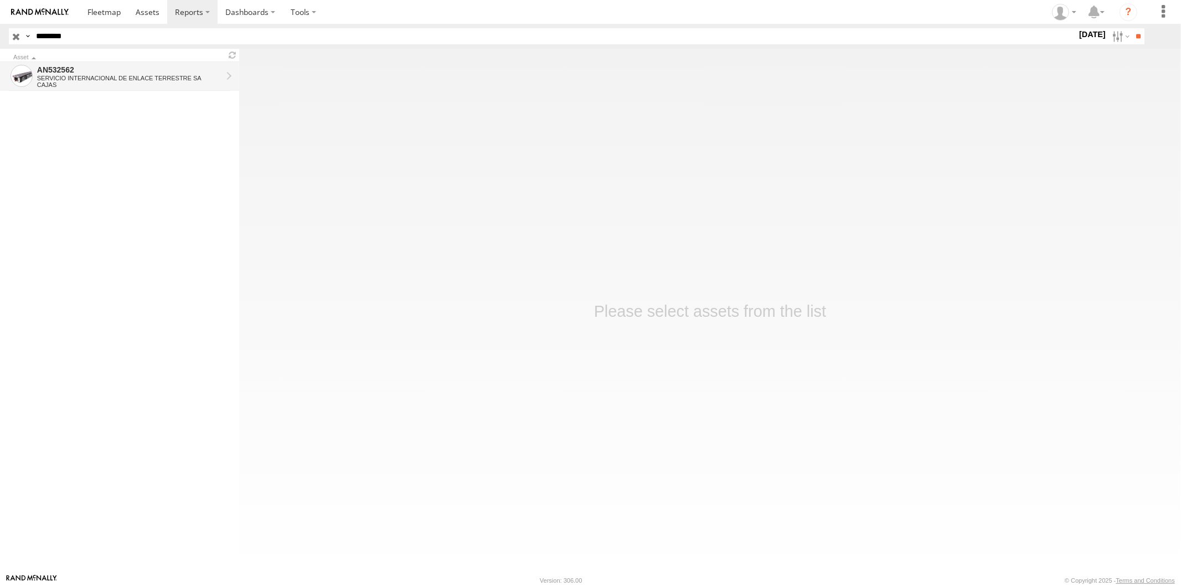
click at [134, 86] on div "CAJAS" at bounding box center [129, 84] width 185 height 7
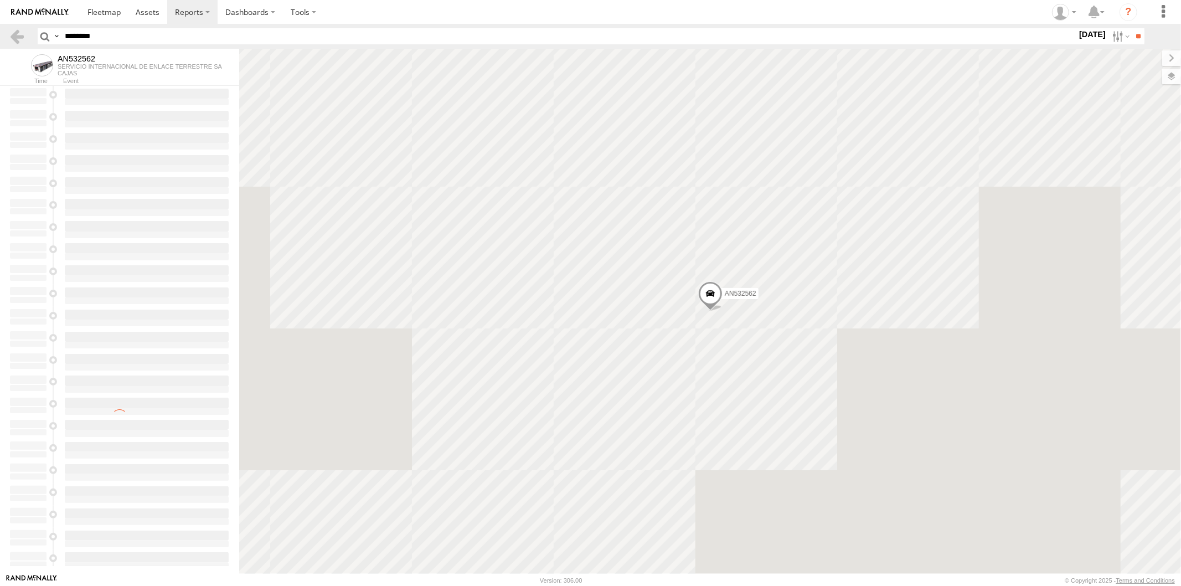
type input "**********"
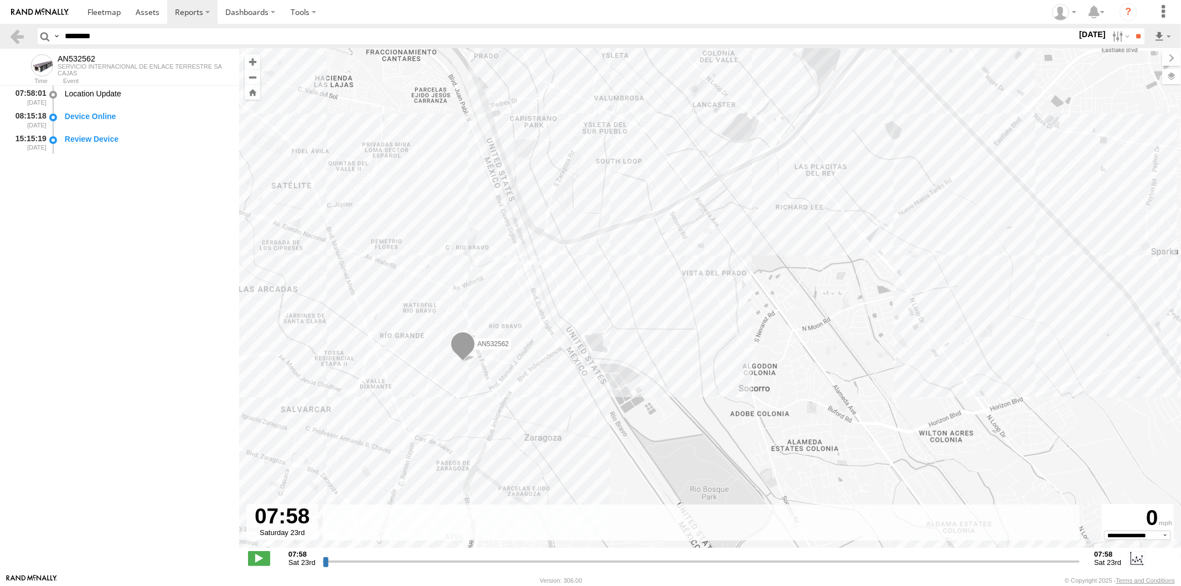
click at [511, 565] on input "range" at bounding box center [701, 561] width 757 height 11
drag, startPoint x: 323, startPoint y: 558, endPoint x: 343, endPoint y: 558, distance: 19.9
click at [343, 558] on input "range" at bounding box center [701, 561] width 757 height 11
drag, startPoint x: 327, startPoint y: 562, endPoint x: 705, endPoint y: 588, distance: 379.0
click at [705, 566] on input "range" at bounding box center [701, 561] width 757 height 11
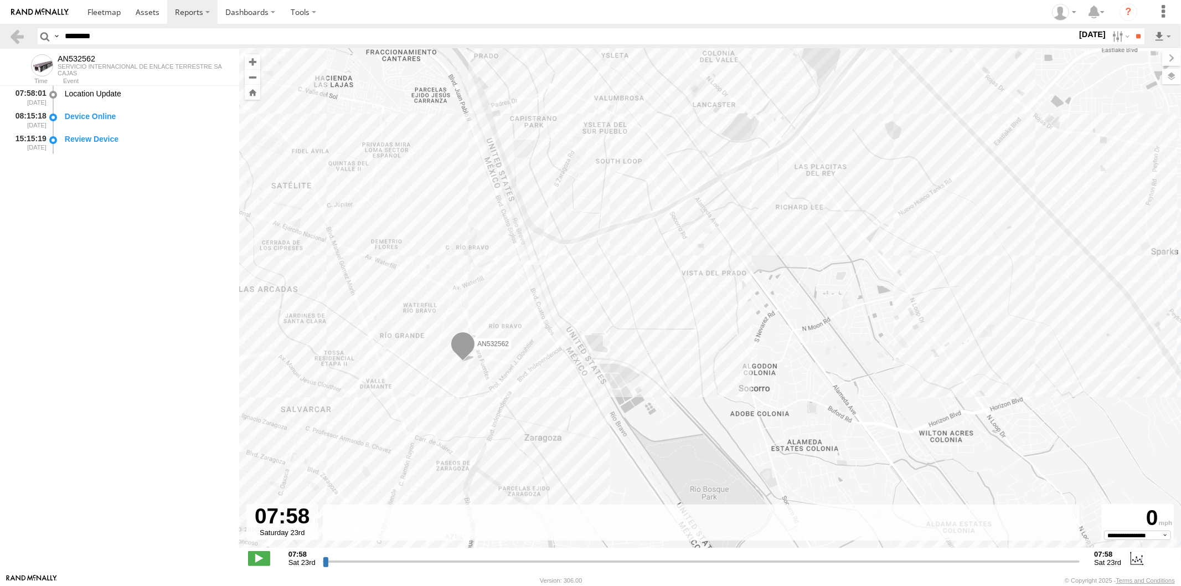
click at [773, 563] on input "range" at bounding box center [701, 561] width 757 height 11
click at [784, 560] on input "range" at bounding box center [701, 561] width 757 height 11
click at [912, 560] on input "range" at bounding box center [701, 561] width 757 height 11
drag, startPoint x: 1019, startPoint y: 567, endPoint x: 1035, endPoint y: 568, distance: 16.6
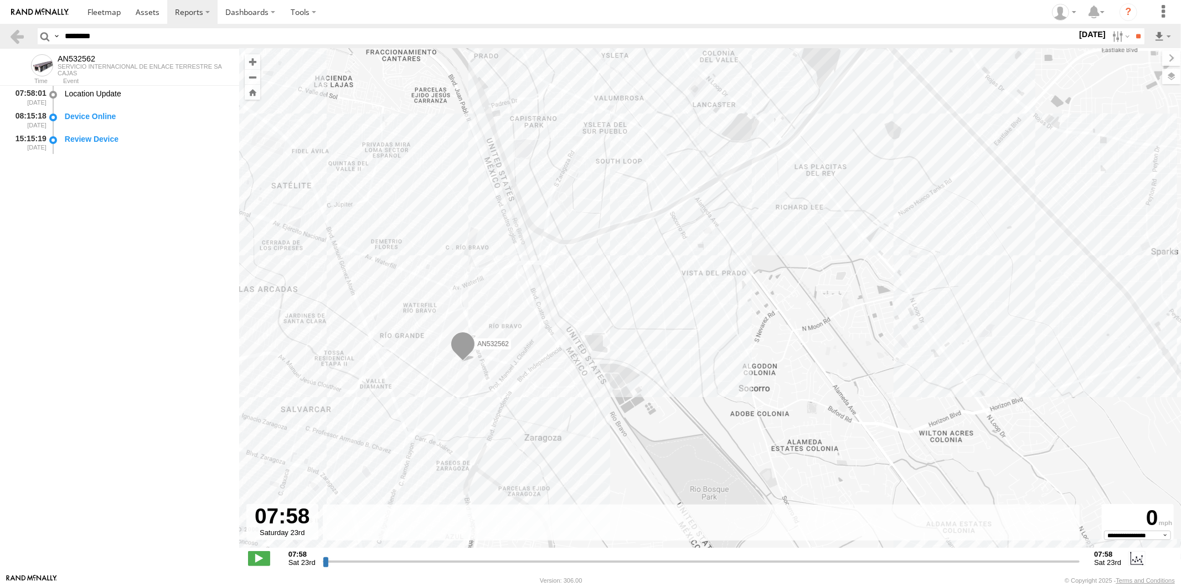
click at [1035, 568] on div "**********" at bounding box center [710, 558] width 942 height 23
click at [1057, 561] on input "range" at bounding box center [701, 561] width 757 height 11
click at [1061, 561] on input "range" at bounding box center [701, 561] width 757 height 11
click at [1063, 561] on input "range" at bounding box center [701, 561] width 757 height 11
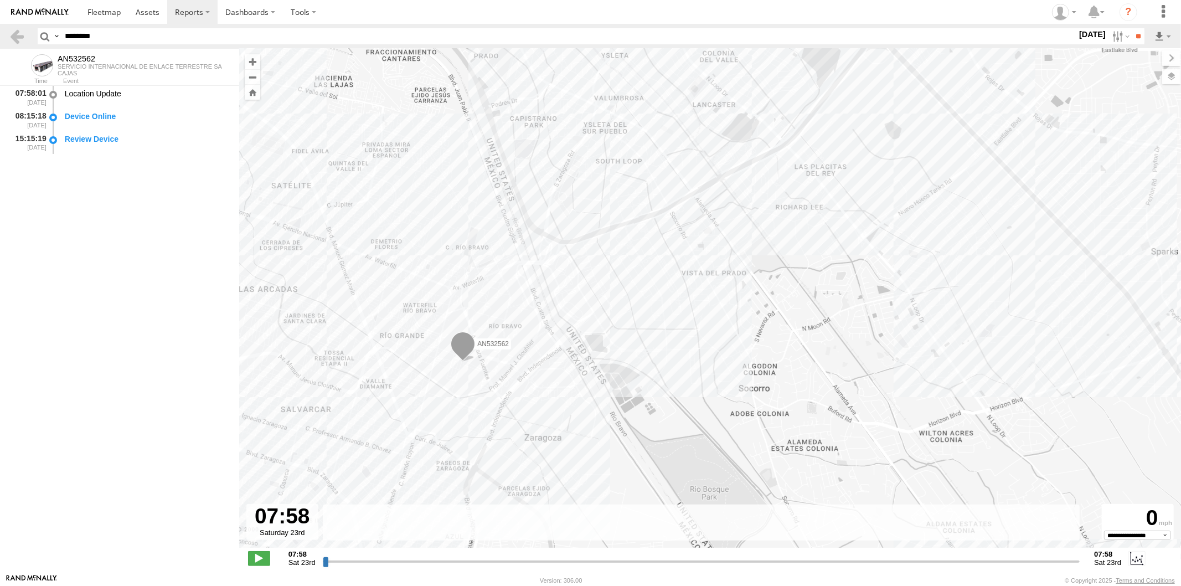
click at [1063, 561] on input "range" at bounding box center [701, 561] width 757 height 11
drag, startPoint x: 93, startPoint y: 14, endPoint x: 133, endPoint y: 41, distance: 48.7
click at [93, 14] on span at bounding box center [103, 12] width 33 height 11
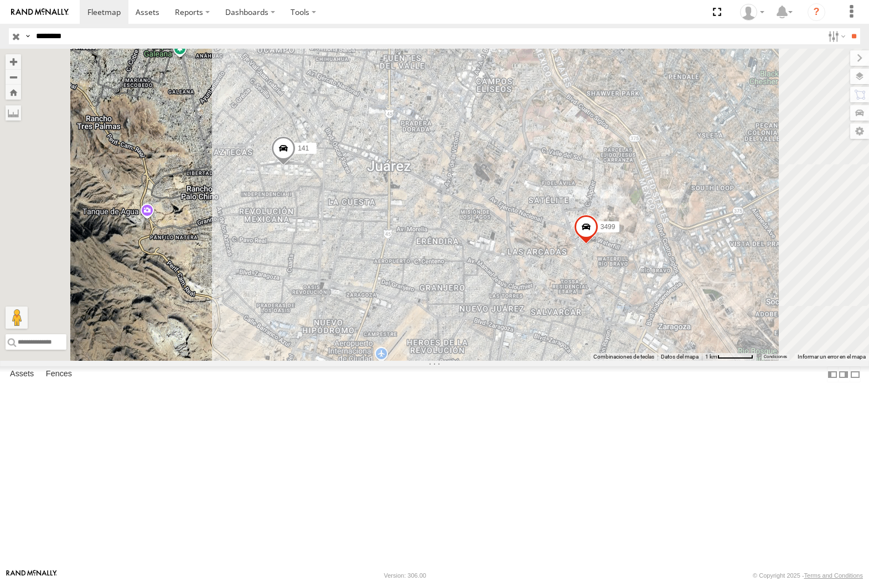
click at [146, 28] on input "********" at bounding box center [428, 36] width 792 height 16
click at [847, 28] on input "**" at bounding box center [853, 36] width 13 height 16
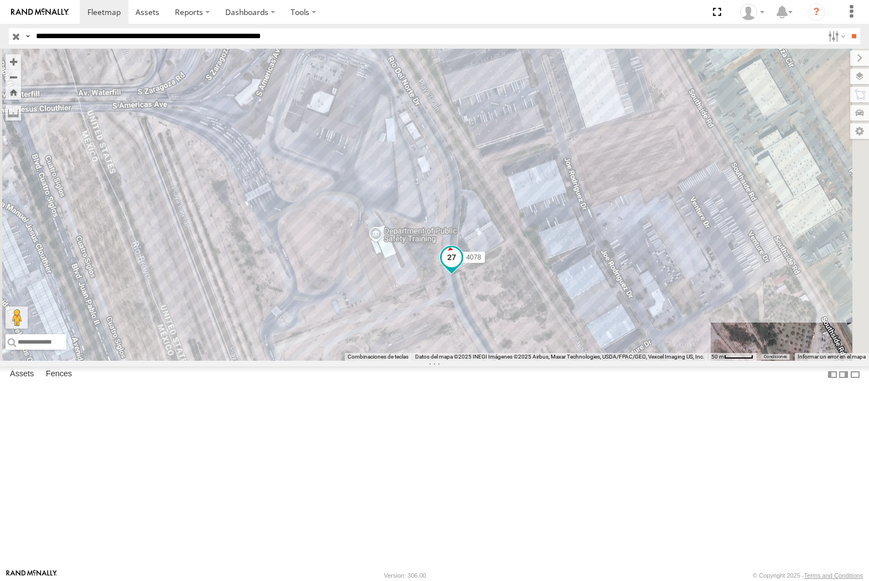
click at [464, 276] on span at bounding box center [452, 261] width 24 height 30
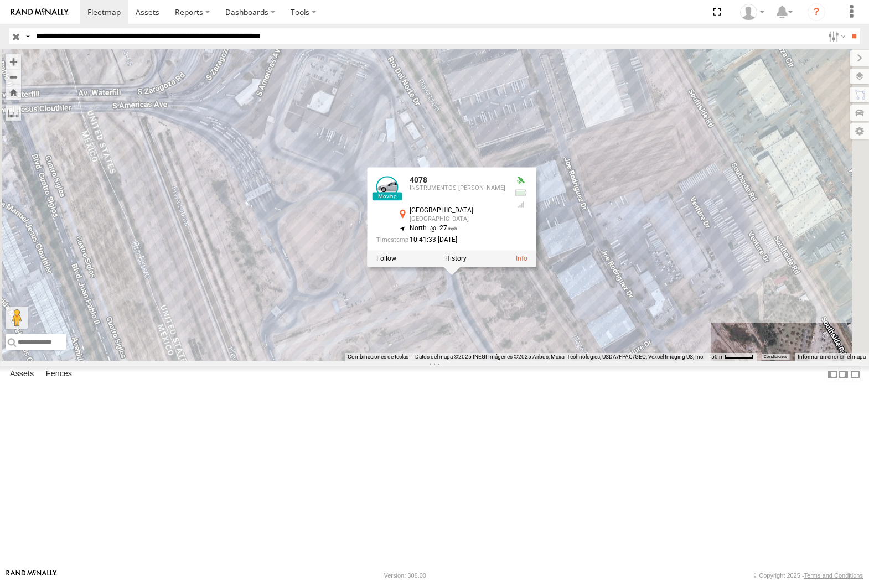
drag, startPoint x: 185, startPoint y: 35, endPoint x: 212, endPoint y: 59, distance: 36.1
click at [187, 38] on input "**********" at bounding box center [428, 36] width 792 height 16
type input "**********"
click at [847, 28] on input "**" at bounding box center [853, 36] width 13 height 16
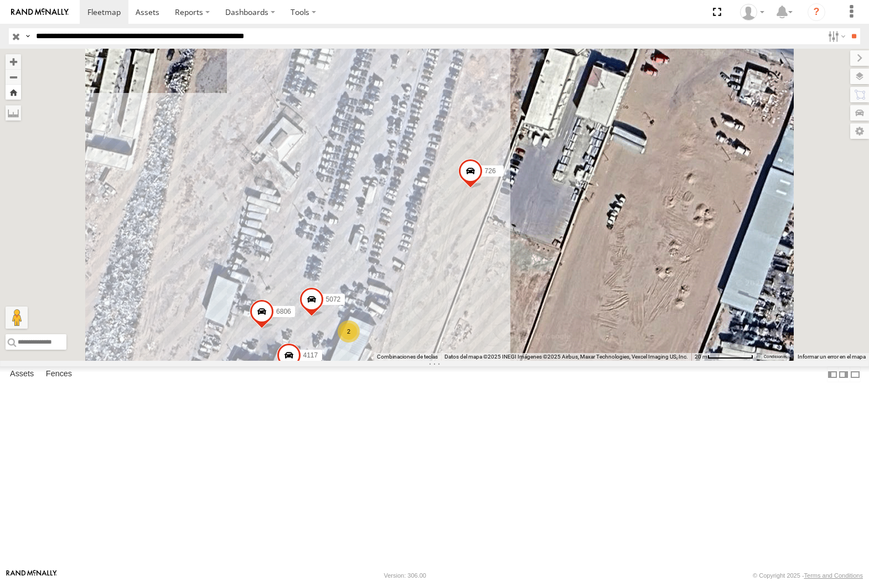
click at [21, 96] on button "Zoom Home" at bounding box center [13, 92] width 15 height 15
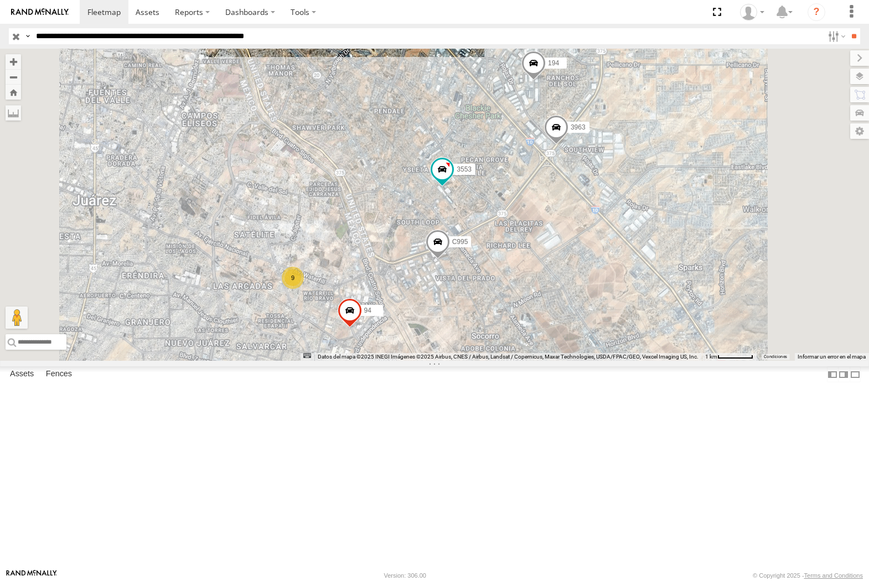
click at [0, 0] on span at bounding box center [0, 0] width 0 height 0
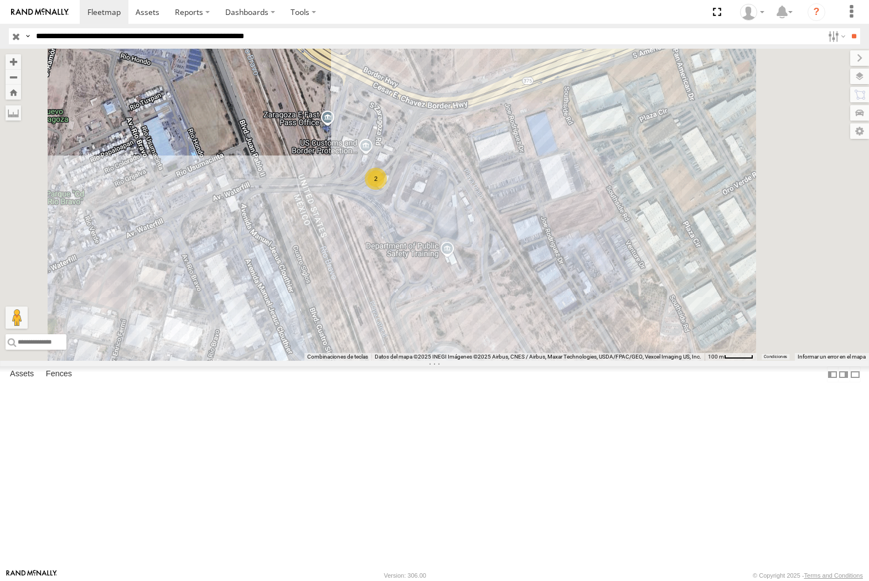
drag, startPoint x: 474, startPoint y: 371, endPoint x: 492, endPoint y: 327, distance: 47.7
click at [492, 327] on div "2" at bounding box center [434, 205] width 869 height 312
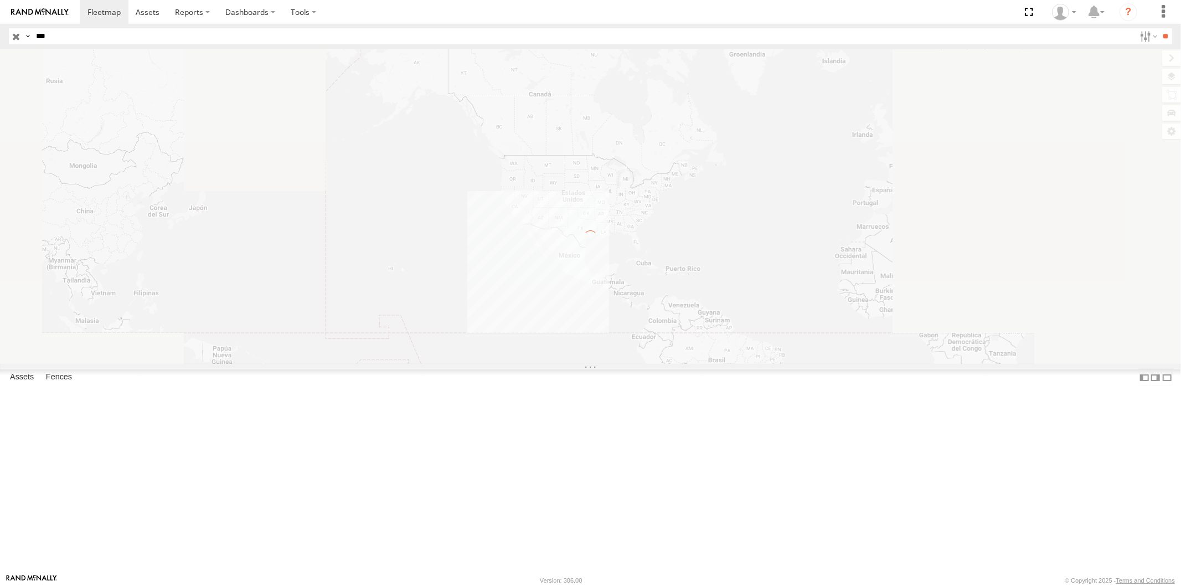
click at [114, 39] on input "***" at bounding box center [583, 36] width 1103 height 16
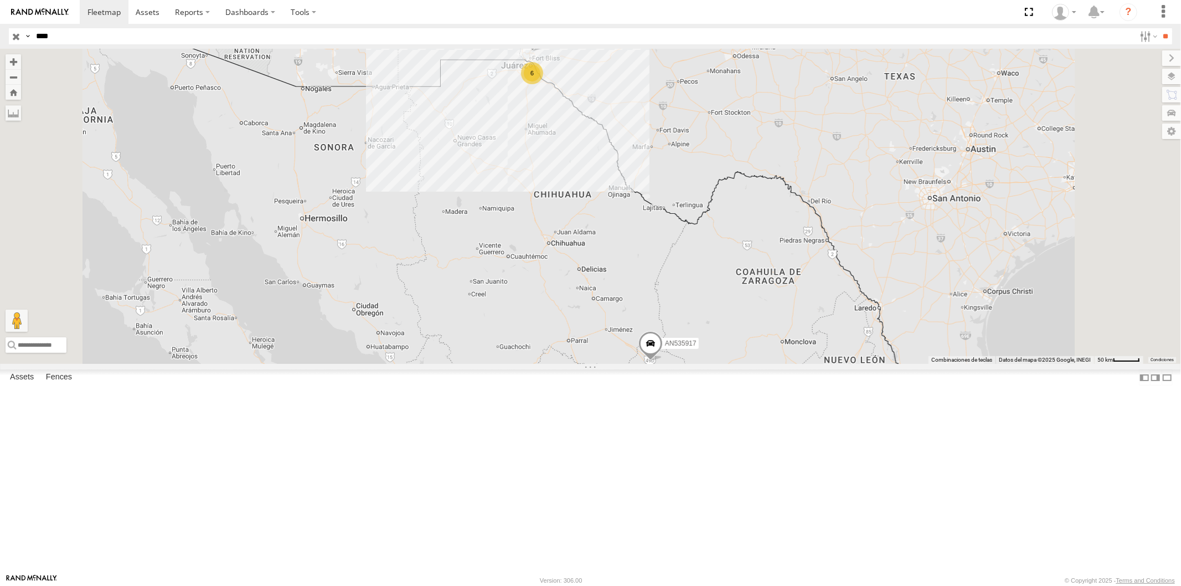
type input "****"
click at [1159, 28] on input "**" at bounding box center [1165, 36] width 13 height 16
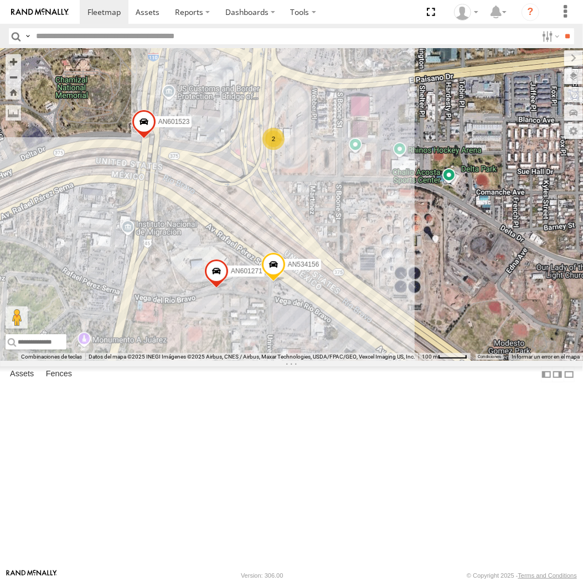
drag, startPoint x: 201, startPoint y: 266, endPoint x: 288, endPoint y: 294, distance: 90.9
click at [288, 293] on div "AN601271 AN601523 AN534156 2" at bounding box center [291, 205] width 583 height 312
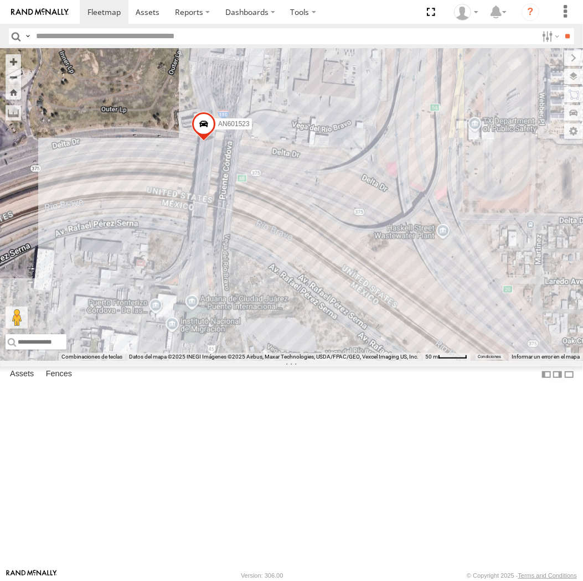
drag, startPoint x: 223, startPoint y: 281, endPoint x: 301, endPoint y: 299, distance: 80.2
click at [301, 299] on div "AN601271 AN601523 AN534156" at bounding box center [291, 205] width 583 height 312
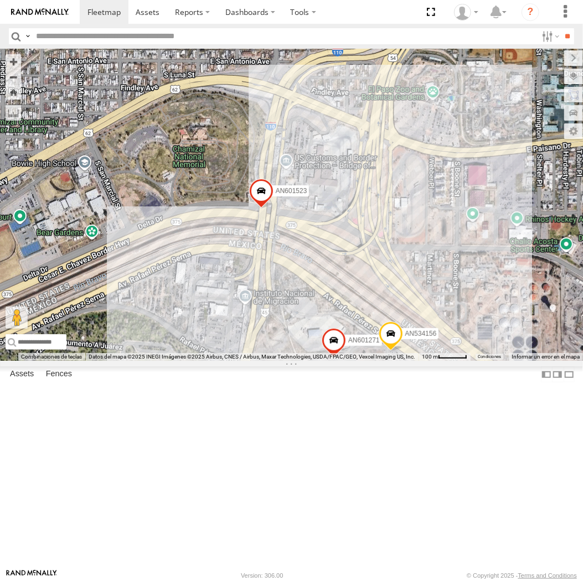
drag, startPoint x: 496, startPoint y: 332, endPoint x: 334, endPoint y: 339, distance: 161.8
click at [334, 339] on div "AN601271 AN601523 AN534156" at bounding box center [291, 205] width 583 height 312
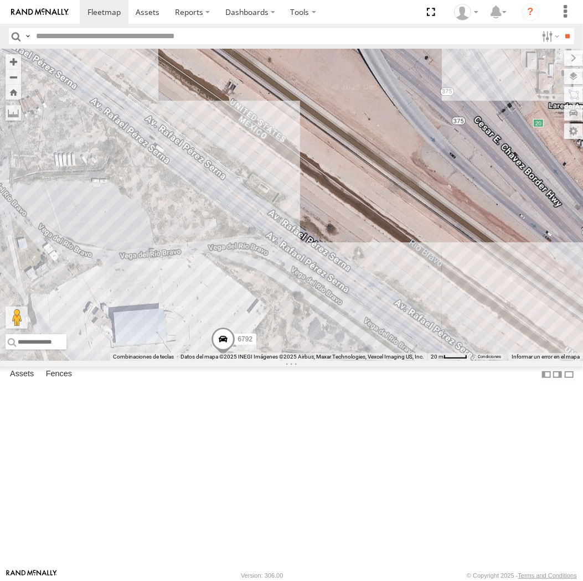
drag, startPoint x: 432, startPoint y: 413, endPoint x: 350, endPoint y: 346, distance: 105.8
click at [350, 346] on div "AN537150 AN531619 AN53487 015910001935363 015910001938748 AN533460 015910001811…" at bounding box center [291, 205] width 583 height 312
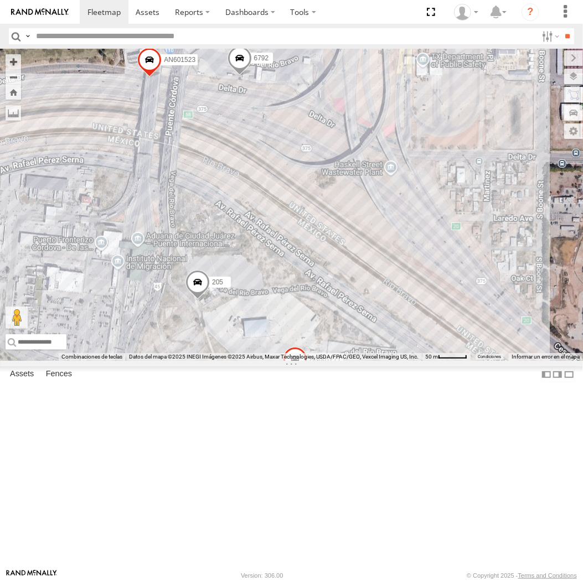
drag, startPoint x: 158, startPoint y: 197, endPoint x: 356, endPoint y: 419, distance: 297.6
click at [349, 361] on div "205 AN601271 6792 AN601523" at bounding box center [291, 205] width 583 height 312
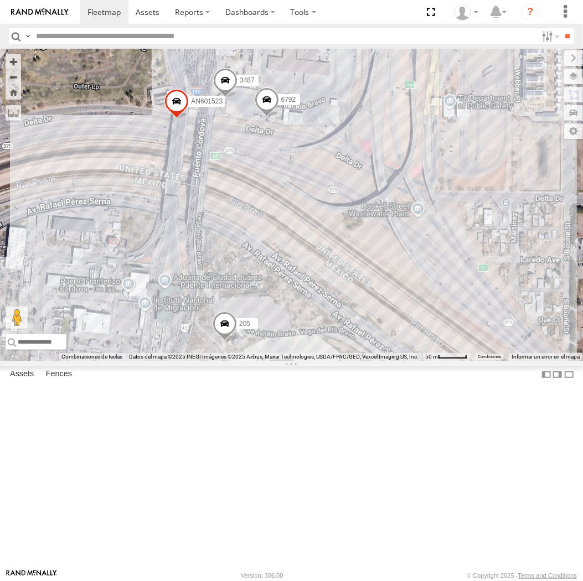
drag, startPoint x: 362, startPoint y: 371, endPoint x: 337, endPoint y: 336, distance: 43.6
click at [337, 336] on div "205 AN601271 6792 AN601523 3487 AN534156" at bounding box center [291, 205] width 583 height 312
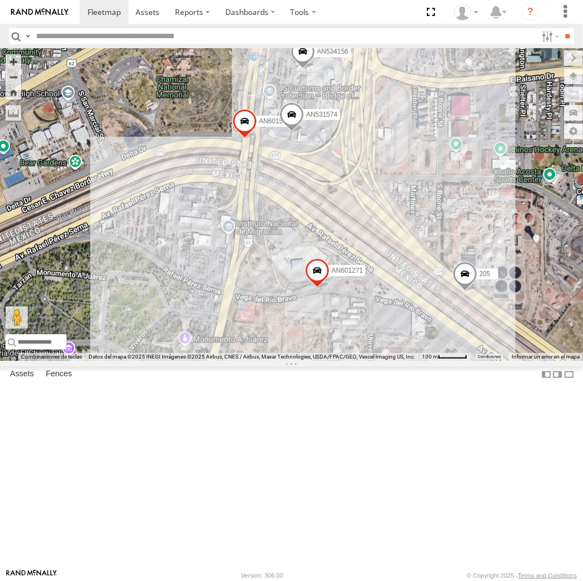
drag, startPoint x: 320, startPoint y: 253, endPoint x: 317, endPoint y: 298, distance: 44.9
click at [317, 298] on div "AN601271 AN531574 AN601523 205 AN534156 3487" at bounding box center [291, 205] width 583 height 312
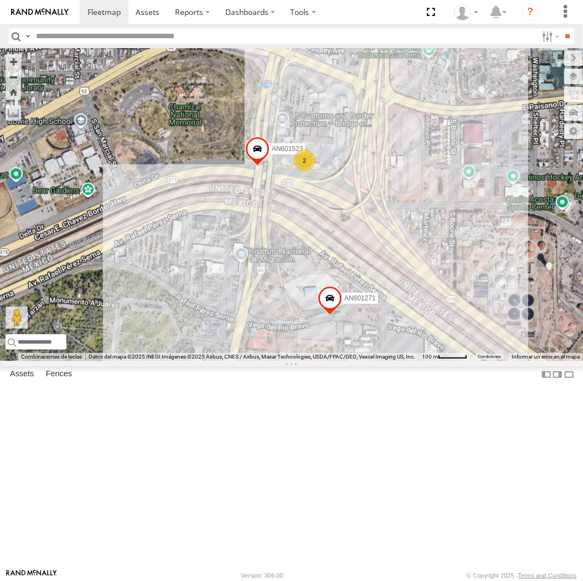
drag, startPoint x: 309, startPoint y: 265, endPoint x: 324, endPoint y: 316, distance: 53.2
click at [324, 314] on div "3487 AN601271 AN601523 2" at bounding box center [291, 205] width 583 height 312
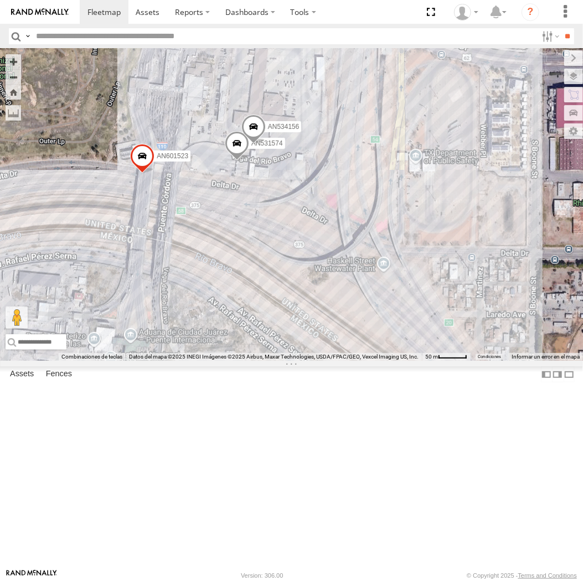
drag, startPoint x: 311, startPoint y: 347, endPoint x: 369, endPoint y: 328, distance: 61.1
click at [369, 328] on div "3487 AN601271 AN601523 1646 AN531574 AN534156" at bounding box center [291, 205] width 583 height 312
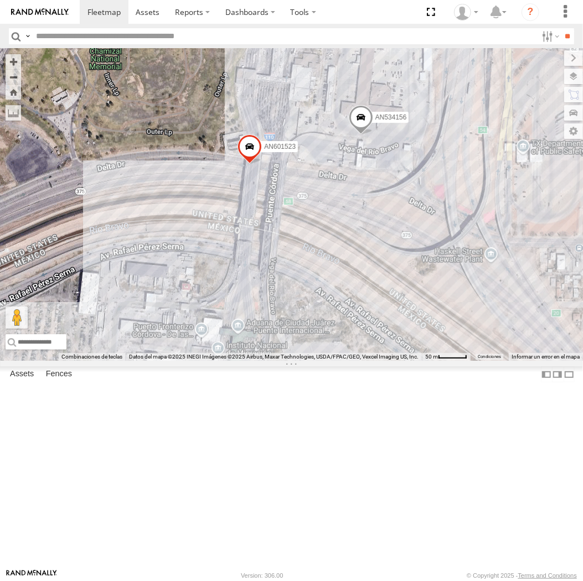
drag, startPoint x: 471, startPoint y: 334, endPoint x: 444, endPoint y: 308, distance: 37.6
click at [445, 308] on div "AN537150 AN53487 015910001935363 015910001938748 AN533460 015910001811580 ZJ535…" at bounding box center [291, 205] width 583 height 312
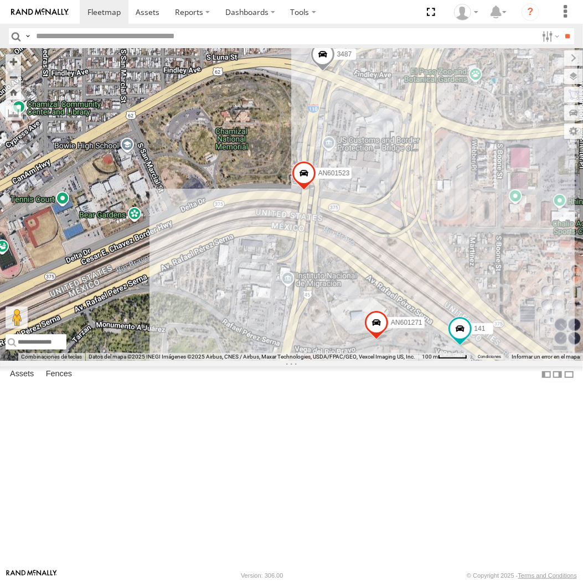
drag, startPoint x: 452, startPoint y: 323, endPoint x: 399, endPoint y: 334, distance: 53.9
click at [402, 334] on div "3487 141 AN601271 AN601523" at bounding box center [291, 205] width 583 height 312
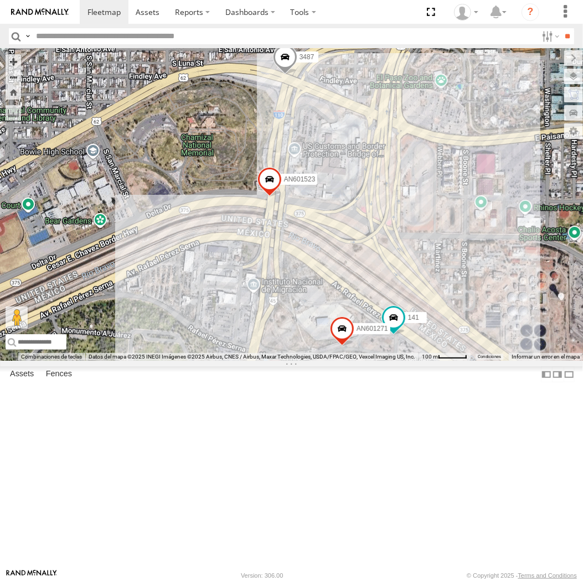
drag, startPoint x: 417, startPoint y: 359, endPoint x: 347, endPoint y: 342, distance: 72.2
click at [347, 342] on div "3487 141 AN601271 AN601523" at bounding box center [291, 205] width 583 height 312
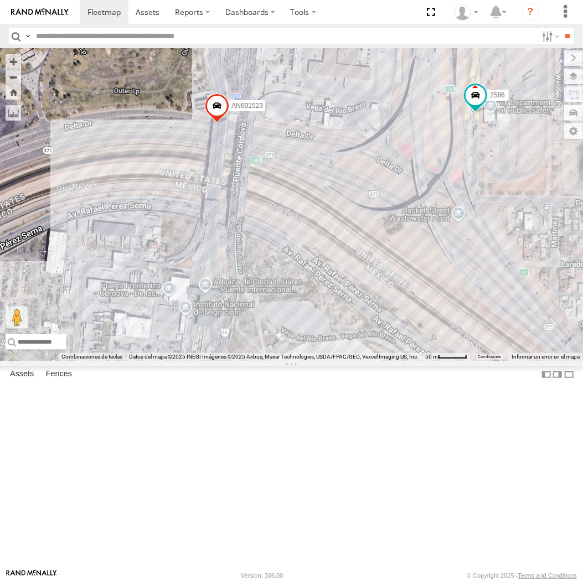
drag, startPoint x: 407, startPoint y: 193, endPoint x: 379, endPoint y: 214, distance: 35.2
click at [379, 214] on div "AN537150 AN53487 015910001935363 015910001845018 AN533460 015910001811580 ZJ535…" at bounding box center [291, 205] width 583 height 312
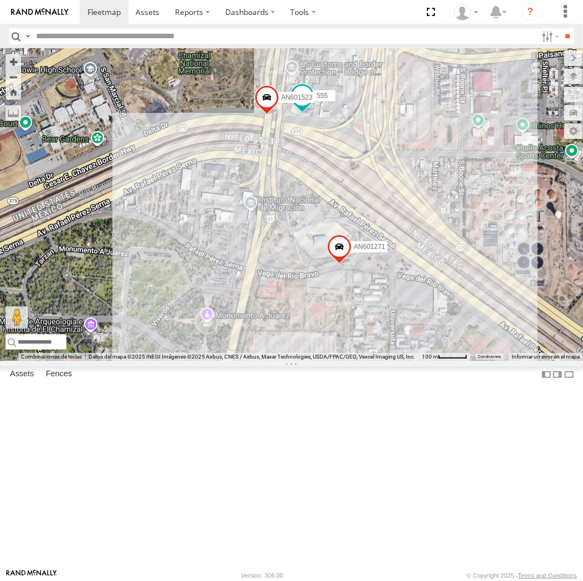
click at [239, 178] on div "AN537150 AN53487 015910001935363 015910001845018 AN533460 015910001811580 ZJ535…" at bounding box center [291, 205] width 583 height 312
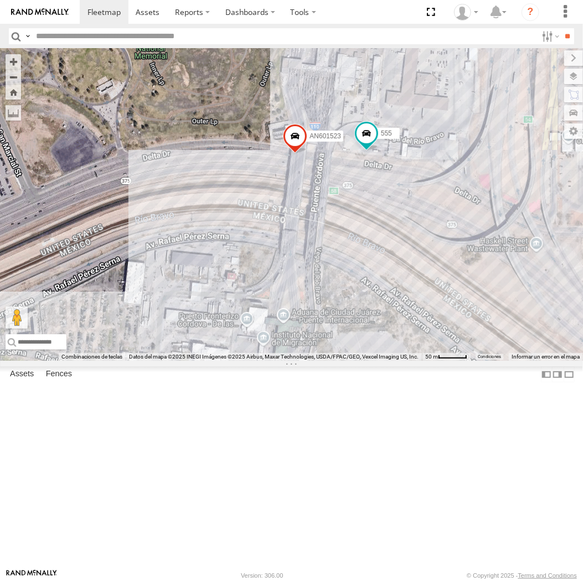
drag, startPoint x: 238, startPoint y: 180, endPoint x: 205, endPoint y: 194, distance: 36.0
click at [205, 194] on div "AN537150 AN53487 015910001935363 015910001845018 AN533460 015910001811580 ZJ535…" at bounding box center [291, 205] width 583 height 312
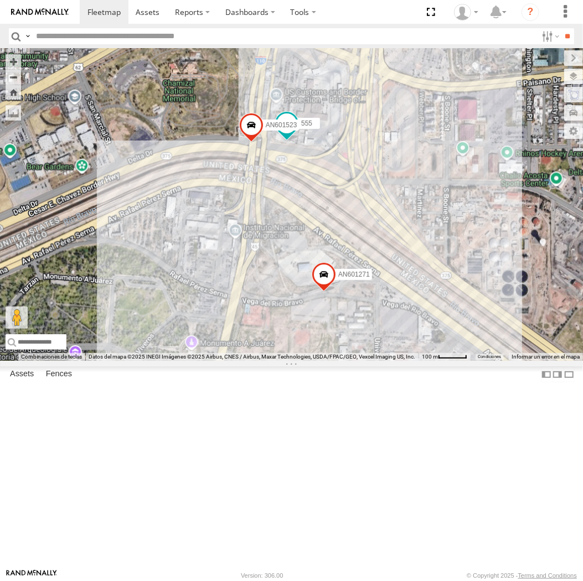
drag, startPoint x: 200, startPoint y: 194, endPoint x: 240, endPoint y: 205, distance: 41.4
click at [240, 205] on div "AN537150 AN53487 015910001935363 015910001845018 AN533460 015910001811580 ZJ535…" at bounding box center [291, 205] width 583 height 312
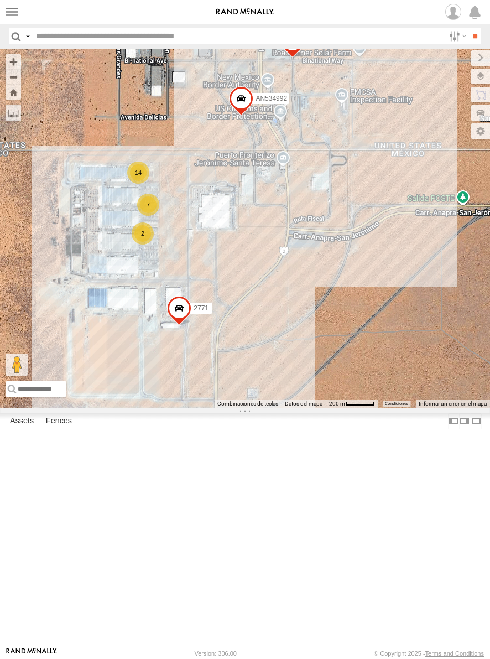
select select "**********"
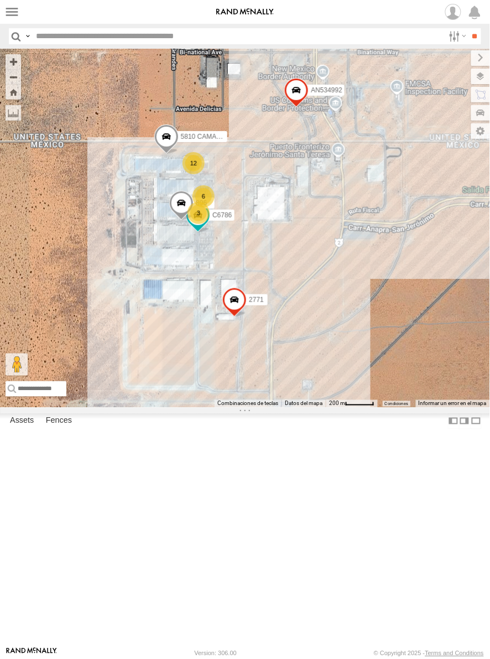
drag, startPoint x: 248, startPoint y: 190, endPoint x: 290, endPoint y: 275, distance: 94.6
click at [290, 275] on div "AN537150 AN531619 AN53487 015910001935363 015910001938748 AN533460 015910001811…" at bounding box center [245, 228] width 490 height 359
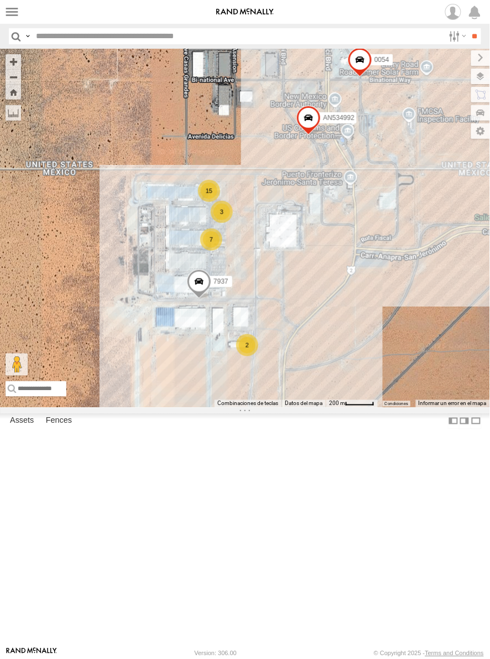
drag, startPoint x: 373, startPoint y: 457, endPoint x: 392, endPoint y: 472, distance: 24.0
click at [392, 408] on div "7937 0054 AN534992 15 7 3 2" at bounding box center [245, 228] width 490 height 359
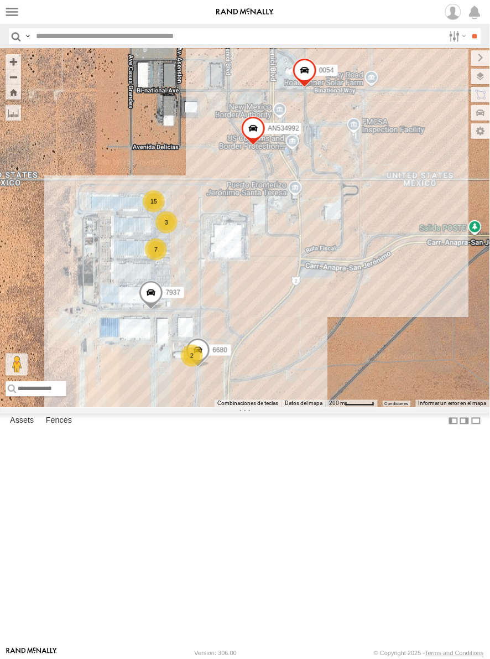
drag, startPoint x: 336, startPoint y: 406, endPoint x: 272, endPoint y: 417, distance: 65.2
click at [272, 408] on div "7937 0054 AN534992 15 7 3 2 6680" at bounding box center [245, 228] width 490 height 359
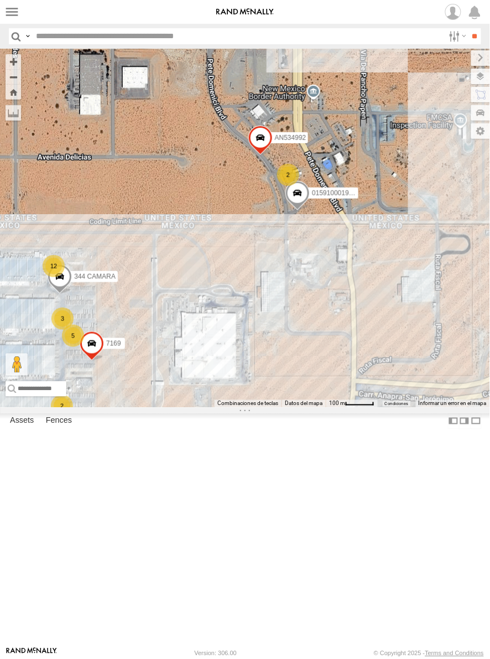
drag, startPoint x: 286, startPoint y: 379, endPoint x: 292, endPoint y: 363, distance: 17.9
click at [292, 363] on div "9254 015910001987448 0054 7169 AN534992 6680 2 3 2 12 5 2 4668 344 CAMARA" at bounding box center [245, 228] width 490 height 359
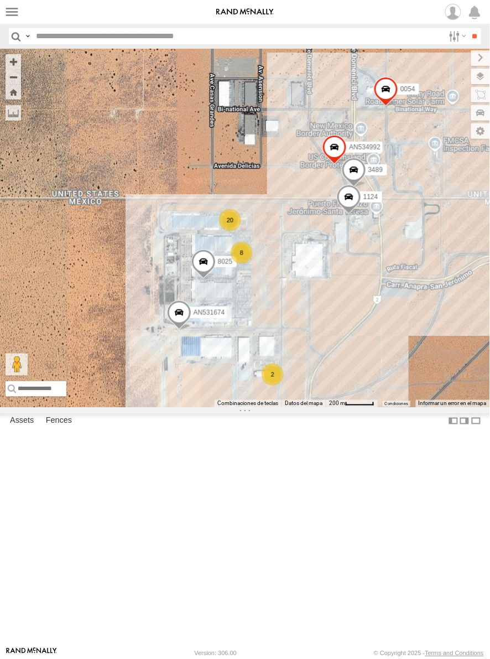
drag, startPoint x: 385, startPoint y: 500, endPoint x: 344, endPoint y: 423, distance: 87.2
click at [344, 408] on div "8025 1124 0054 AN531674 3489 AN534992 20 8 2" at bounding box center [245, 228] width 490 height 359
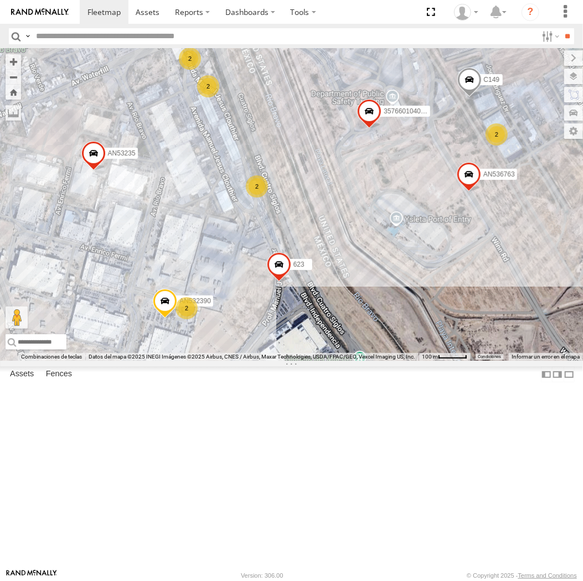
click at [299, 199] on div "AN537150 AN531619 AN53487 015910001935363 015910001938748 AN533460 015910001811…" at bounding box center [291, 205] width 583 height 312
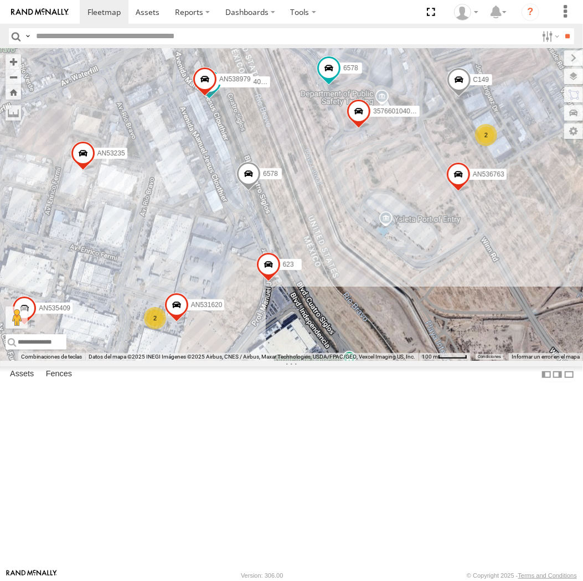
drag, startPoint x: 212, startPoint y: 401, endPoint x: 200, endPoint y: 406, distance: 12.4
click at [200, 361] on div "112 357660104096649 AN536763 AN539158 463 C149 6578 7041 357660104095757 AN5354…" at bounding box center [291, 205] width 583 height 312
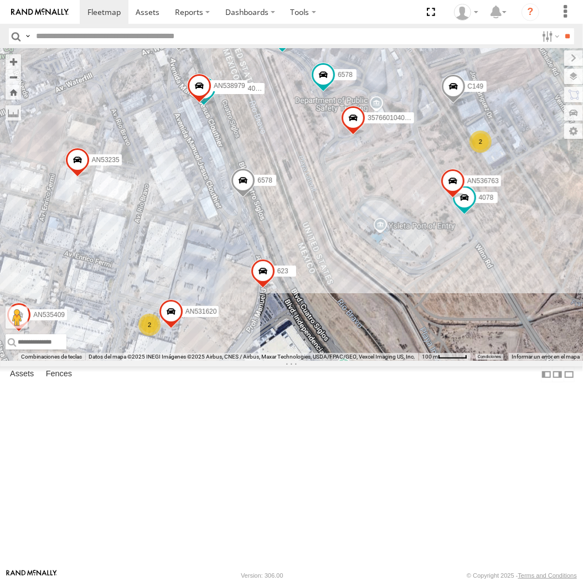
drag, startPoint x: 245, startPoint y: 406, endPoint x: 235, endPoint y: 416, distance: 14.1
click at [235, 361] on div "112 357660104096649 AN536763 AN539158 463 C149 6578 7041 357660104095757 AN5354…" at bounding box center [291, 205] width 583 height 312
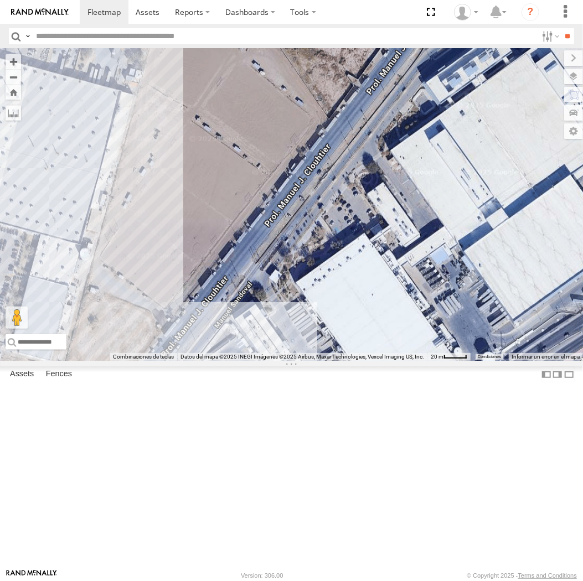
drag, startPoint x: 206, startPoint y: 480, endPoint x: 271, endPoint y: 245, distance: 243.5
click at [271, 245] on div "112 357660104096649 AN536763 AN539158 463 C149 6578 7041 205 4078 AN535409 AN53…" at bounding box center [291, 205] width 583 height 312
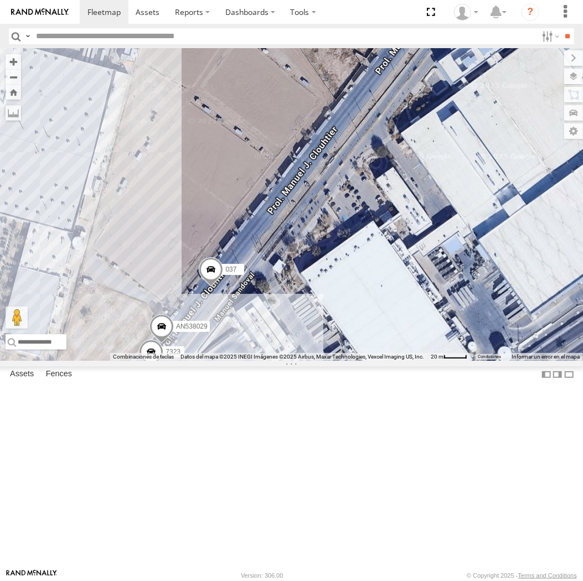
drag, startPoint x: 292, startPoint y: 349, endPoint x: 275, endPoint y: 406, distance: 59.4
click at [275, 361] on div "112 357660104096649 AN536763 AN539158 463 C149 6578 7041 205 4078 AN535409 AN53…" at bounding box center [291, 205] width 583 height 312
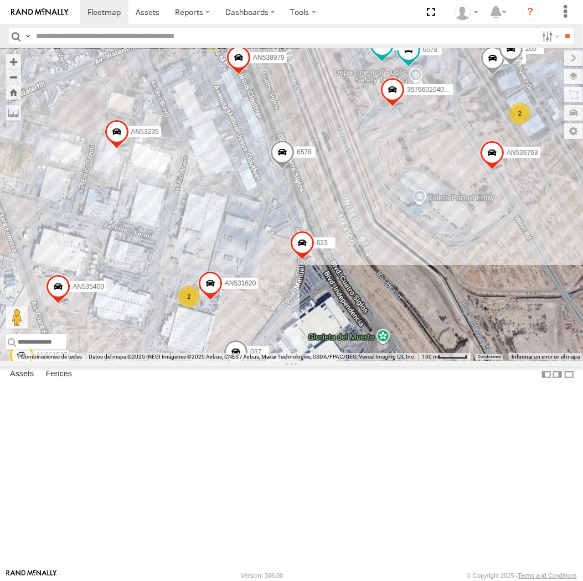
drag, startPoint x: 308, startPoint y: 353, endPoint x: 291, endPoint y: 406, distance: 56.0
click at [291, 361] on div "112 357660104096649 AN536763 AN539158 463 C149 6578 7041 205 4078 AN535409 AN53…" at bounding box center [291, 205] width 583 height 312
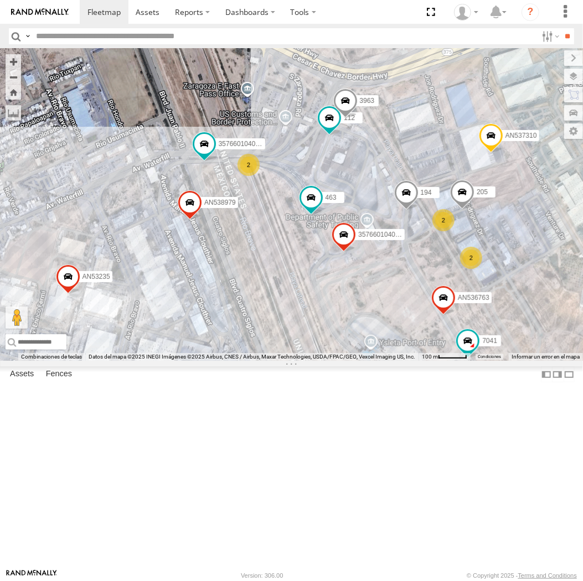
drag, startPoint x: 344, startPoint y: 432, endPoint x: 255, endPoint y: 277, distance: 178.3
click at [255, 277] on div "112 357660104096649 AN536763 463 AN601527 6578 7041 205 357660104095757 AN53540…" at bounding box center [291, 205] width 583 height 312
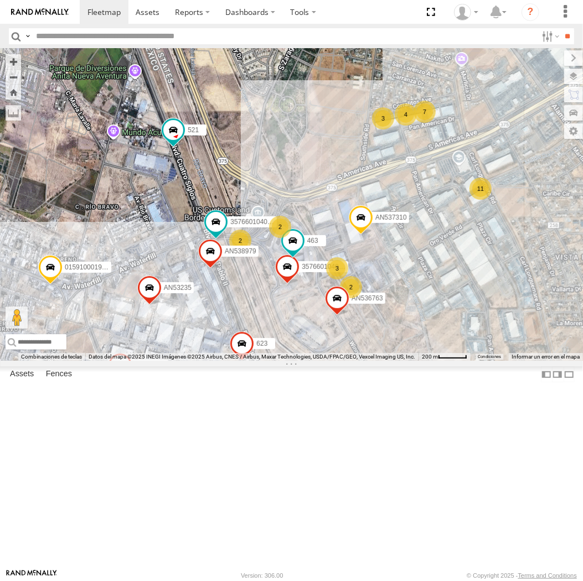
drag, startPoint x: 237, startPoint y: 401, endPoint x: 256, endPoint y: 301, distance: 102.5
click at [256, 301] on div "AN537150 AN53487 015910001935363 015910001938748 AN533460 015910001811580 ZJ535…" at bounding box center [291, 205] width 583 height 312
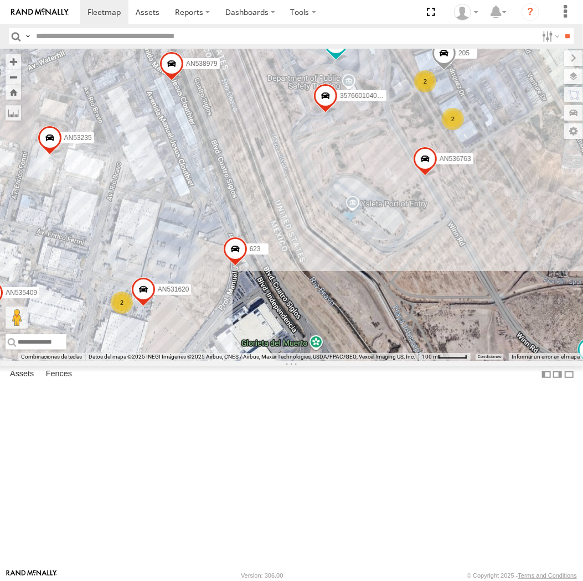
drag, startPoint x: 267, startPoint y: 413, endPoint x: 268, endPoint y: 234, distance: 178.8
click at [268, 234] on div "AN537150 AN53487 015910001935363 015910001938748 AN533460 015910001811580 ZJ535…" at bounding box center [291, 205] width 583 height 312
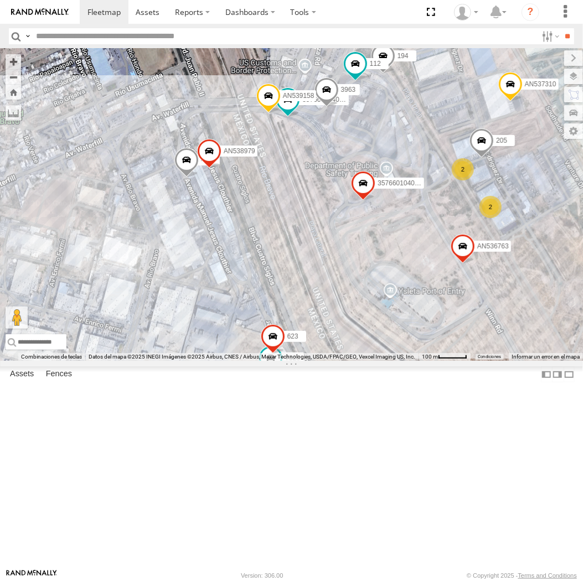
drag, startPoint x: 139, startPoint y: 294, endPoint x: 345, endPoint y: 293, distance: 205.4
click at [345, 293] on div "AN537150 AN53487 015910001935363 015910001938748 AN533460 015910001811580 ZJ535…" at bounding box center [291, 205] width 583 height 312
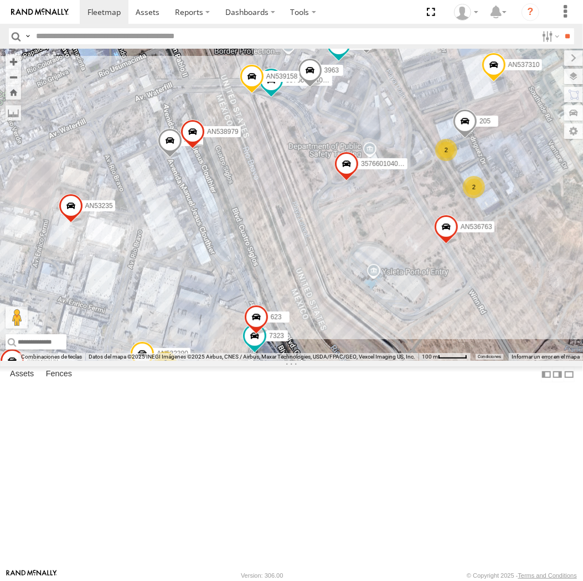
drag, startPoint x: 256, startPoint y: 362, endPoint x: 300, endPoint y: 286, distance: 87.8
click at [300, 286] on div "AN537150 AN53487 015910001935363 015910001938748 AN533460 015910001811580 ZJ535…" at bounding box center [291, 205] width 583 height 312
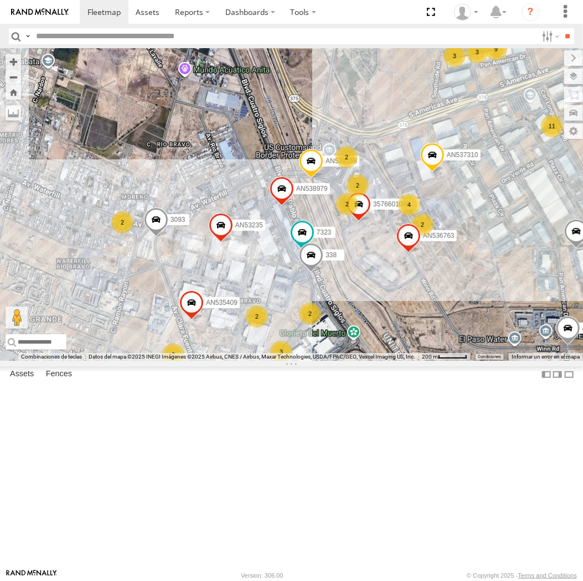
drag, startPoint x: 345, startPoint y: 322, endPoint x: 249, endPoint y: 348, distance: 99.2
click at [249, 348] on div "AN537150 AN53487 015910001935363 015910001938748 AN533460 015910001811580 ZJ535…" at bounding box center [291, 205] width 583 height 312
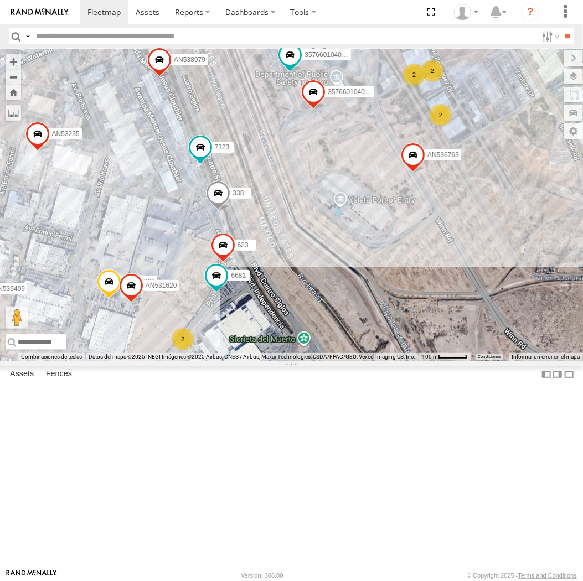
drag, startPoint x: 319, startPoint y: 339, endPoint x: 247, endPoint y: 214, distance: 143.8
click at [247, 214] on div "AN537150 AN53487 015910001935363 015910001938748 AN533460 015910001811580 ZJ535…" at bounding box center [291, 205] width 583 height 312
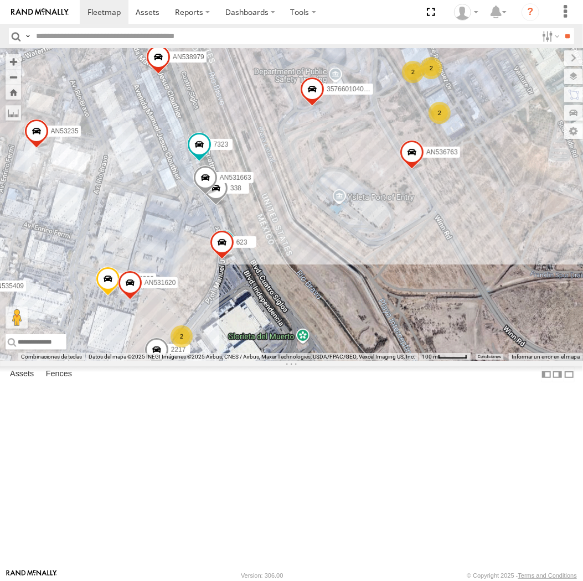
drag, startPoint x: 207, startPoint y: 371, endPoint x: 193, endPoint y: 390, distance: 23.7
click at [193, 361] on div "AN537150 AN53487 015910001935363 015910001938748 AN533460 015910001811580 ZJ535…" at bounding box center [291, 205] width 583 height 312
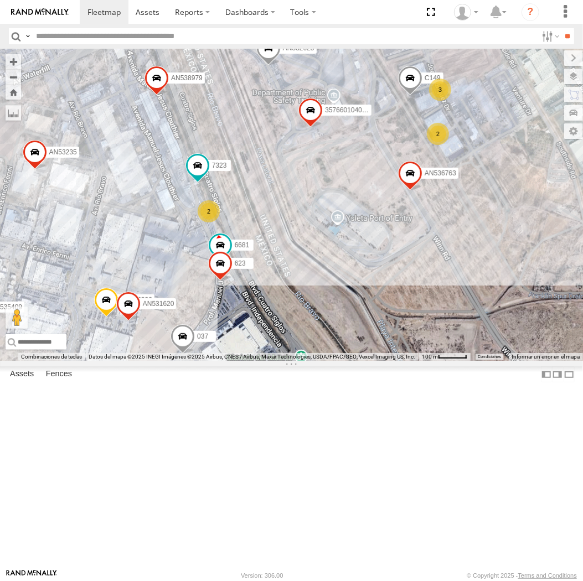
drag, startPoint x: 283, startPoint y: 168, endPoint x: 240, endPoint y: 197, distance: 52.4
click at [240, 197] on div "112 357660104096649 AN536763 AN532390 AN539158 7323 C444 558 AN531651 AN537310 …" at bounding box center [291, 205] width 583 height 312
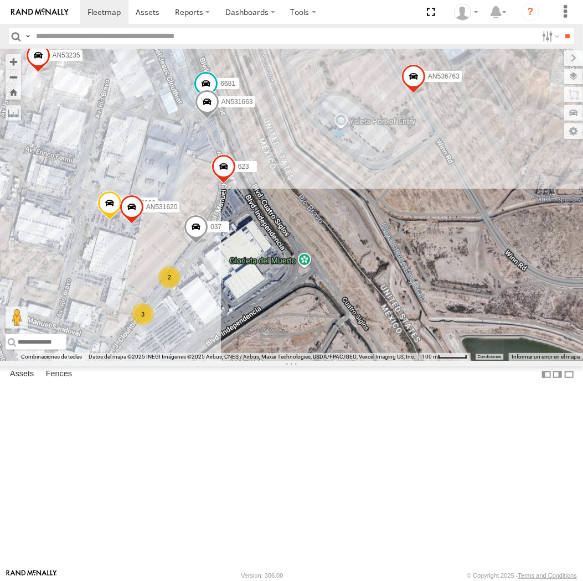
drag, startPoint x: 241, startPoint y: 461, endPoint x: 287, endPoint y: 308, distance: 159.5
click at [287, 308] on div "112 357660104096649 AN536763 AN532390 AN539158 7323 AN530128 C149 6681 AN537310…" at bounding box center [291, 205] width 583 height 312
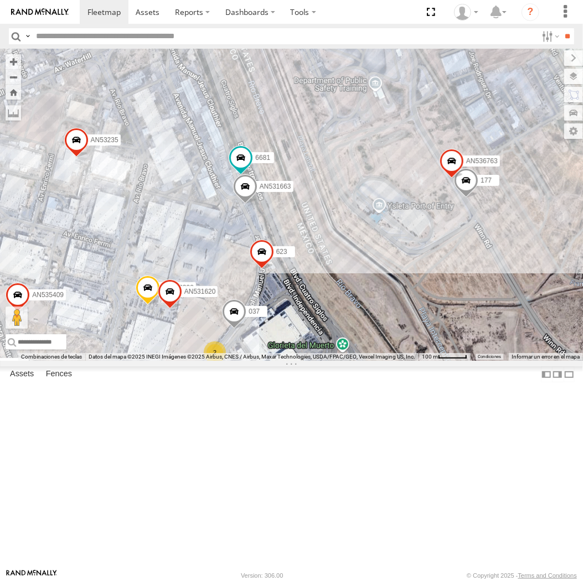
drag, startPoint x: 410, startPoint y: 189, endPoint x: 287, endPoint y: 387, distance: 233.9
click at [287, 361] on div "AN536776 037 21 11 53 29 30 39 28 13 AN536763 19 AN532390 75 AN601527 4 6681 13…" at bounding box center [291, 205] width 583 height 312
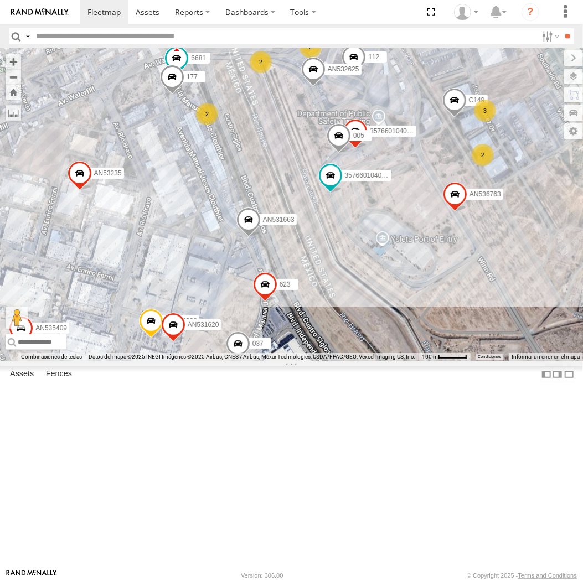
drag, startPoint x: 285, startPoint y: 250, endPoint x: 290, endPoint y: 303, distance: 52.8
click at [290, 303] on div "AN536776 037 AN536763 AN532390 AN601527 6681 AN535409 177 623 6310 AN531663 AN5…" at bounding box center [291, 205] width 583 height 312
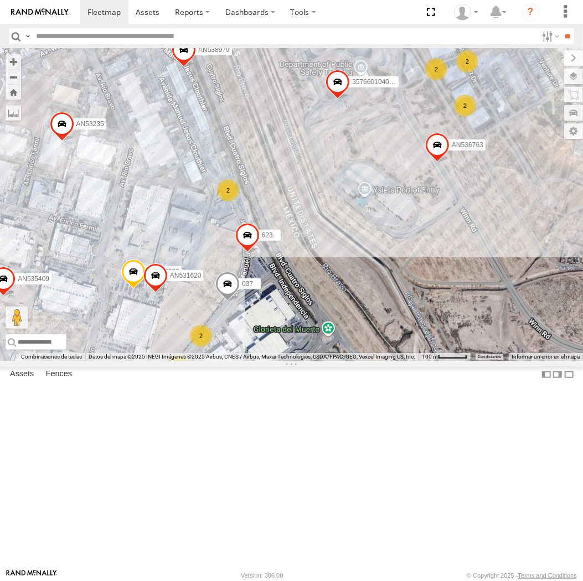
drag, startPoint x: 273, startPoint y: 363, endPoint x: 286, endPoint y: 301, distance: 62.7
click at [286, 301] on div "112 357660104096649 AN536763 AN532390 357660104095757 AN535409 AN537310 623 AN5…" at bounding box center [291, 205] width 583 height 312
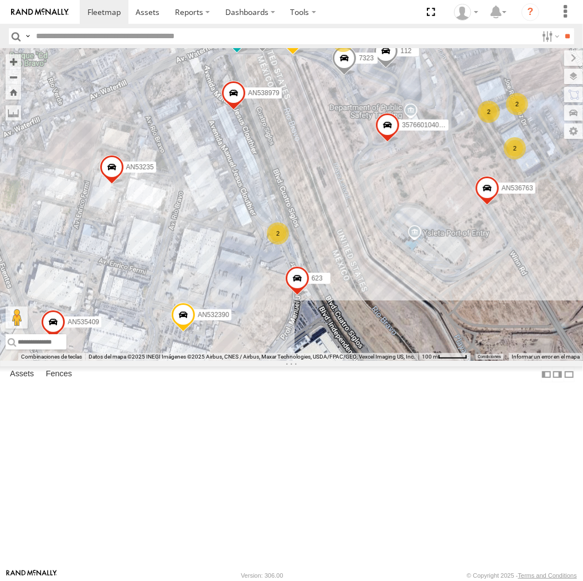
drag, startPoint x: 211, startPoint y: 335, endPoint x: 446, endPoint y: 92, distance: 338.6
click at [446, 93] on div "AN537150 AN53487 015910001935363 015910001845018 AN533460 015910001811580 ZJ535…" at bounding box center [291, 205] width 583 height 312
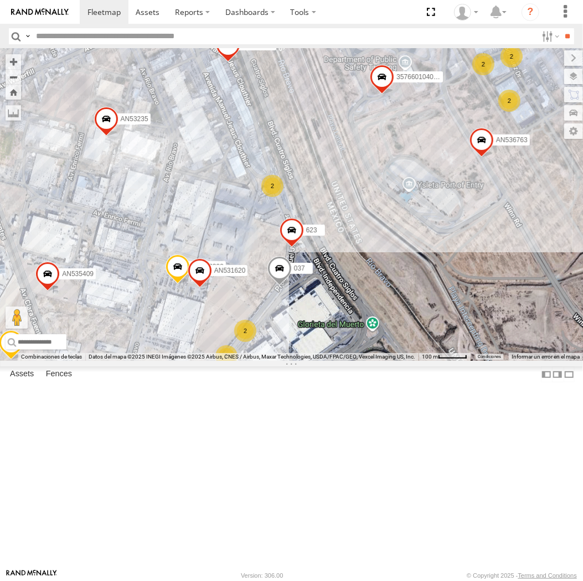
click at [342, 232] on div "AN537150 AN53487 015910001935363 015910001845018 AN533460 015910001811580 ZJ535…" at bounding box center [291, 205] width 583 height 312
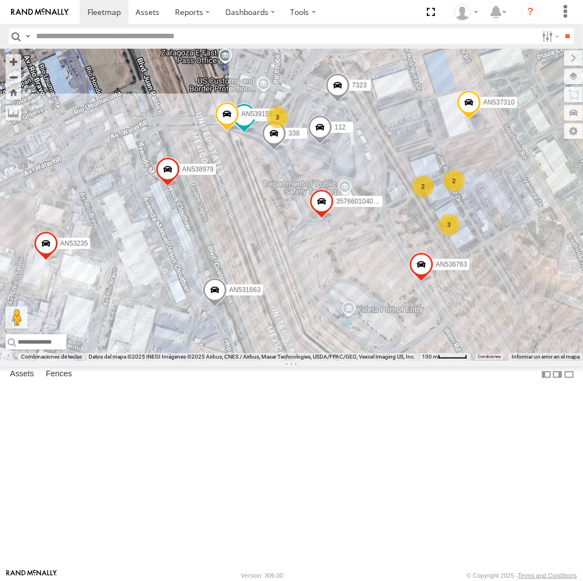
drag, startPoint x: 168, startPoint y: 364, endPoint x: 232, endPoint y: 322, distance: 76.9
click at [232, 322] on div "AN537150 AN53487 015910001935363 015910001845018 AN533460 015910001811580 ZJ535…" at bounding box center [291, 205] width 583 height 312
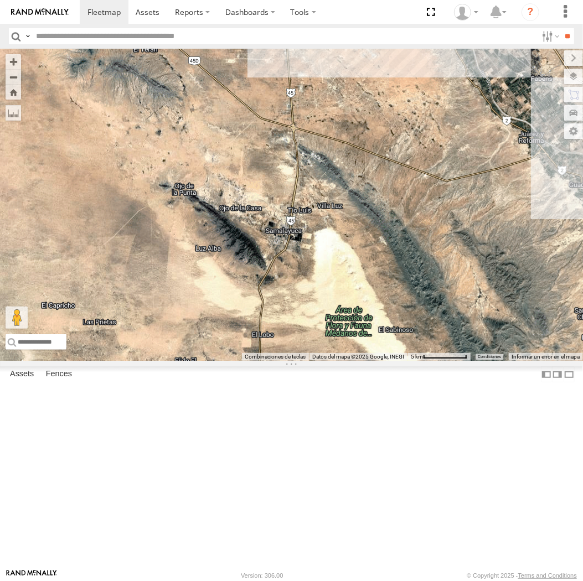
drag, startPoint x: 329, startPoint y: 123, endPoint x: 261, endPoint y: 335, distance: 222.7
click at [248, 361] on div "AN537150 AN53487 015910001935363 015910001845018 AN533460 015910001811580 ZJ535…" at bounding box center [291, 205] width 583 height 312
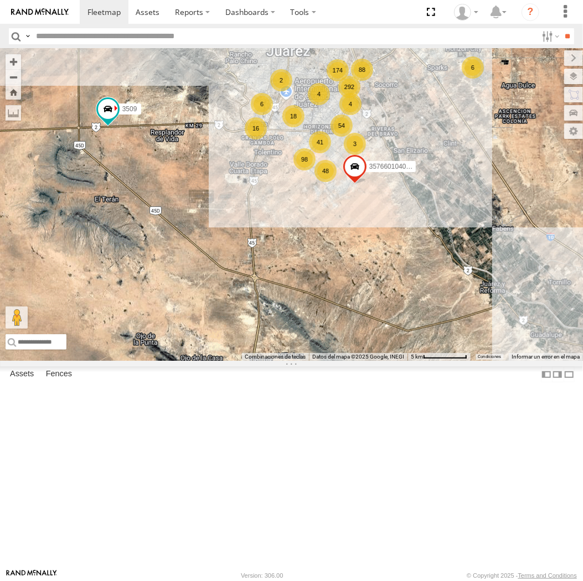
drag, startPoint x: 335, startPoint y: 172, endPoint x: 297, endPoint y: 327, distance: 159.5
click at [297, 327] on div "AN537150 AN53487 015910001935363 015910001845018 AN533460 015910001811580 ZJ535…" at bounding box center [291, 205] width 583 height 312
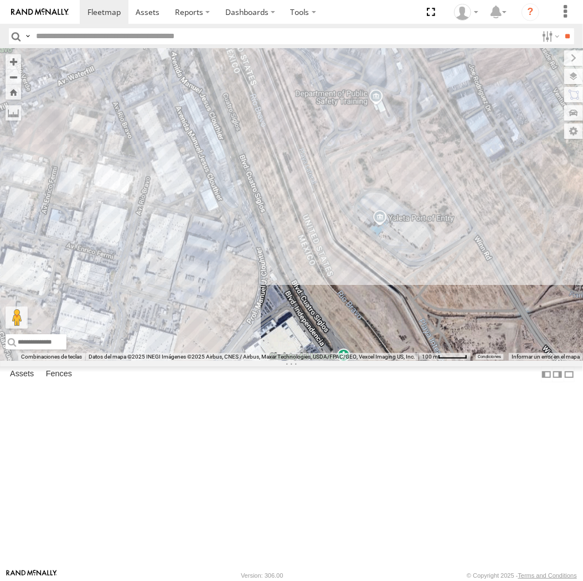
drag, startPoint x: 278, startPoint y: 130, endPoint x: 290, endPoint y: 265, distance: 135.0
click at [290, 265] on div "AN537150 AN53487 015910001935363 015910001845018 AN533460 015910001811580 ZJ535…" at bounding box center [291, 205] width 583 height 312
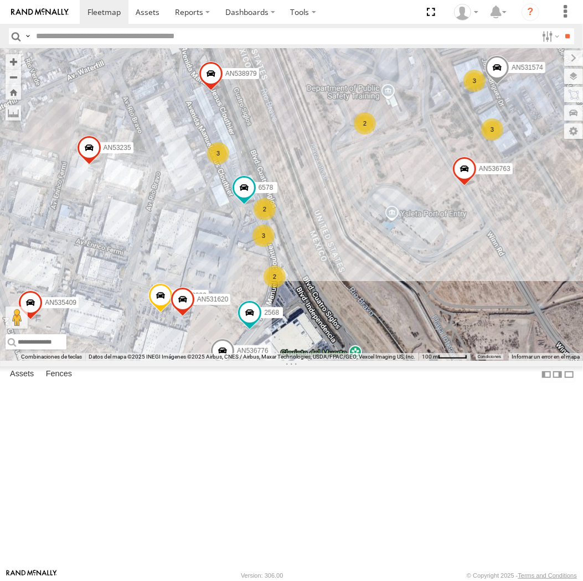
drag, startPoint x: 301, startPoint y: 208, endPoint x: 289, endPoint y: 219, distance: 16.1
click at [289, 219] on div "112 AN536776 AN536763 AN532390 AN539158 AN531574 AN535409 AN537310 6578 427 256…" at bounding box center [291, 205] width 583 height 312
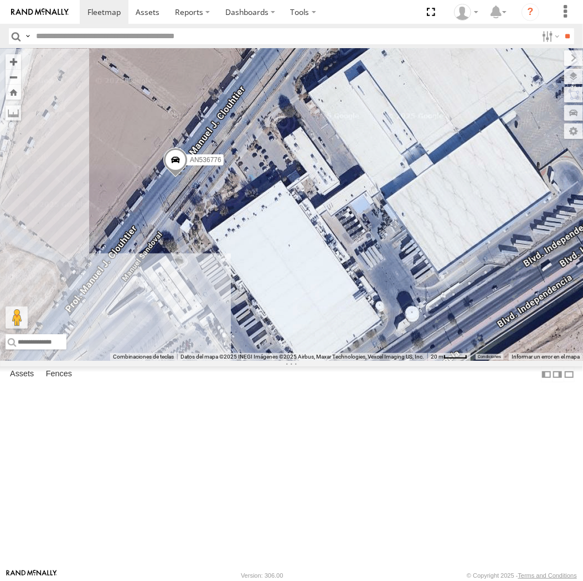
drag, startPoint x: 135, startPoint y: 497, endPoint x: 438, endPoint y: 297, distance: 363.3
click at [438, 297] on div "112 AN536776 AN536763 AN532390 AN539158 AN531574 AN535409 AN537310 6578 427 256…" at bounding box center [291, 205] width 583 height 312
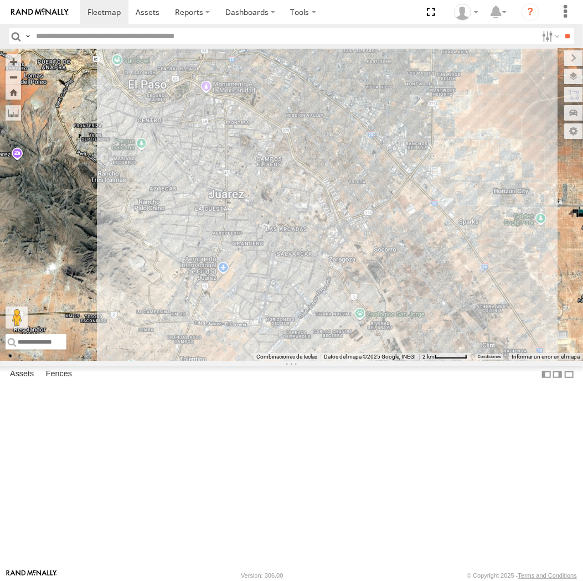
drag, startPoint x: 281, startPoint y: 492, endPoint x: 281, endPoint y: 263, distance: 228.1
click at [281, 263] on div "AN537150 AN53487 015910001935363 015910001845018 AN535636 AN533460 015910001811…" at bounding box center [291, 205] width 583 height 312
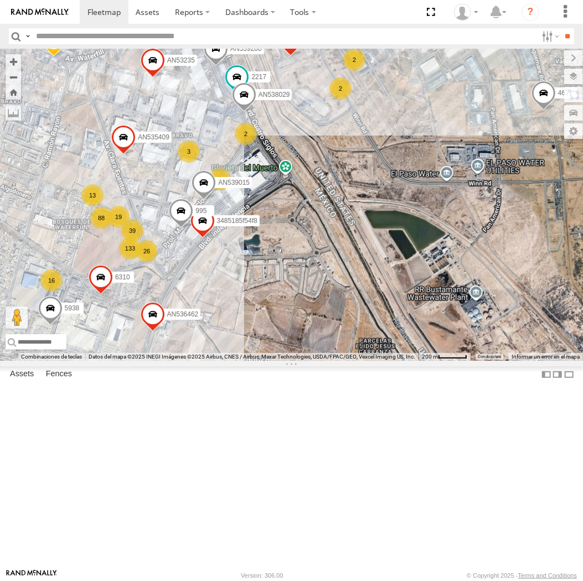
drag, startPoint x: 240, startPoint y: 218, endPoint x: 270, endPoint y: 256, distance: 48.5
click at [270, 256] on div "AN537150 AN53487 015910001935363 015910001845018 AN535636 AN533460 015910001811…" at bounding box center [291, 205] width 583 height 312
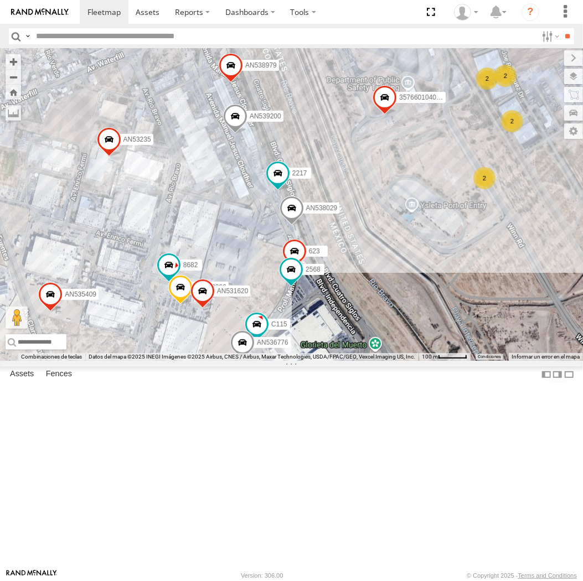
drag, startPoint x: 258, startPoint y: 255, endPoint x: 317, endPoint y: 390, distance: 147.5
click at [317, 361] on div "AN537150 AN53487 015910001935363 015910001845018 AN535636 AN533460 015910001811…" at bounding box center [291, 205] width 583 height 312
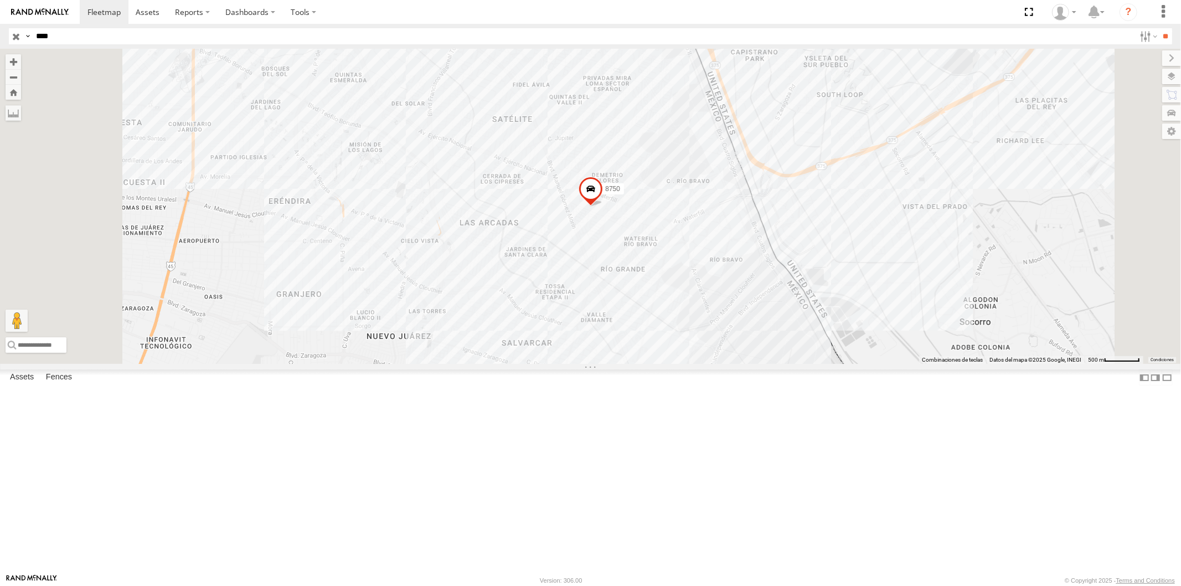
click at [25, 35] on label at bounding box center [27, 36] width 9 height 16
click at [0, 0] on span "Asset Label" at bounding box center [0, 0] width 0 height 0
click at [112, 39] on input "****" at bounding box center [583, 36] width 1103 height 16
click at [1159, 28] on input "**" at bounding box center [1165, 36] width 13 height 16
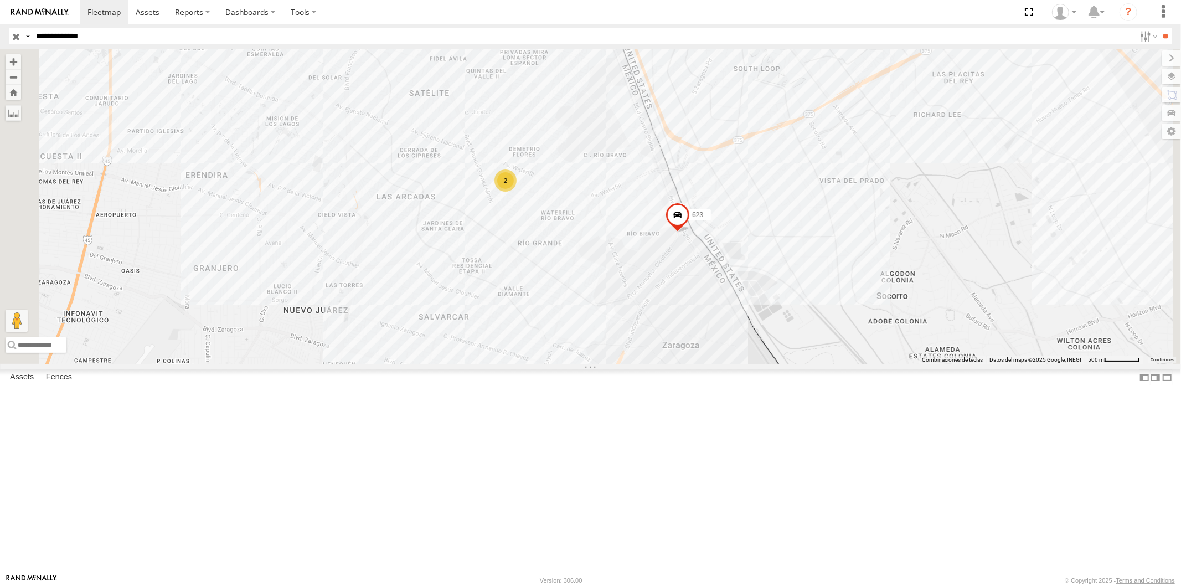
click at [0, 0] on span at bounding box center [0, 0] width 0 height 0
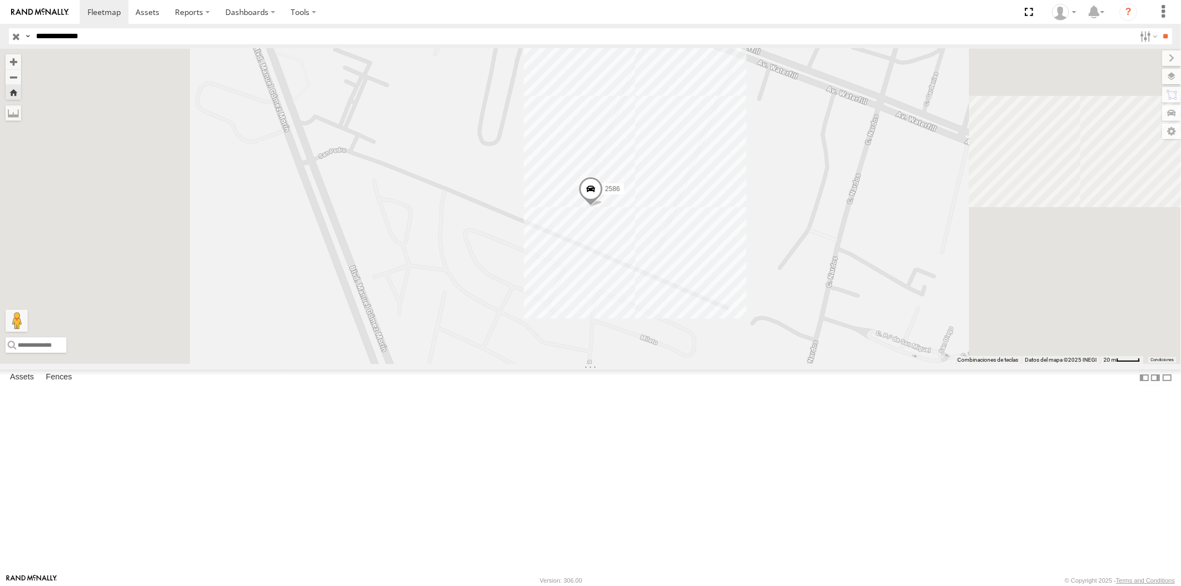
click at [21, 87] on button "Zoom Home" at bounding box center [13, 92] width 15 height 15
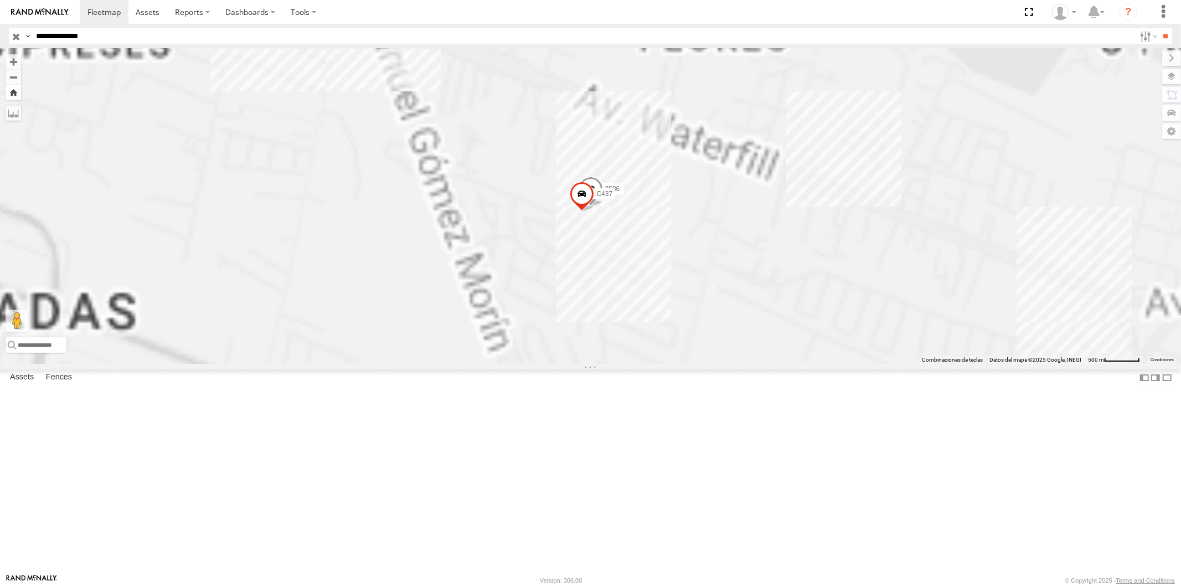
click at [21, 89] on button "Zoom Home" at bounding box center [13, 92] width 15 height 15
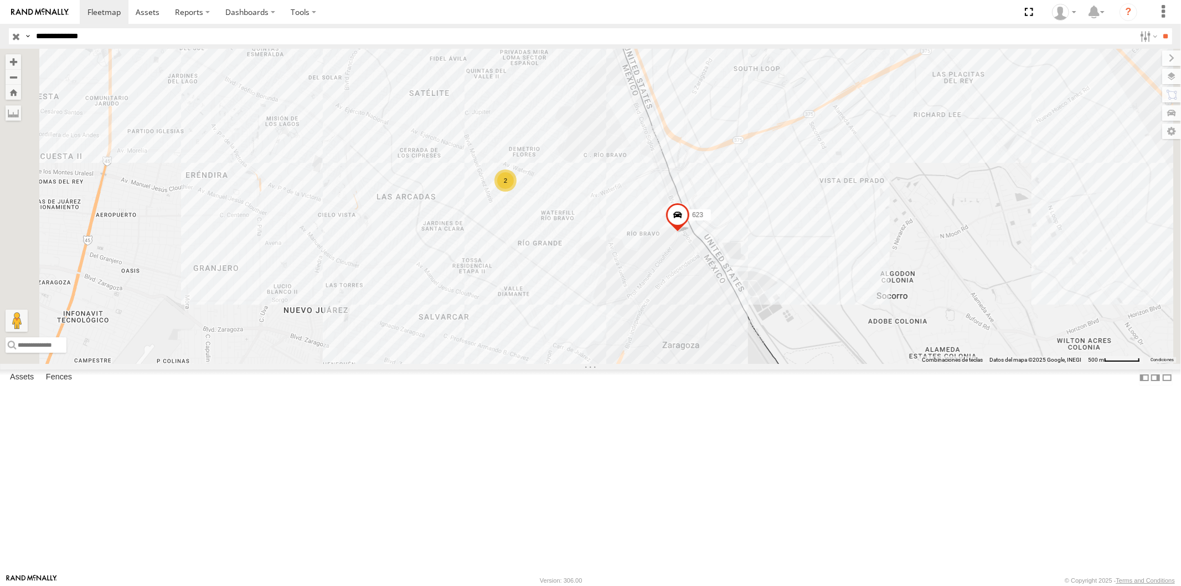
click at [142, 40] on input "**********" at bounding box center [583, 36] width 1103 height 16
type input "**********"
click at [1159, 28] on input "**" at bounding box center [1165, 36] width 13 height 16
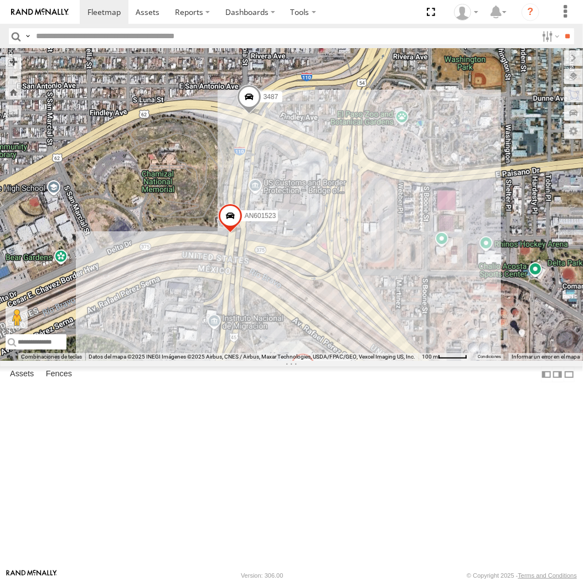
drag, startPoint x: 276, startPoint y: 401, endPoint x: 324, endPoint y: 290, distance: 121.5
click at [324, 290] on div "AN537150 AN53487 015910001935363 015910001845018 AN533460 015910001811580 ZJ535…" at bounding box center [291, 205] width 583 height 312
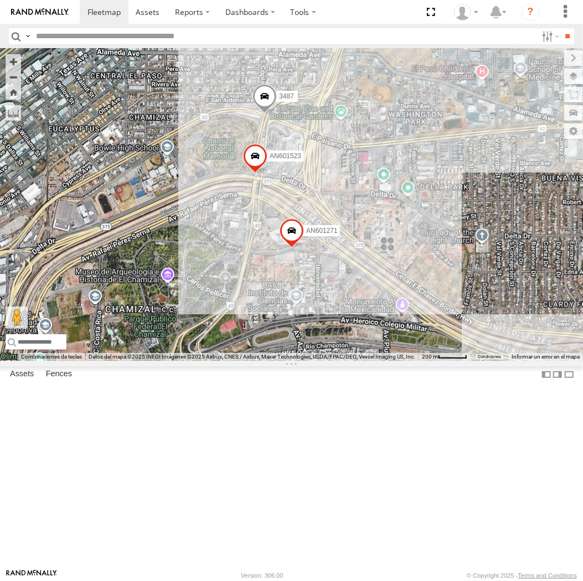
drag, startPoint x: 480, startPoint y: 485, endPoint x: 158, endPoint y: 247, distance: 400.9
click at [169, 247] on div "AN537150 AN53487 015910001935363 015910001845018 AN533460 015910001811580 ZJ535…" at bounding box center [291, 205] width 583 height 312
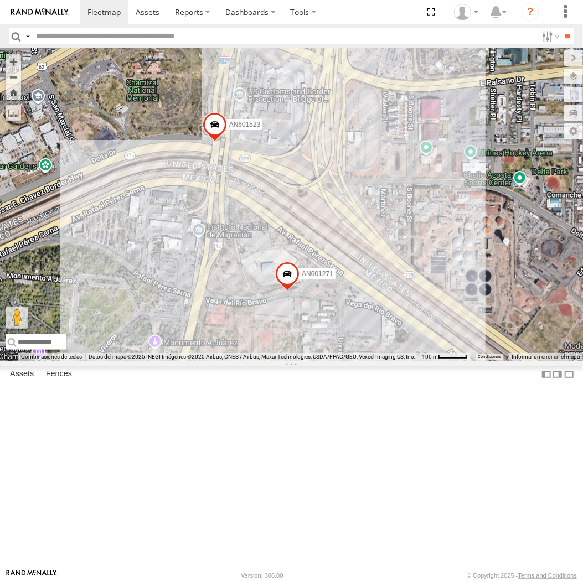
drag, startPoint x: 295, startPoint y: 299, endPoint x: 361, endPoint y: 319, distance: 69.0
click at [361, 319] on div "3487 AN601271 AN601523" at bounding box center [291, 205] width 583 height 312
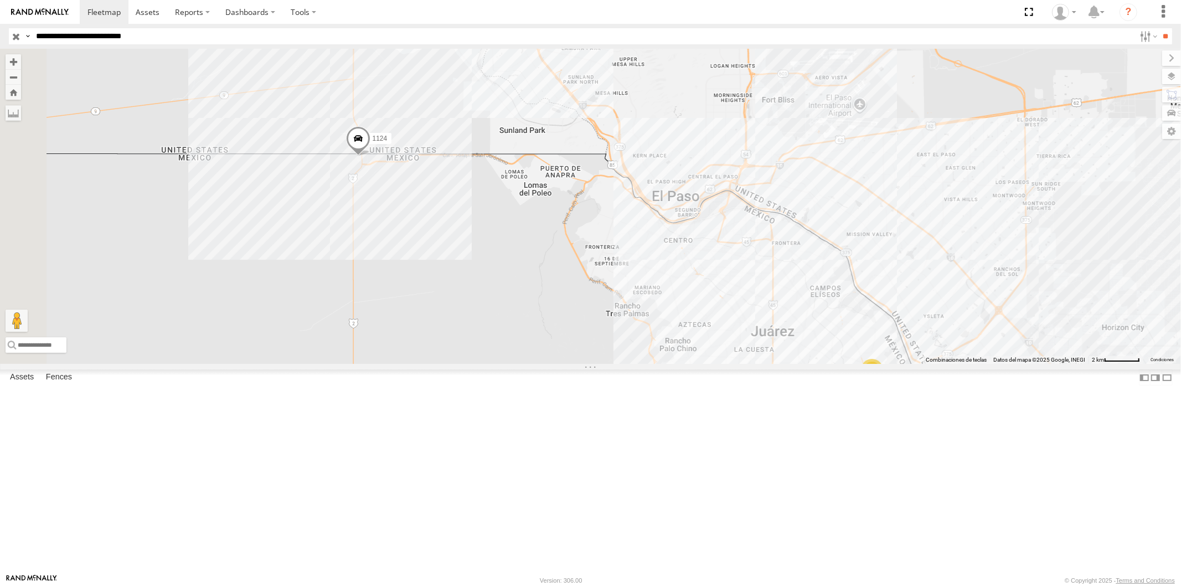
click at [0, 0] on div "Asset Current Location" at bounding box center [0, 0] width 0 height 0
click at [214, 45] on header "Search Query Asset ID Asset Label Registration Manufacturer Model VIN Job ID IP" at bounding box center [590, 36] width 1181 height 25
click at [204, 40] on input "**********" at bounding box center [583, 36] width 1103 height 16
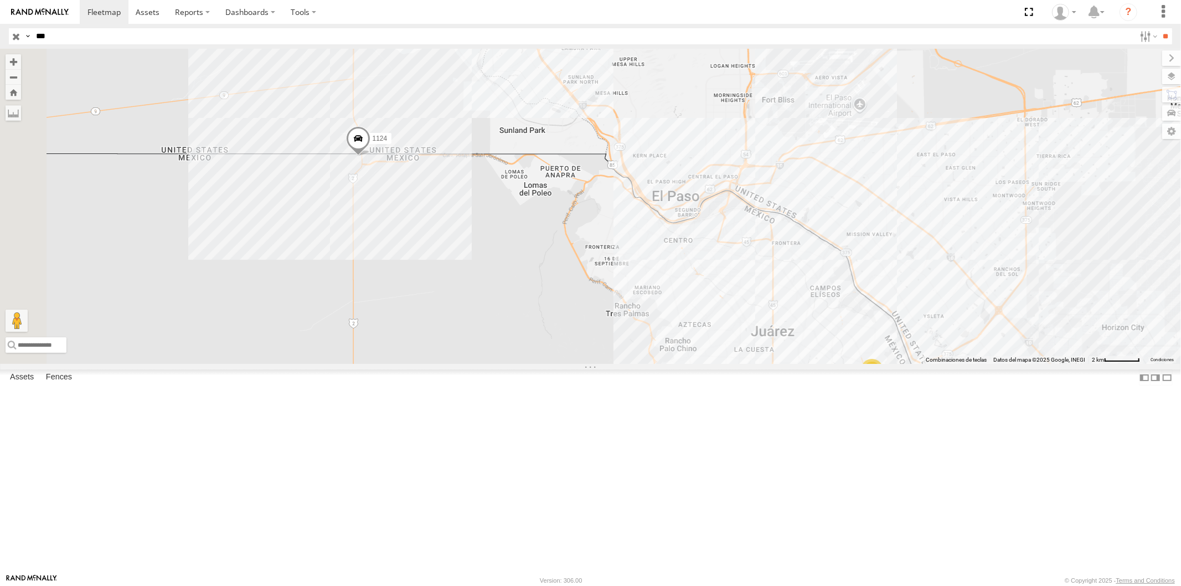
type input "***"
click at [1159, 28] on input "**" at bounding box center [1165, 36] width 13 height 16
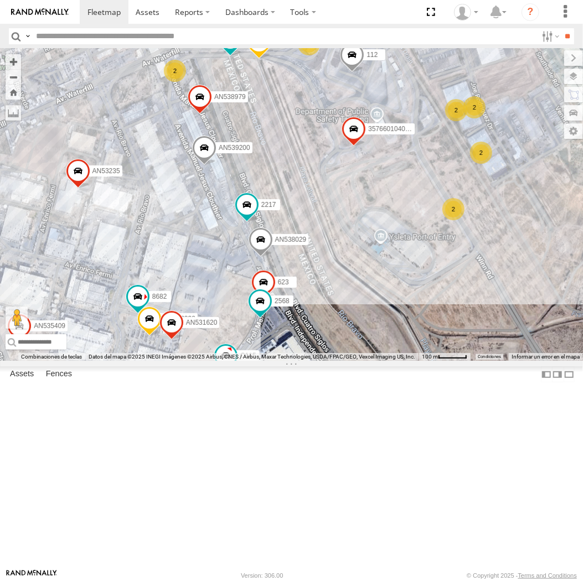
drag, startPoint x: 296, startPoint y: 433, endPoint x: 342, endPoint y: 389, distance: 63.8
click at [342, 361] on div "AN537150 AN53487 015910001935363 015910001845018 AN535636 AN533460 015910001811…" at bounding box center [291, 205] width 583 height 312
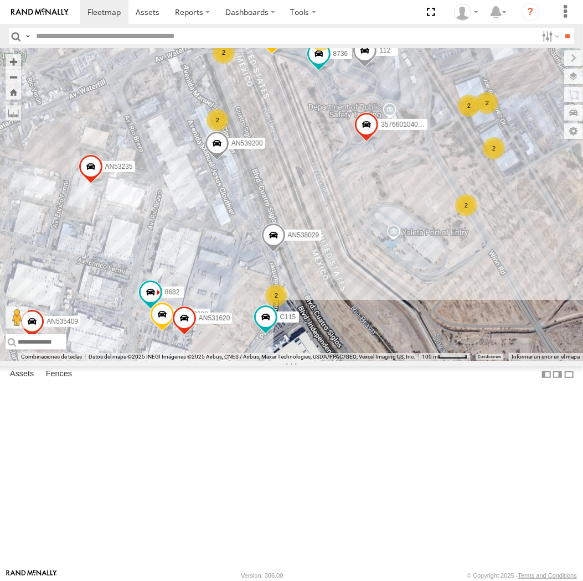
drag, startPoint x: 271, startPoint y: 247, endPoint x: 281, endPoint y: 277, distance: 31.3
click at [281, 277] on div "112 357660104096649 AN536776 AN532390 AN539158 AN539311 AN539200 8682 8736 AN53…" at bounding box center [291, 205] width 583 height 312
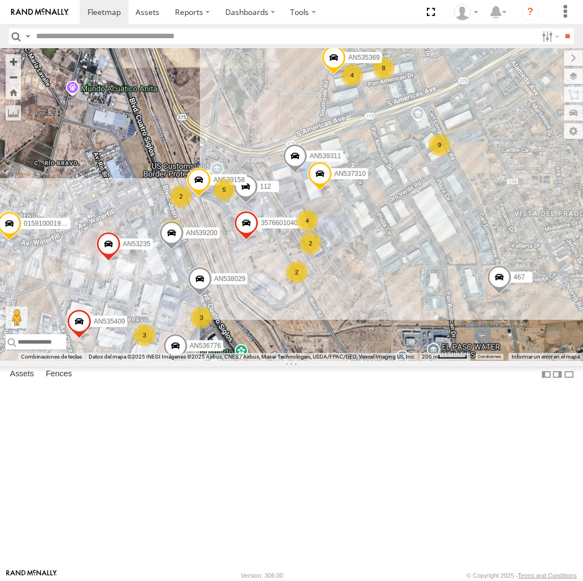
drag, startPoint x: 187, startPoint y: 364, endPoint x: 220, endPoint y: 351, distance: 35.6
click at [220, 351] on div "112 357660104096649 AN536776 AN539158 AN539311 AN539200 AN535409 AN537310 AN532…" at bounding box center [291, 205] width 583 height 312
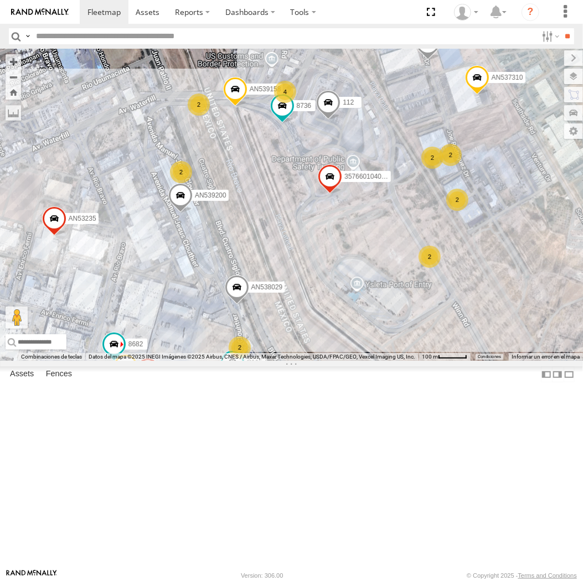
drag, startPoint x: 220, startPoint y: 353, endPoint x: 244, endPoint y: 323, distance: 37.4
click at [244, 323] on div "112 357660104096649 AN536776 AN539158 AN539311 AN539200 AN535409 AN537310 AN532…" at bounding box center [291, 205] width 583 height 312
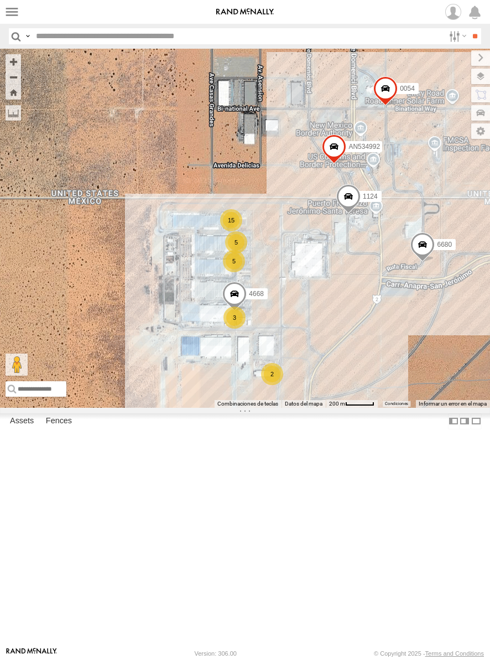
select select "**********"
